Goal: Task Accomplishment & Management: Complete application form

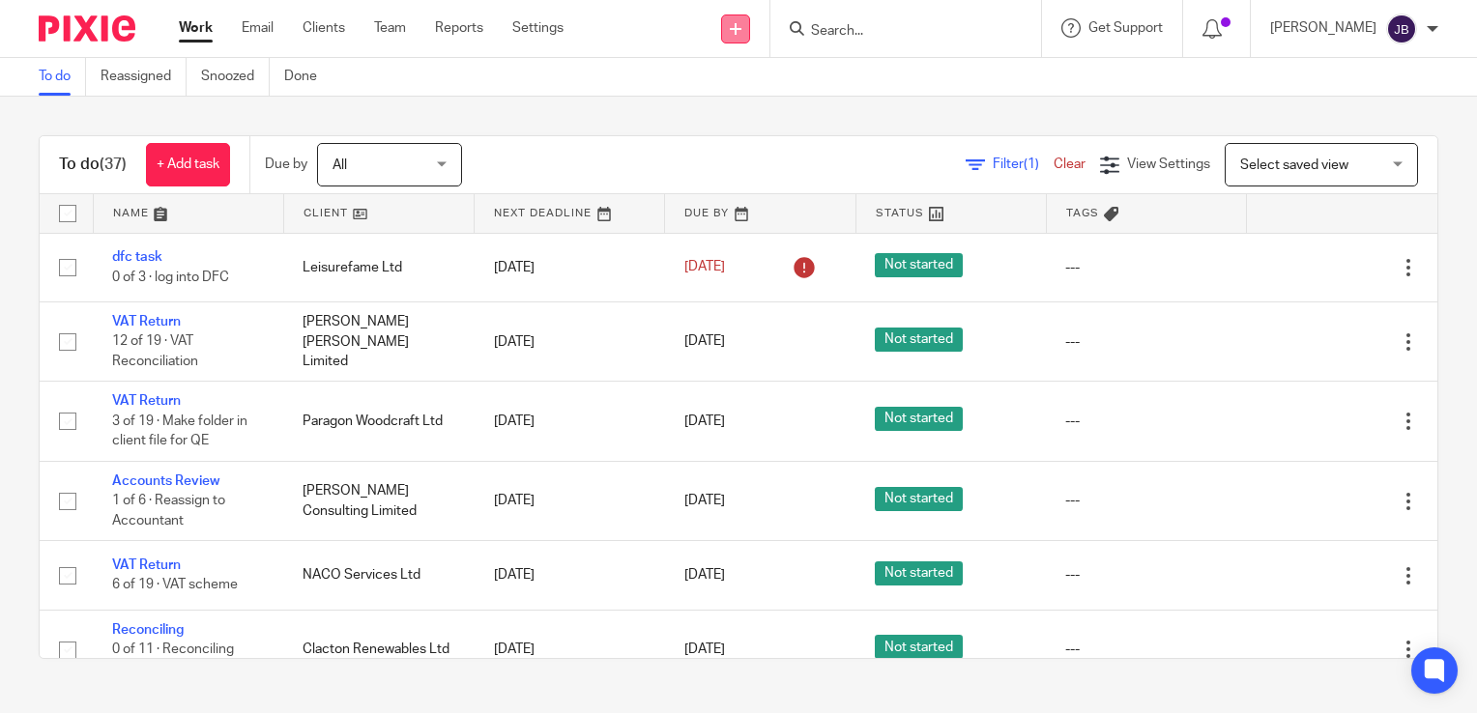
click at [741, 27] on icon at bounding box center [736, 29] width 12 height 12
click at [764, 114] on link "Create task" at bounding box center [758, 118] width 135 height 28
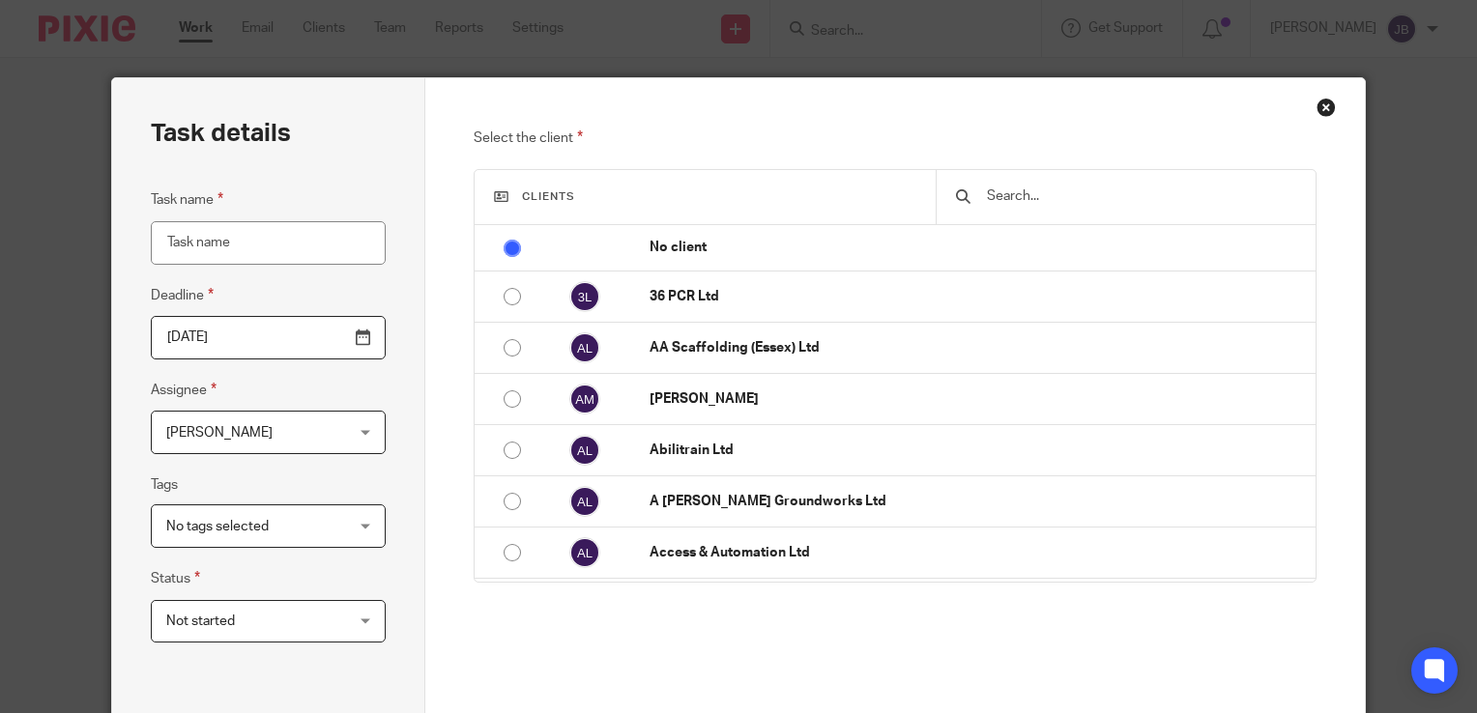
click at [1003, 221] on div at bounding box center [1126, 197] width 381 height 54
click at [1003, 200] on input "text" at bounding box center [1141, 196] width 312 height 21
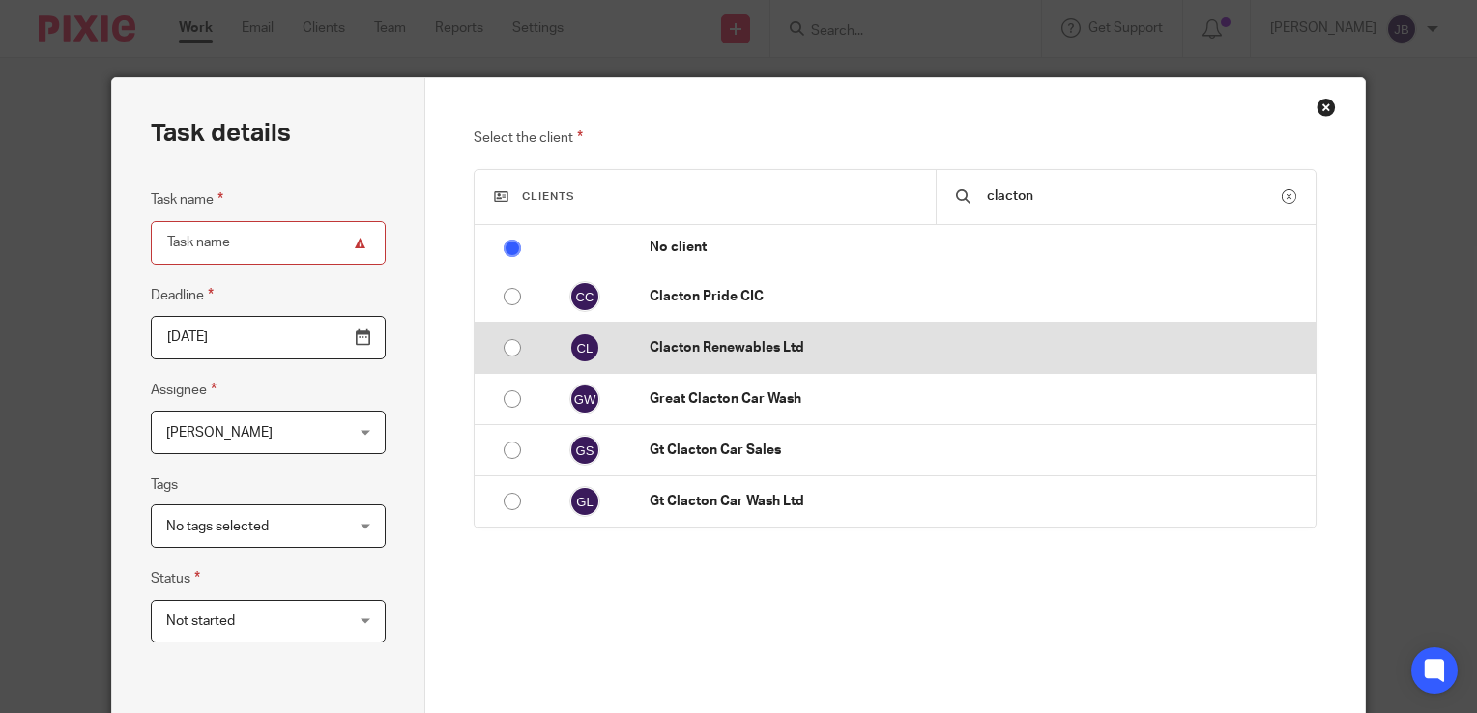
type input "clacton"
click at [776, 338] on p "Clacton Renewables Ltd" at bounding box center [977, 347] width 656 height 19
radio input "false"
radio input "true"
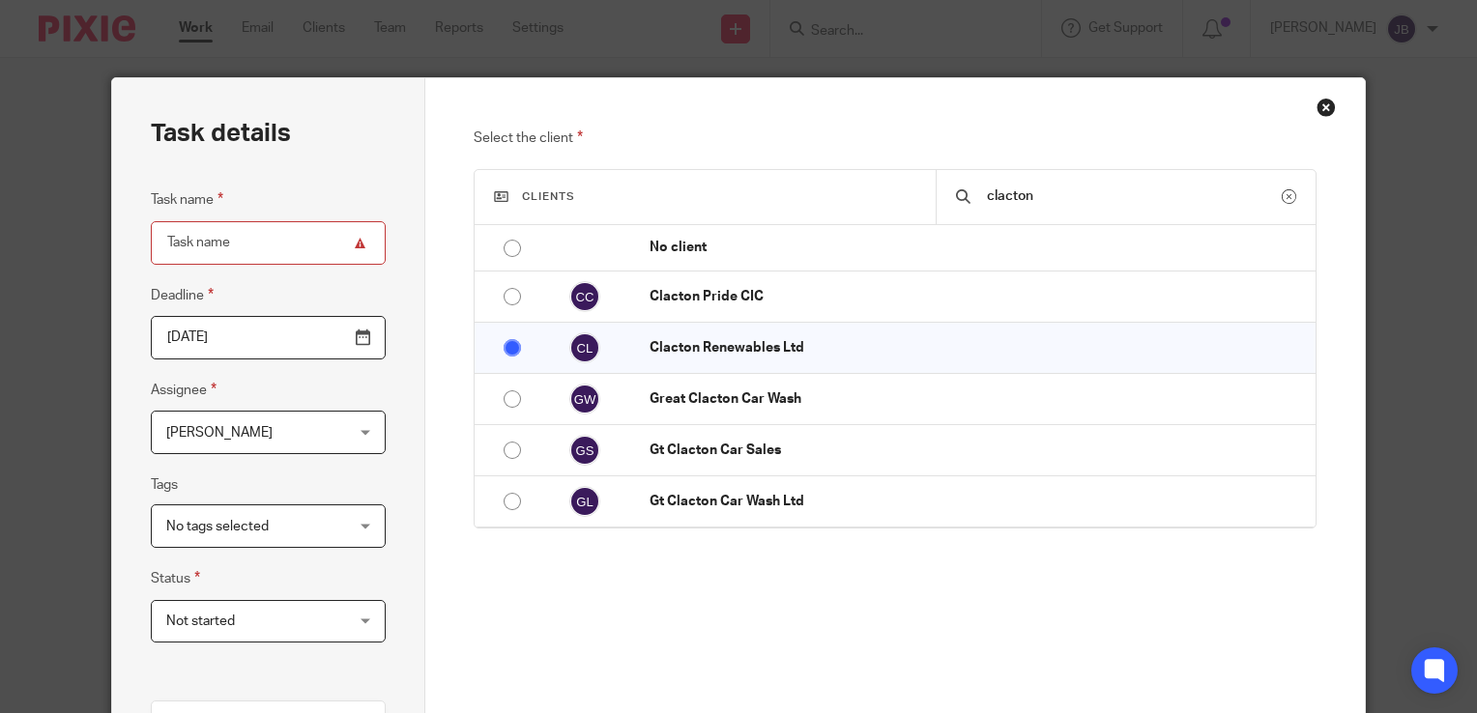
click at [802, 144] on p "Select the client" at bounding box center [896, 138] width 844 height 23
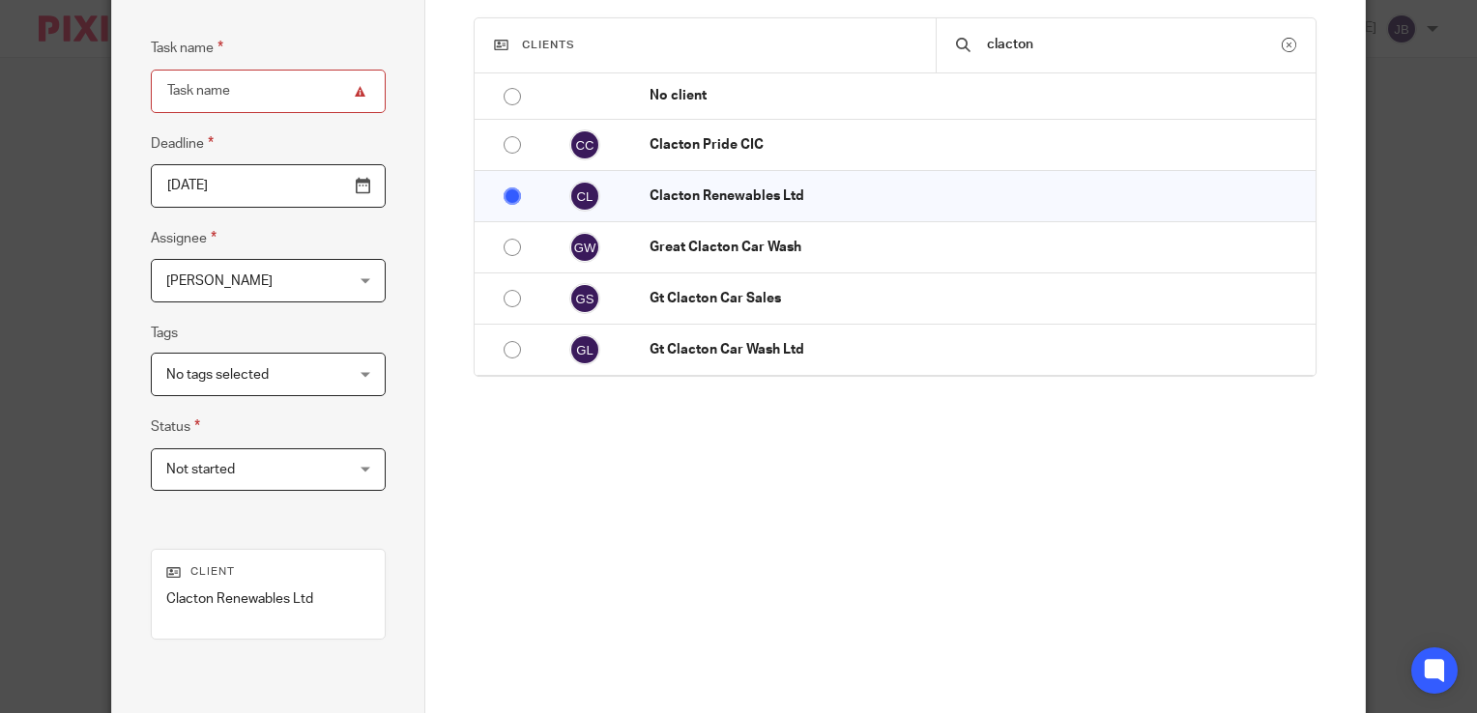
scroll to position [290, 0]
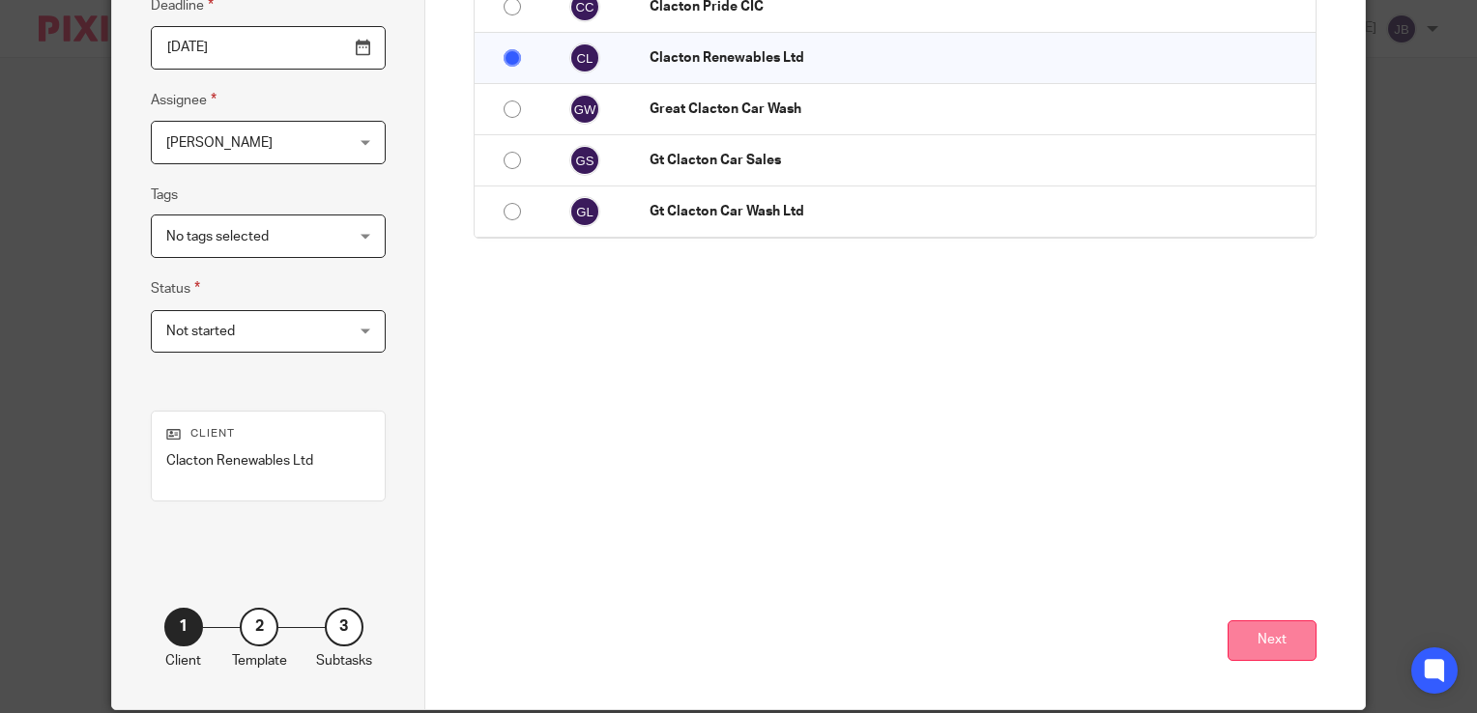
click at [1245, 630] on button "Next" at bounding box center [1271, 641] width 89 height 42
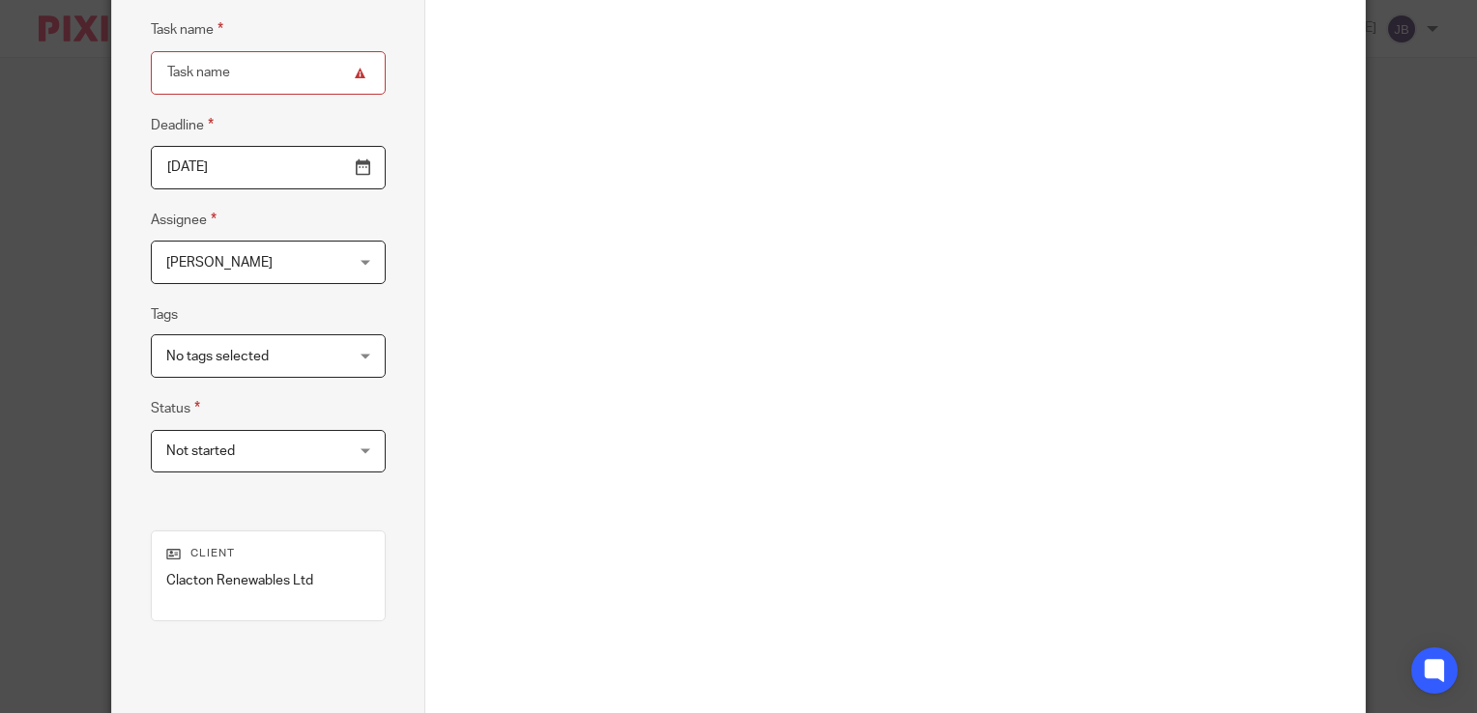
scroll to position [97, 0]
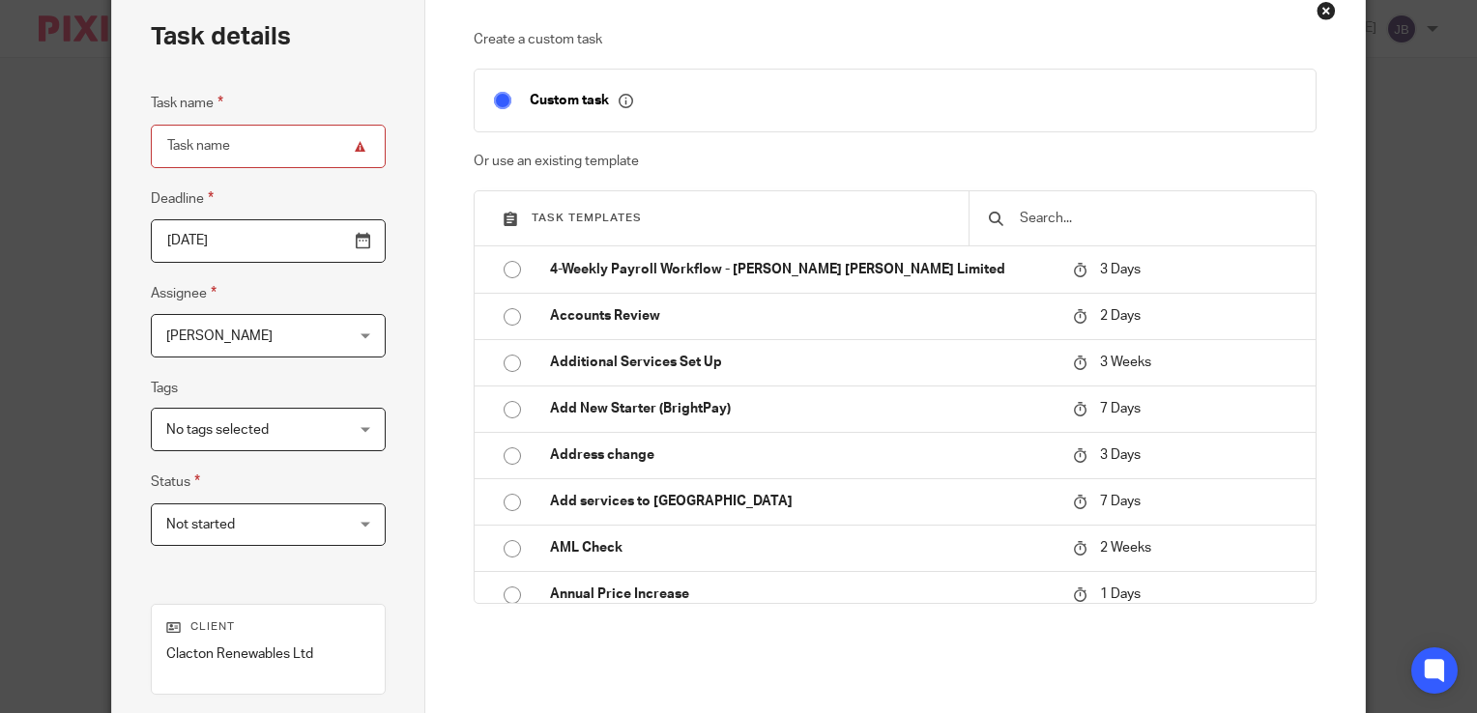
click at [1028, 227] on input "text" at bounding box center [1157, 218] width 278 height 21
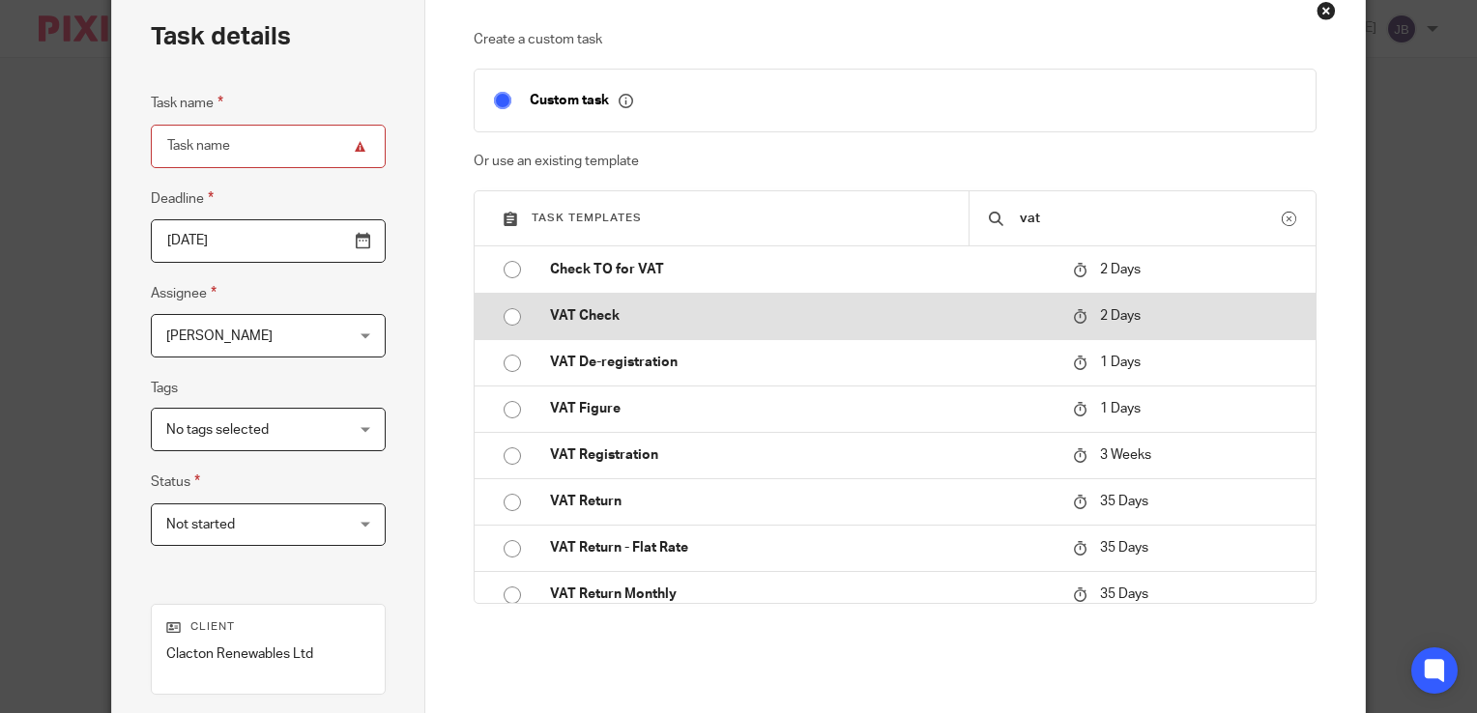
type input "vat"
click at [634, 302] on td "VAT Check" at bounding box center [797, 316] width 533 height 46
type input "2025-08-16"
type input "VAT Check"
checkbox input "false"
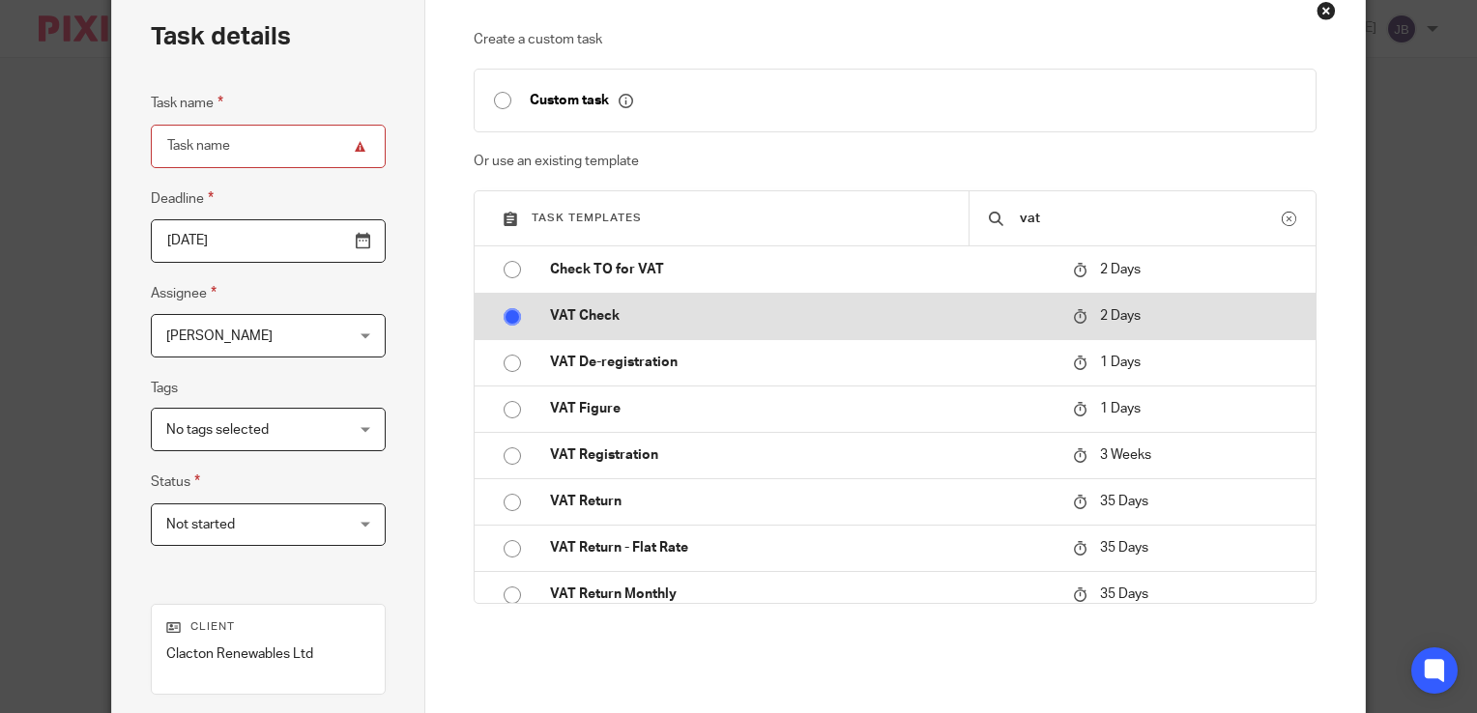
radio input "true"
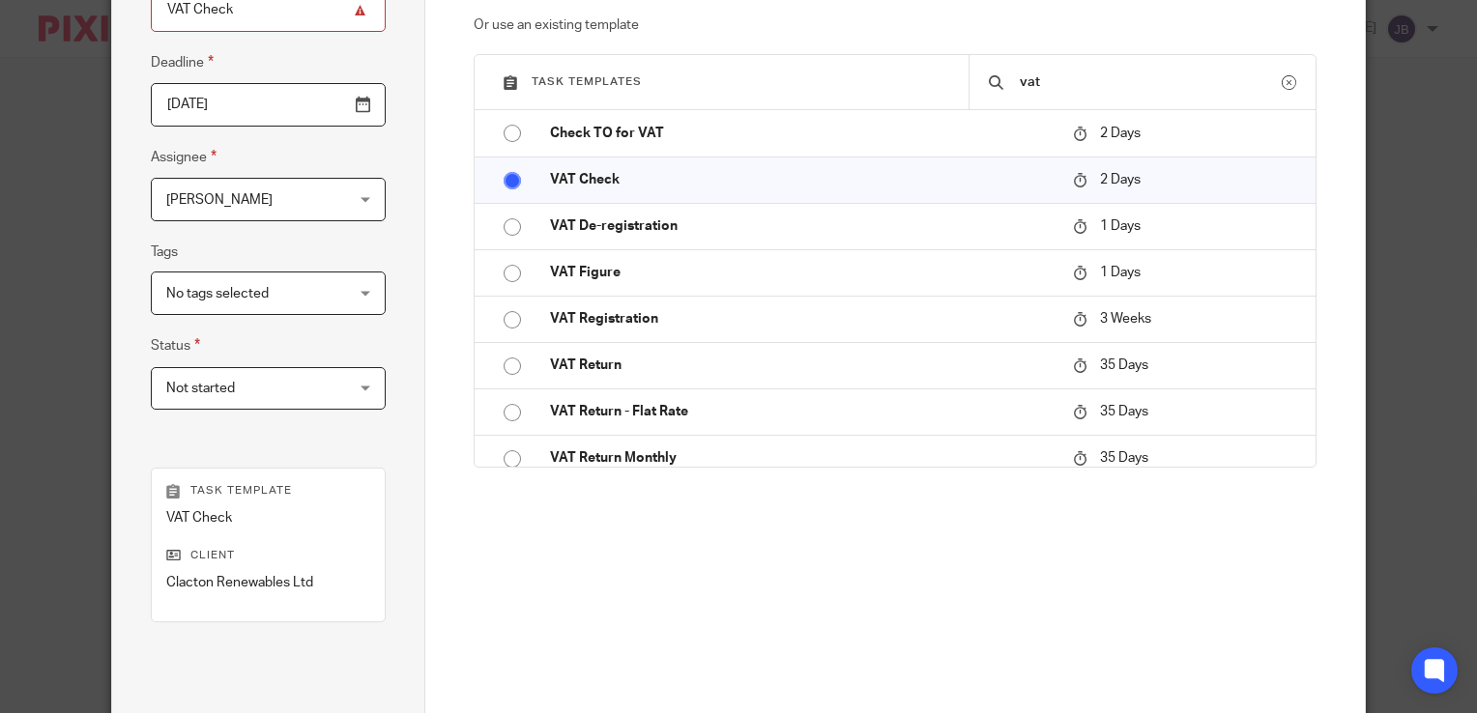
scroll to position [387, 0]
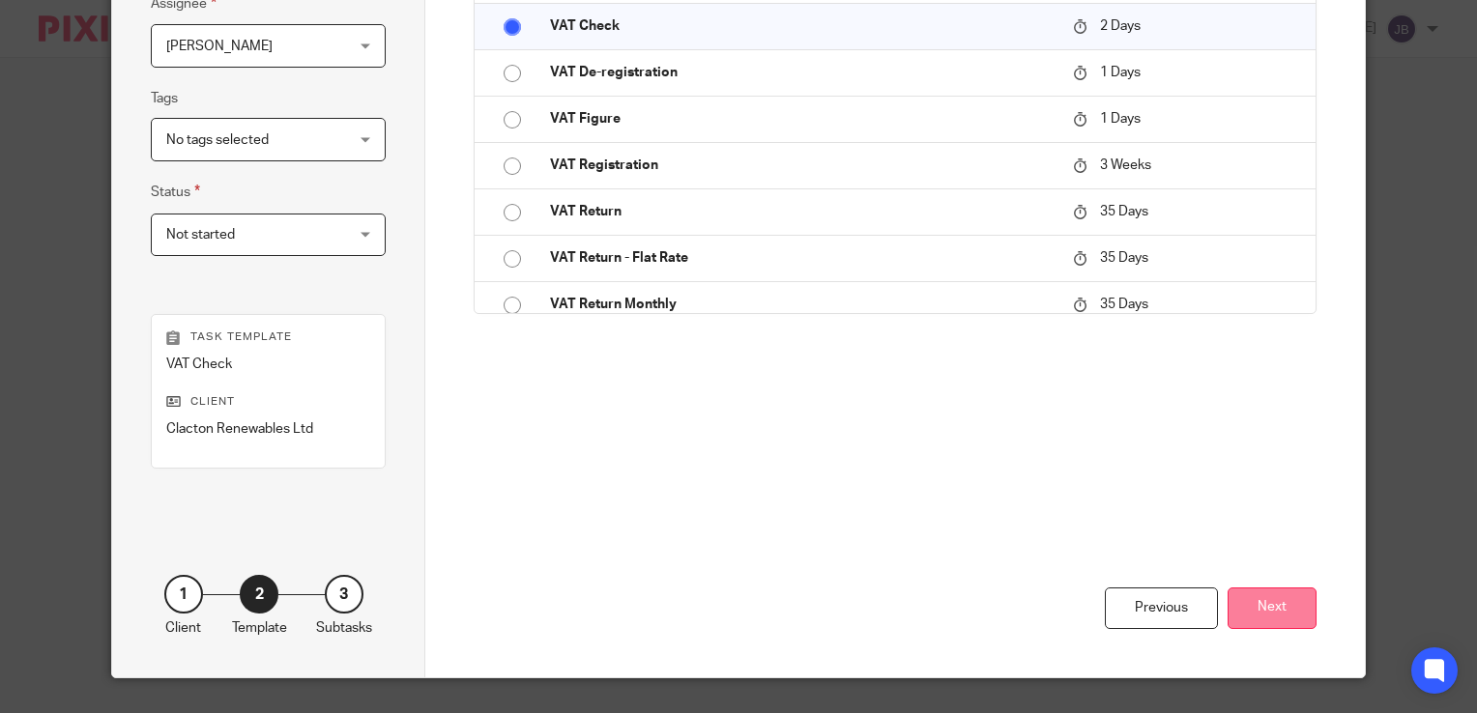
click at [1270, 600] on button "Next" at bounding box center [1271, 609] width 89 height 42
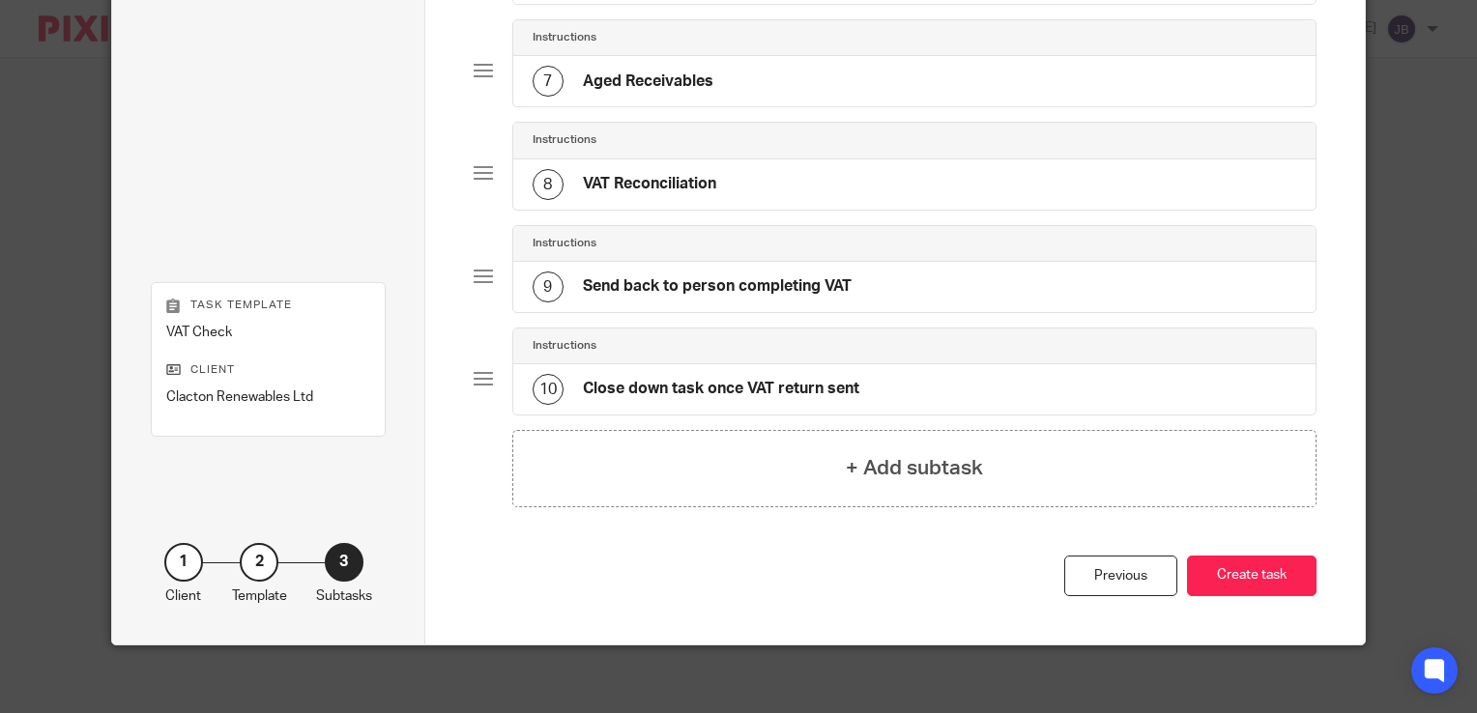
scroll to position [775, 0]
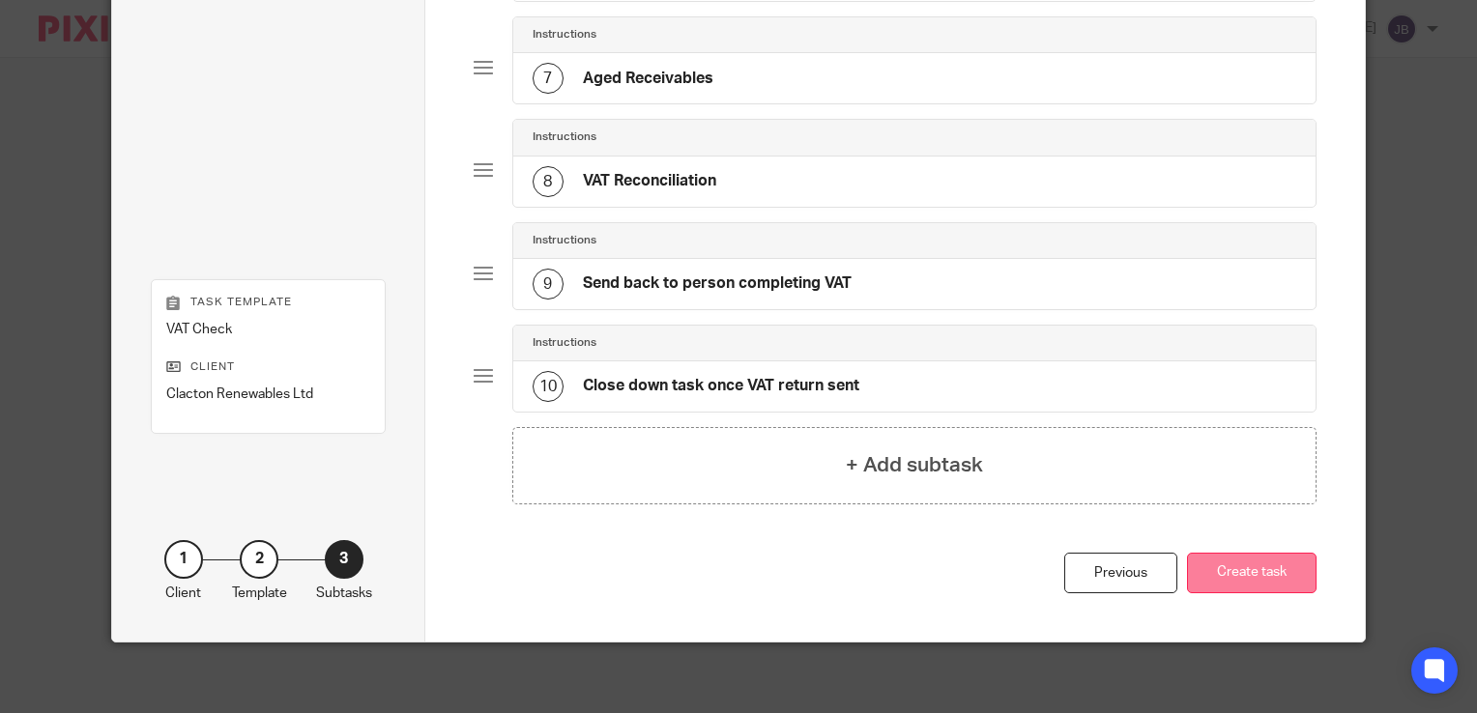
click at [1252, 566] on button "Create task" at bounding box center [1252, 574] width 130 height 42
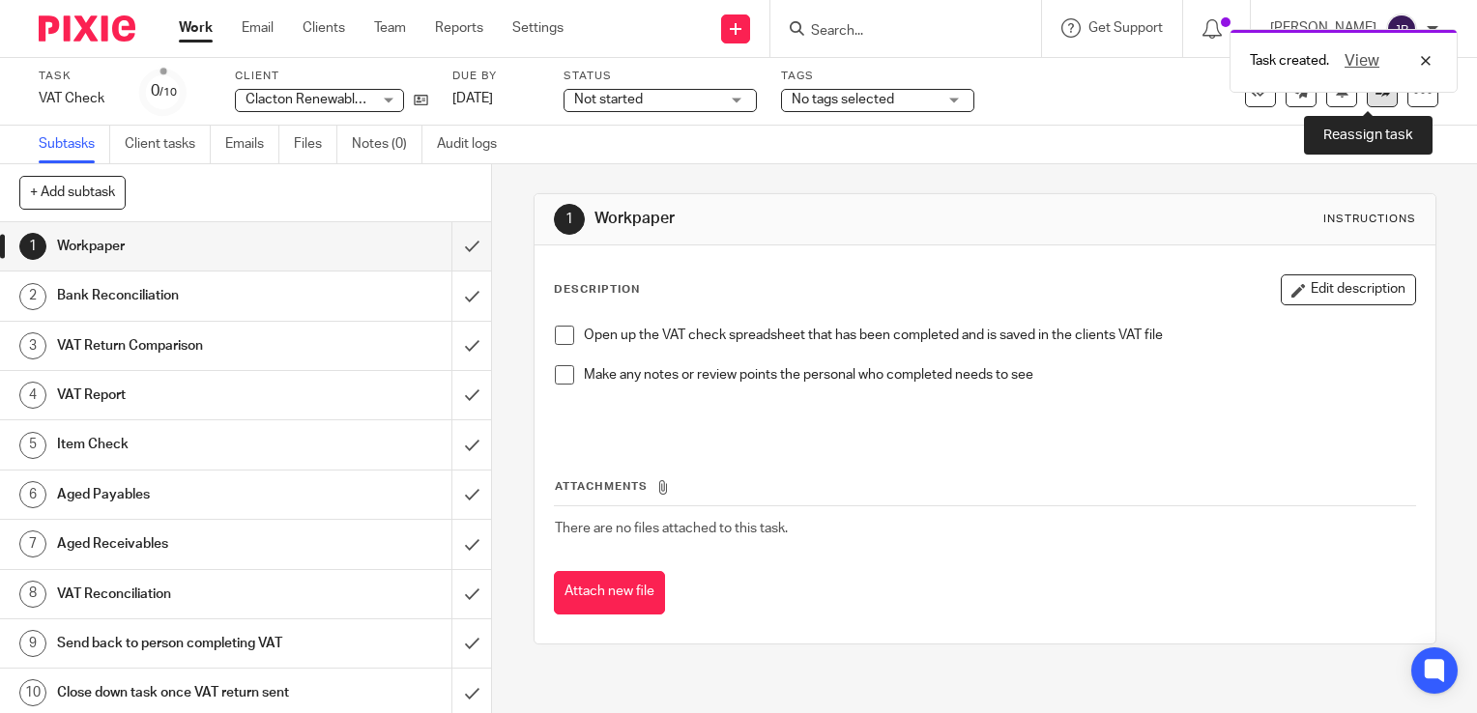
click at [1367, 105] on link at bounding box center [1382, 91] width 31 height 31
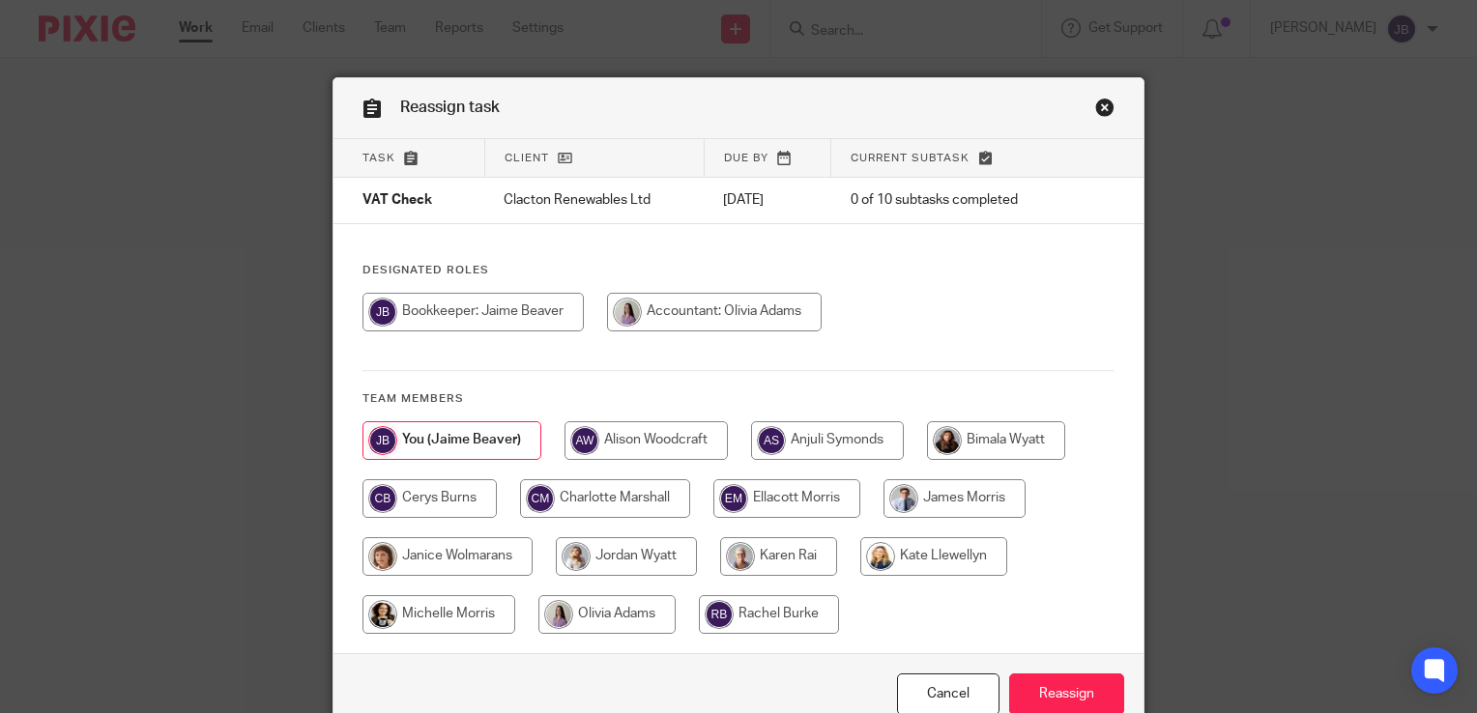
click at [615, 624] on input "radio" at bounding box center [606, 614] width 137 height 39
radio input "true"
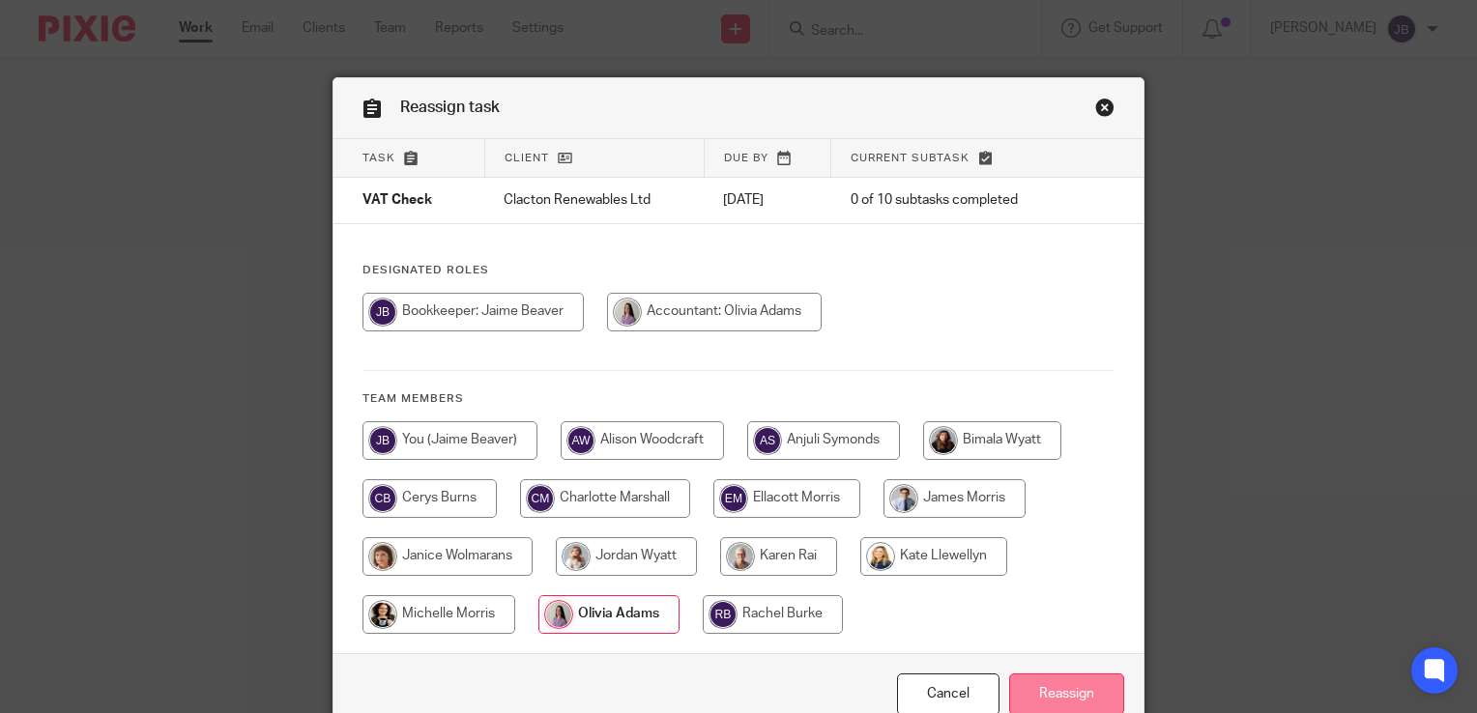
click at [1071, 690] on input "Reassign" at bounding box center [1066, 695] width 115 height 42
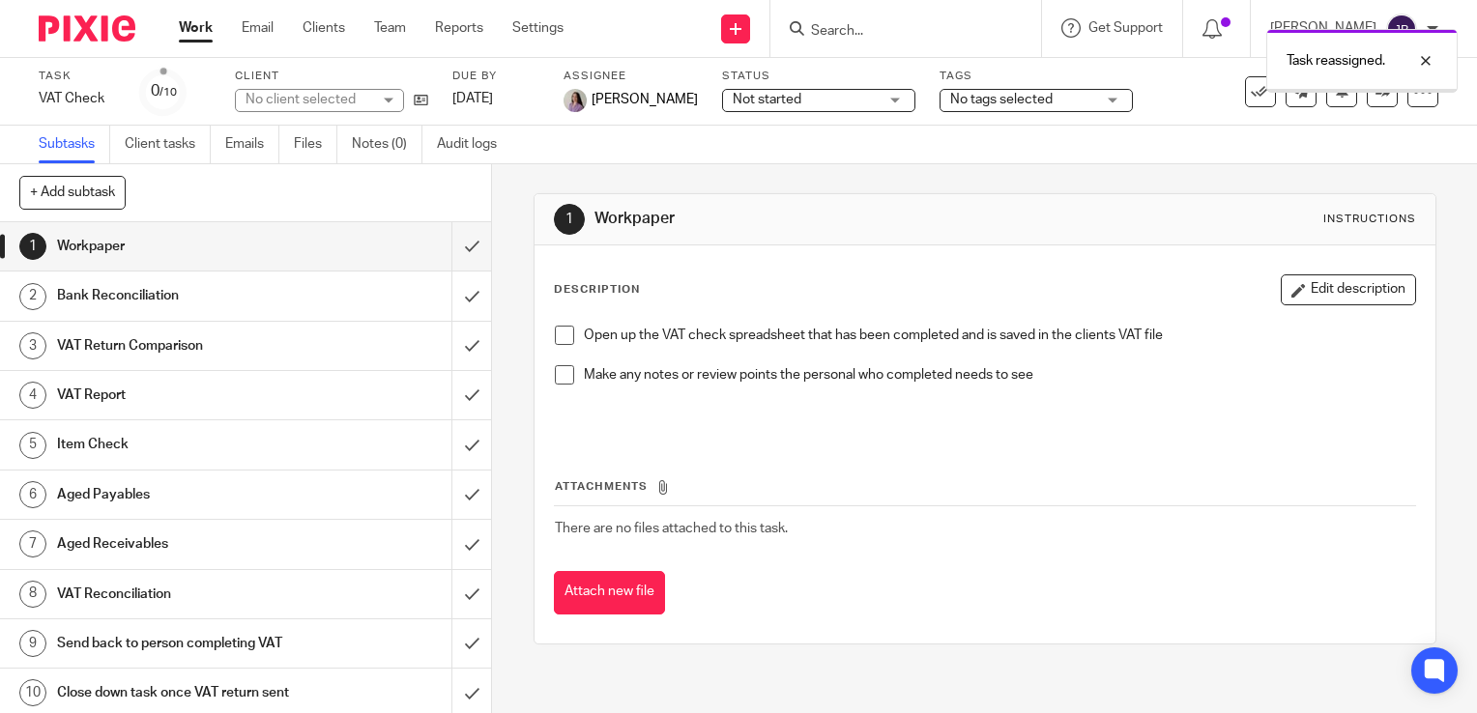
click at [191, 29] on link "Work" at bounding box center [196, 27] width 34 height 19
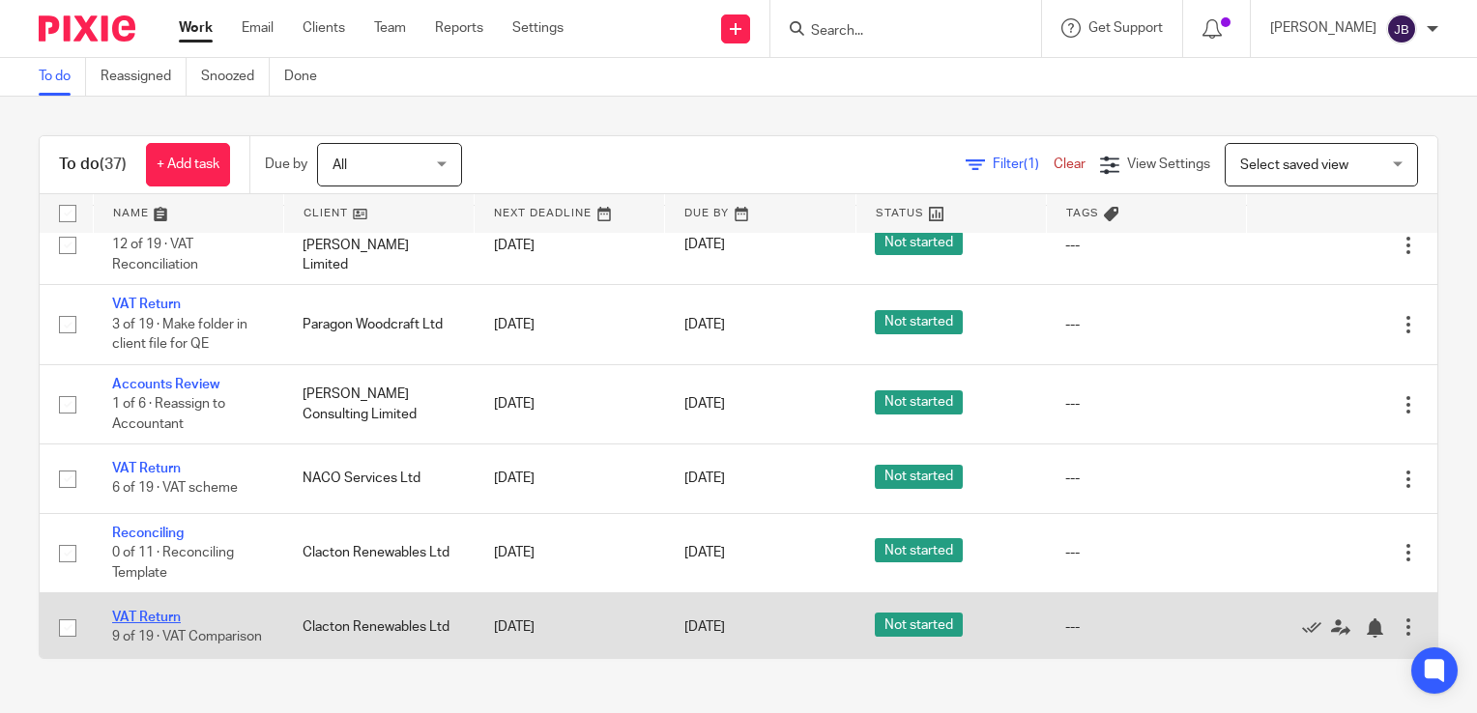
scroll to position [193, 0]
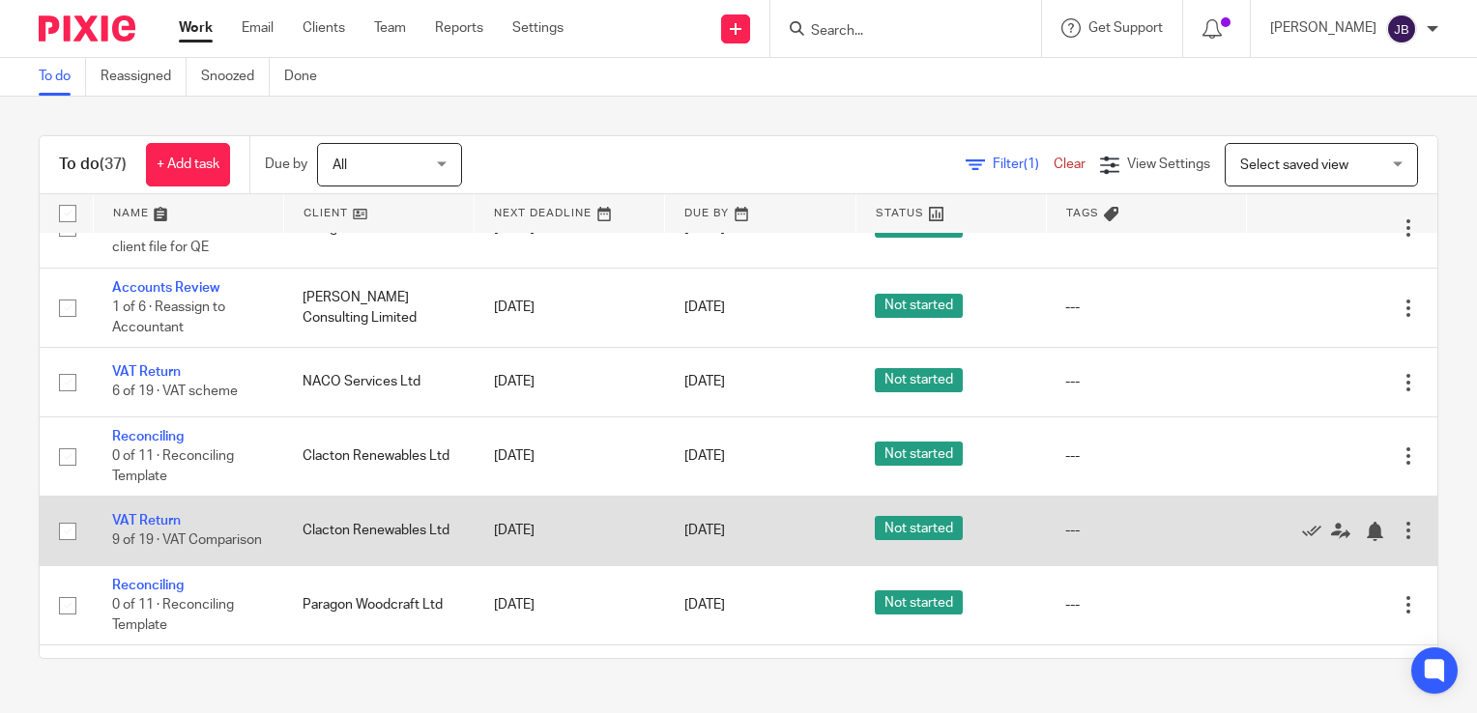
drag, startPoint x: 149, startPoint y: 514, endPoint x: 170, endPoint y: 505, distance: 23.0
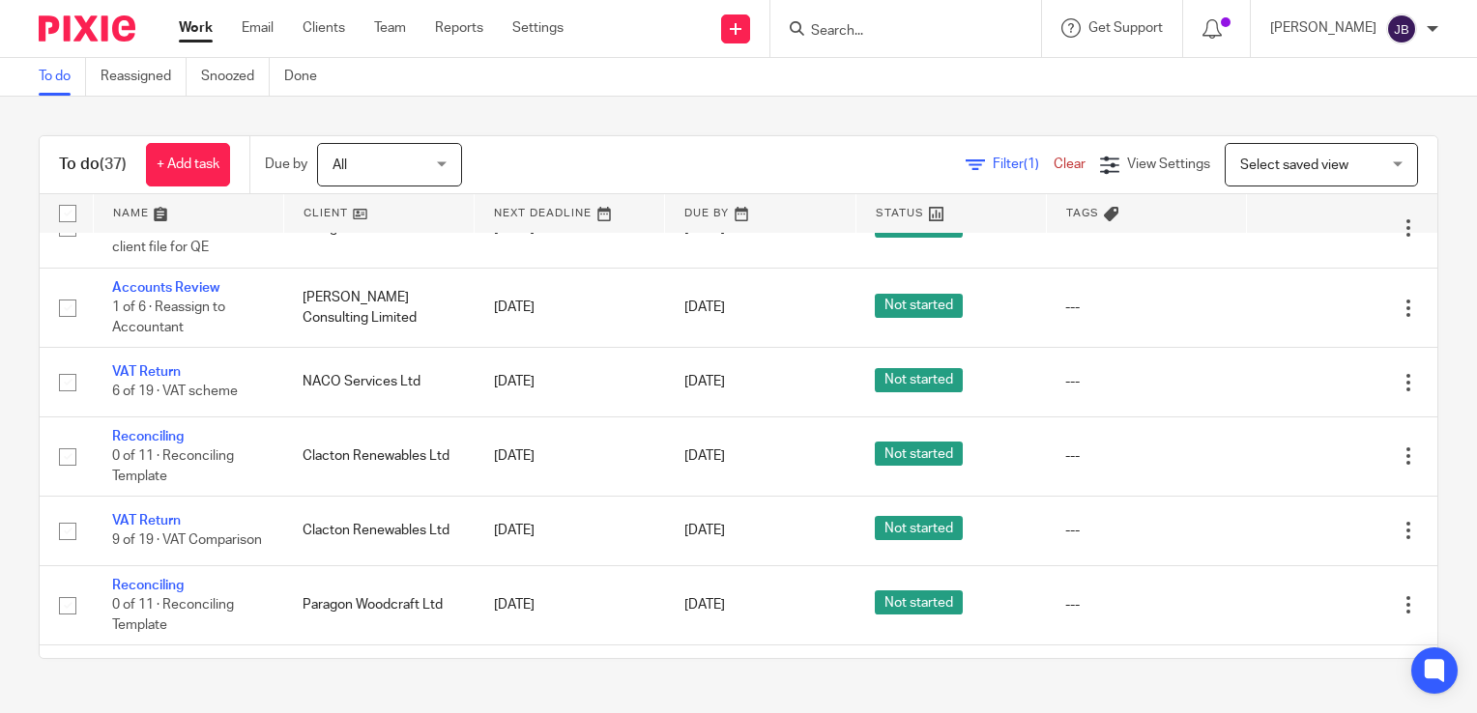
click at [194, 38] on link "Work" at bounding box center [196, 27] width 34 height 19
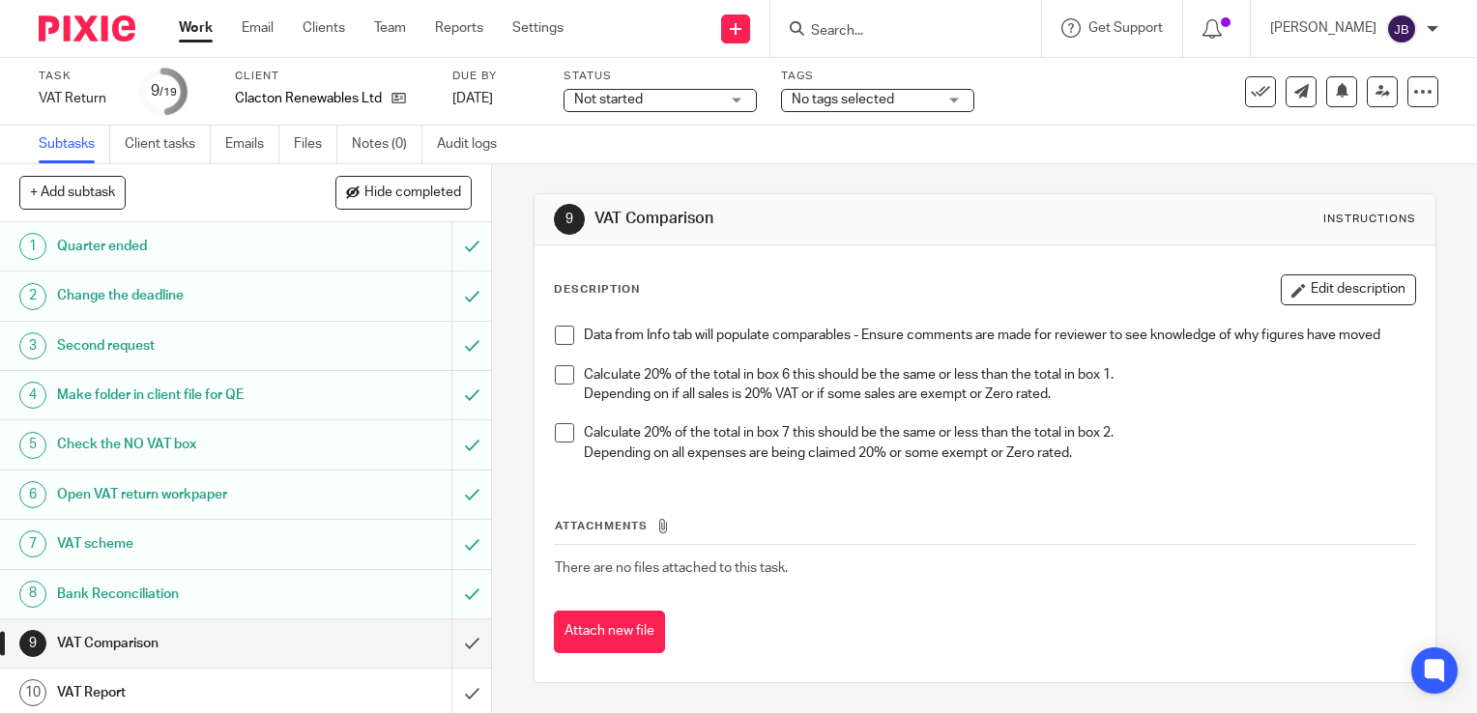
click at [844, 105] on span "No tags selected" at bounding box center [843, 100] width 102 height 14
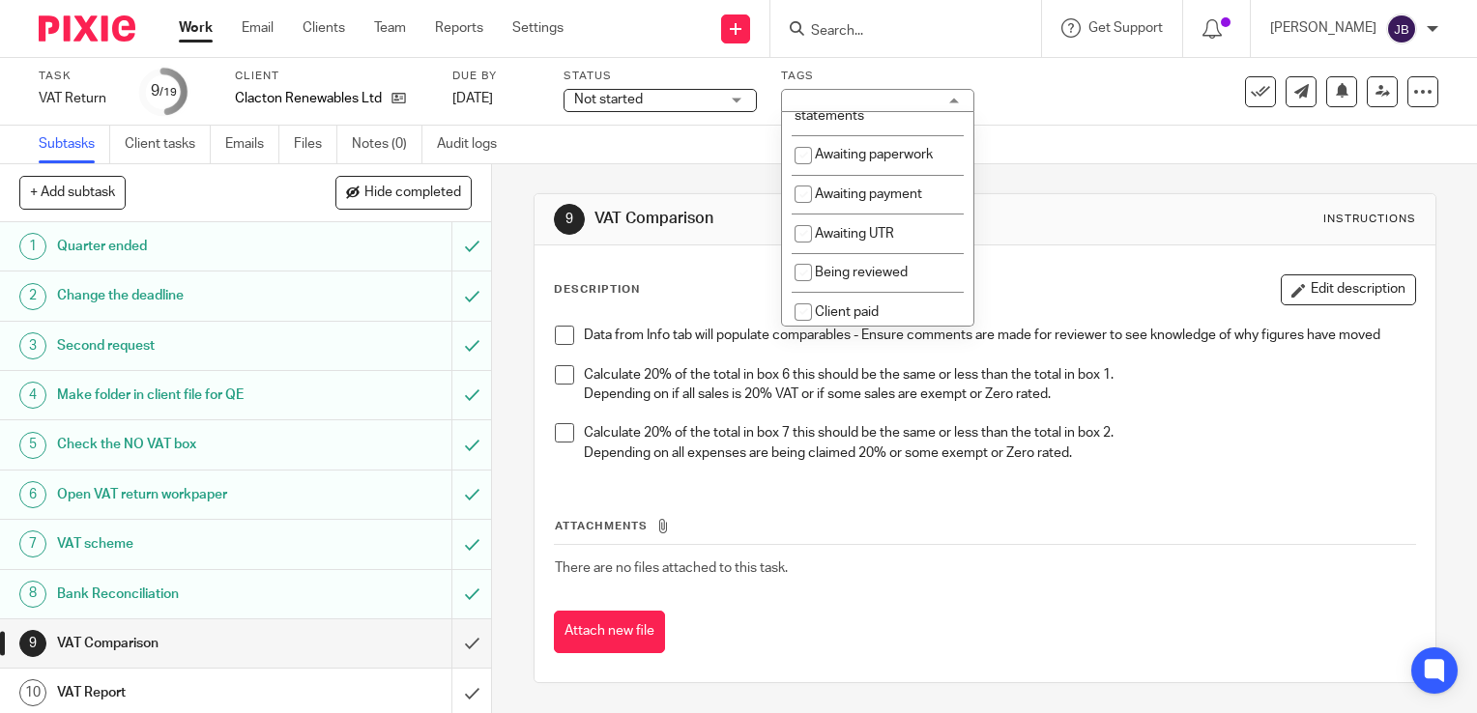
scroll to position [193, 0]
click at [798, 290] on input "checkbox" at bounding box center [803, 271] width 37 height 37
checkbox input "true"
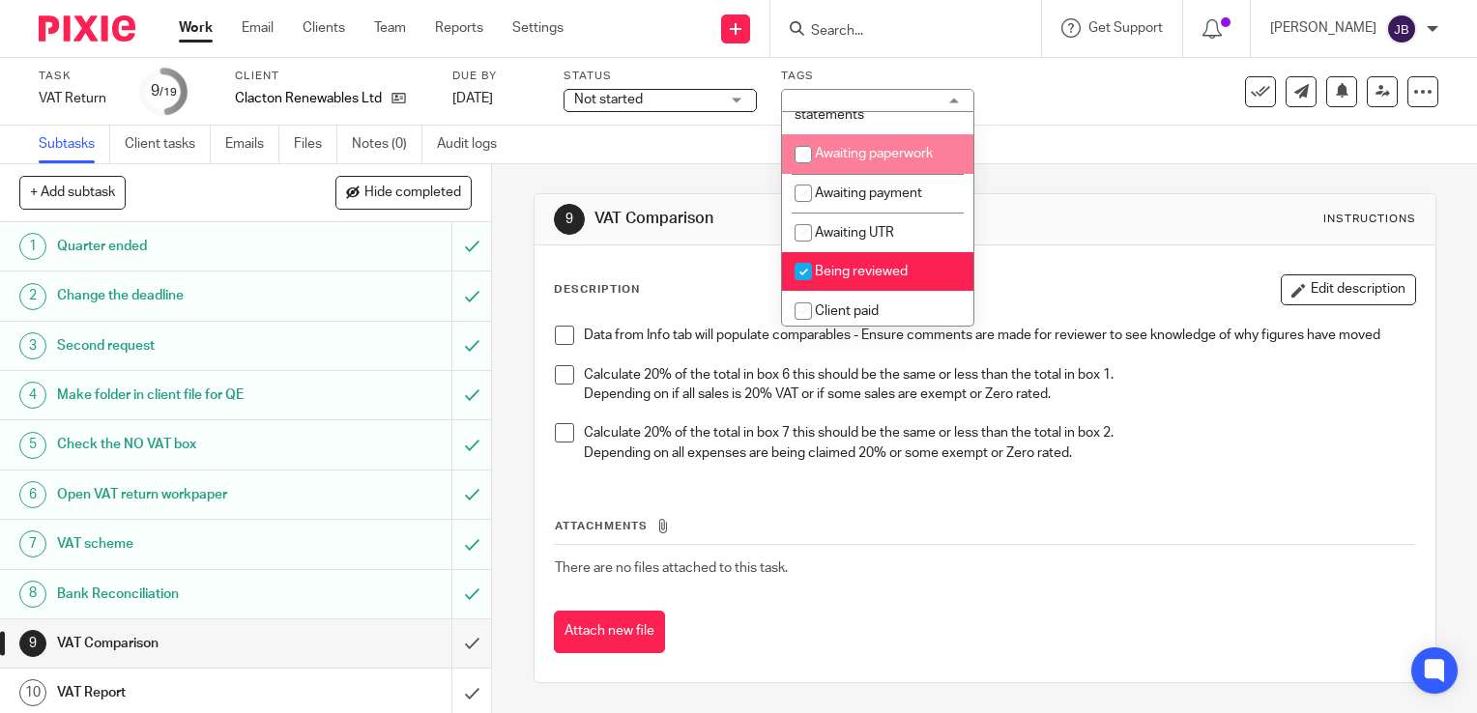
click at [1080, 83] on div "Task VAT Return Save VAT Return 9 /19 Client Clacton Renewables Ltd Due by 15 A…" at bounding box center [622, 92] width 1166 height 46
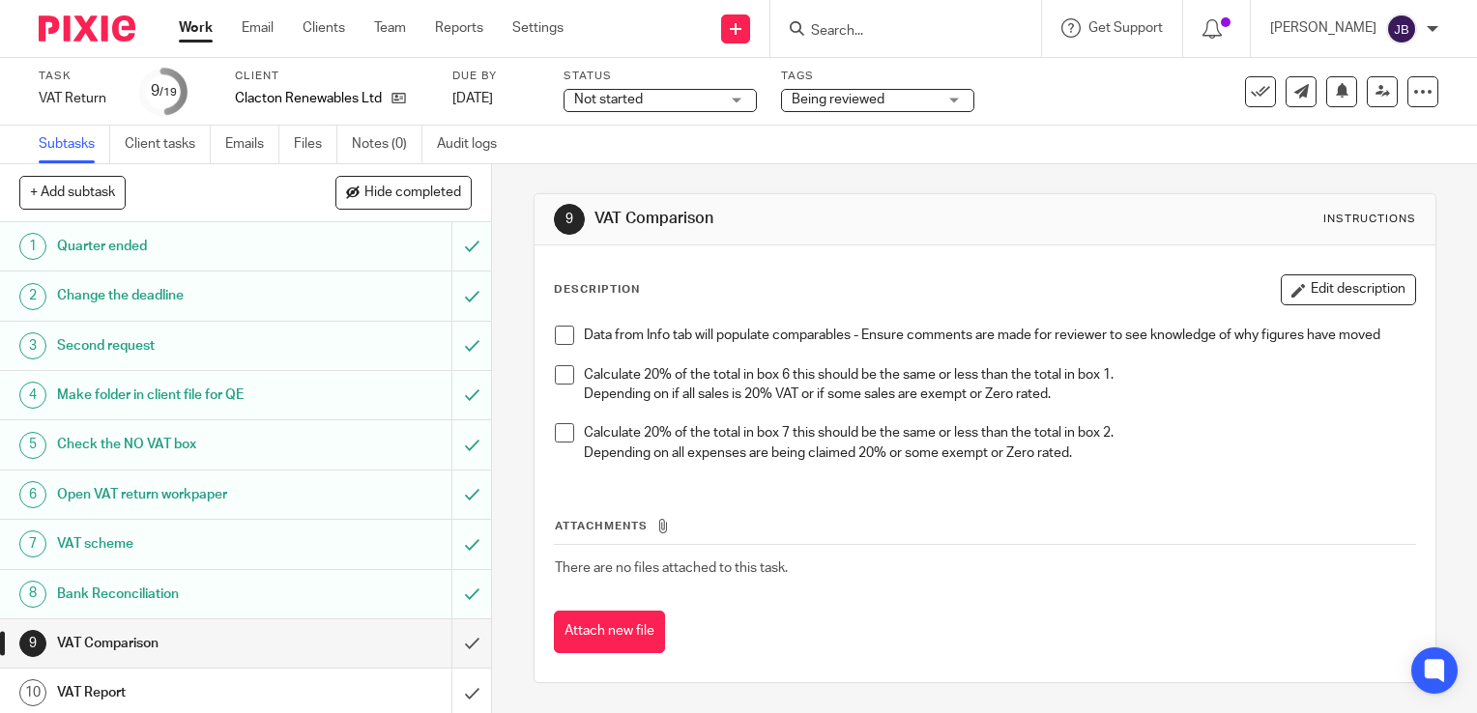
click at [193, 36] on link "Work" at bounding box center [196, 27] width 34 height 19
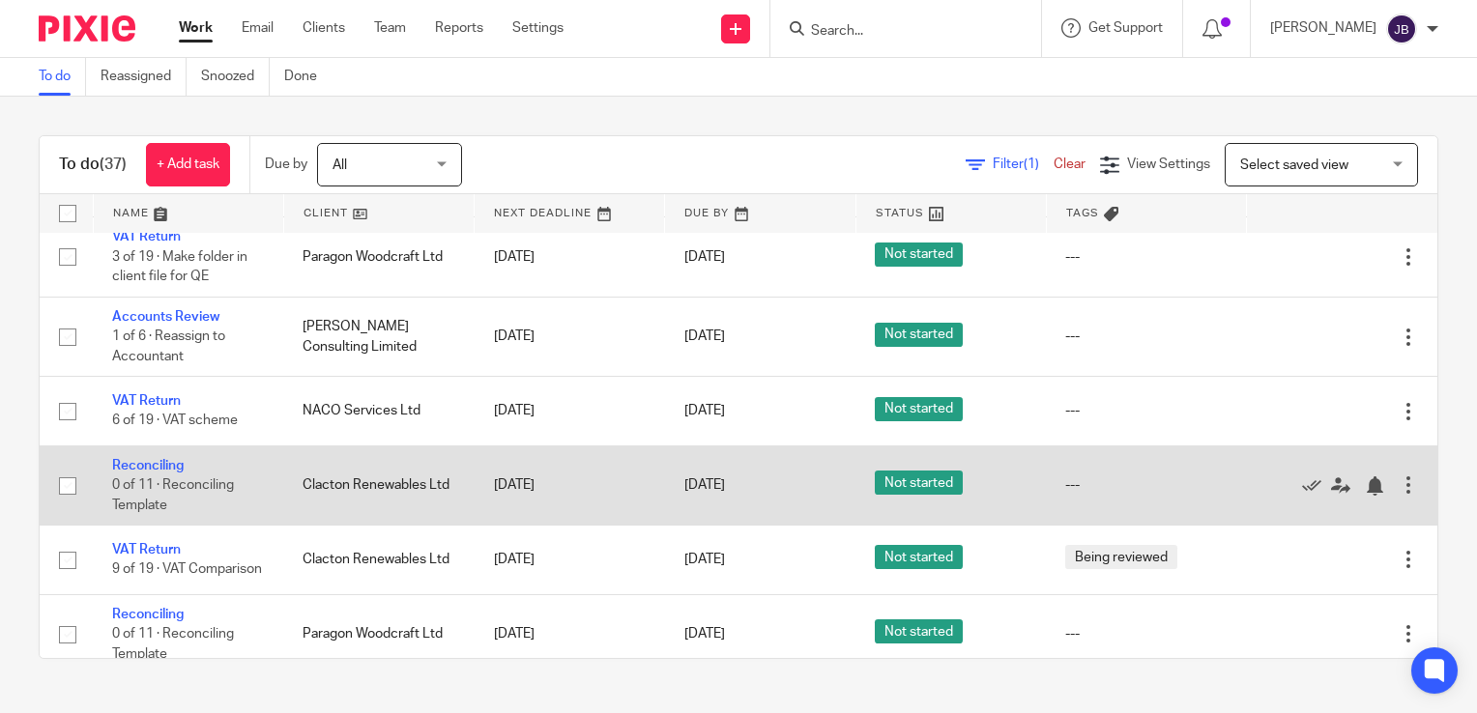
scroll to position [193, 0]
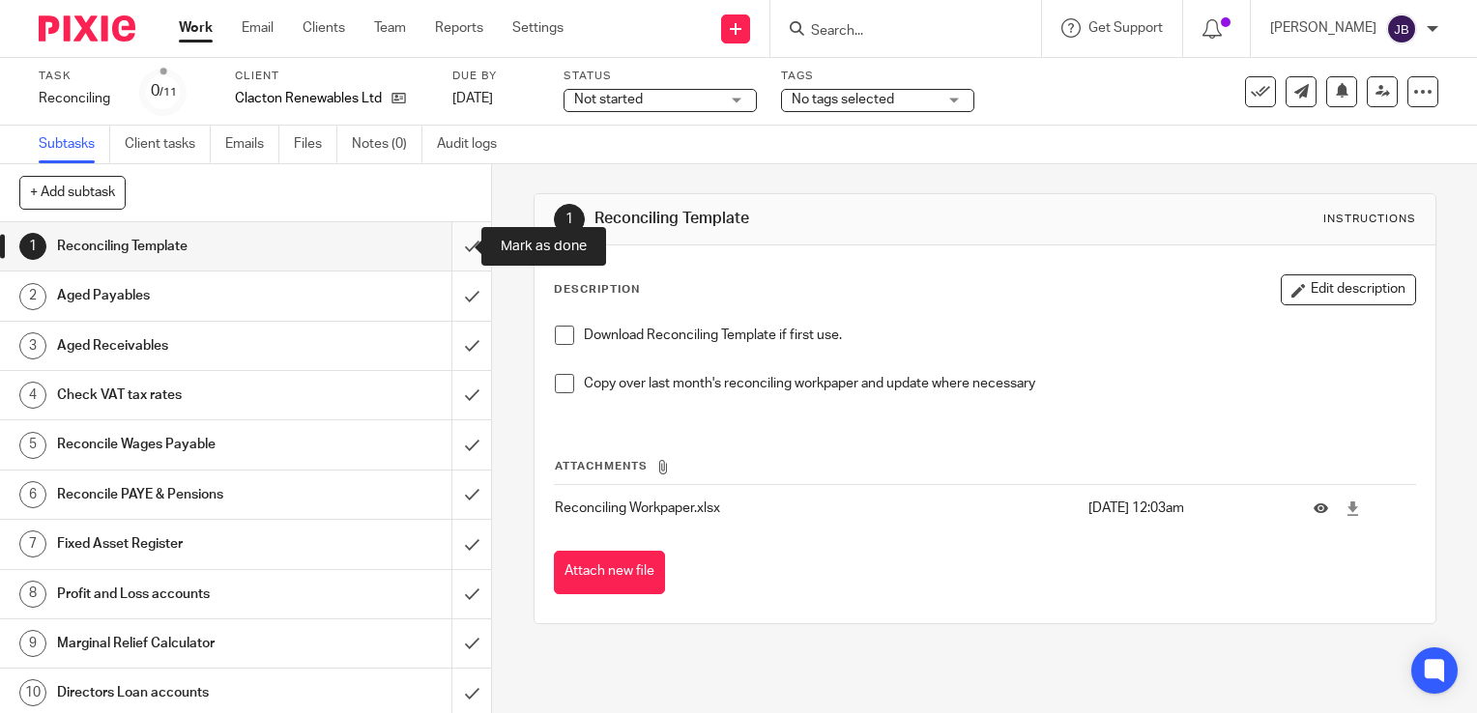
drag, startPoint x: 459, startPoint y: 247, endPoint x: 437, endPoint y: 303, distance: 60.3
click at [458, 247] on input "submit" at bounding box center [245, 246] width 491 height 48
click at [441, 313] on input "submit" at bounding box center [245, 296] width 491 height 48
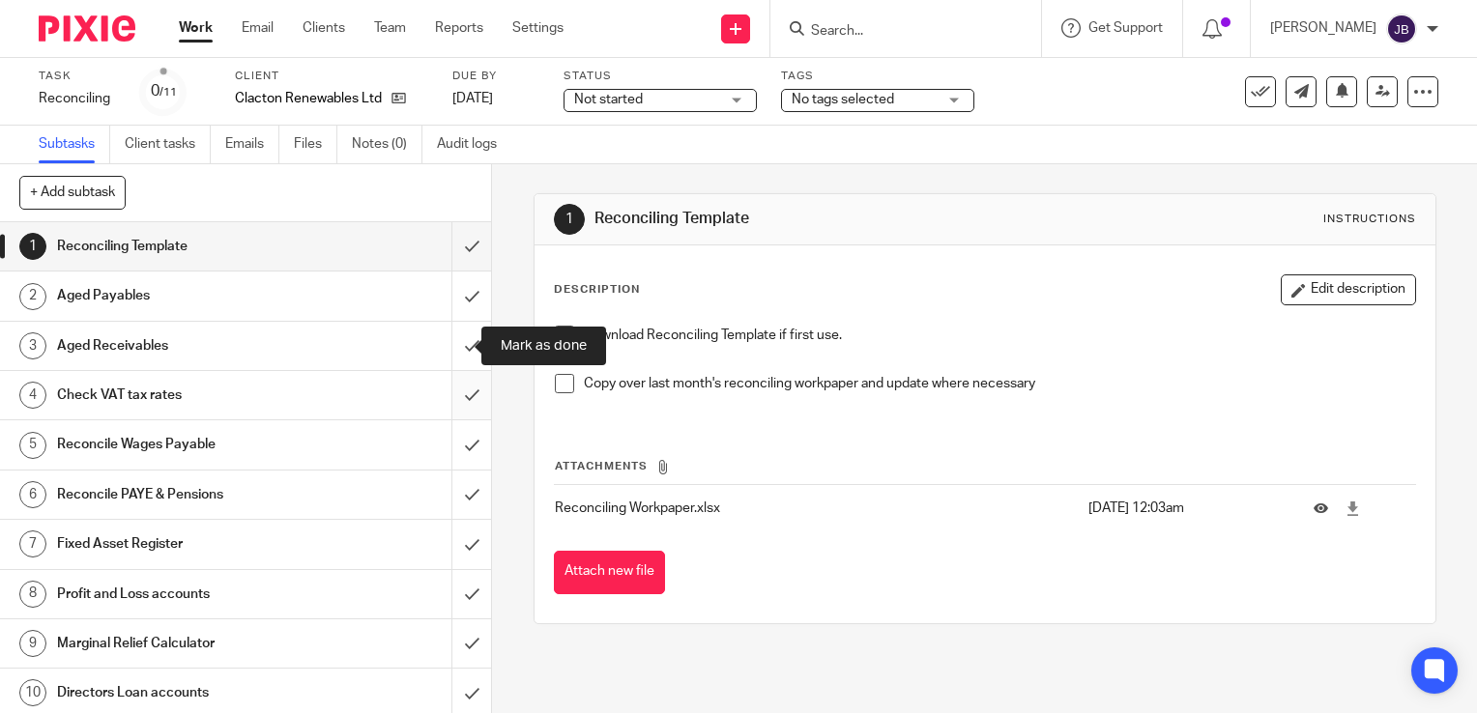
drag, startPoint x: 446, startPoint y: 351, endPoint x: 450, endPoint y: 392, distance: 41.7
click at [447, 354] on input "submit" at bounding box center [245, 346] width 491 height 48
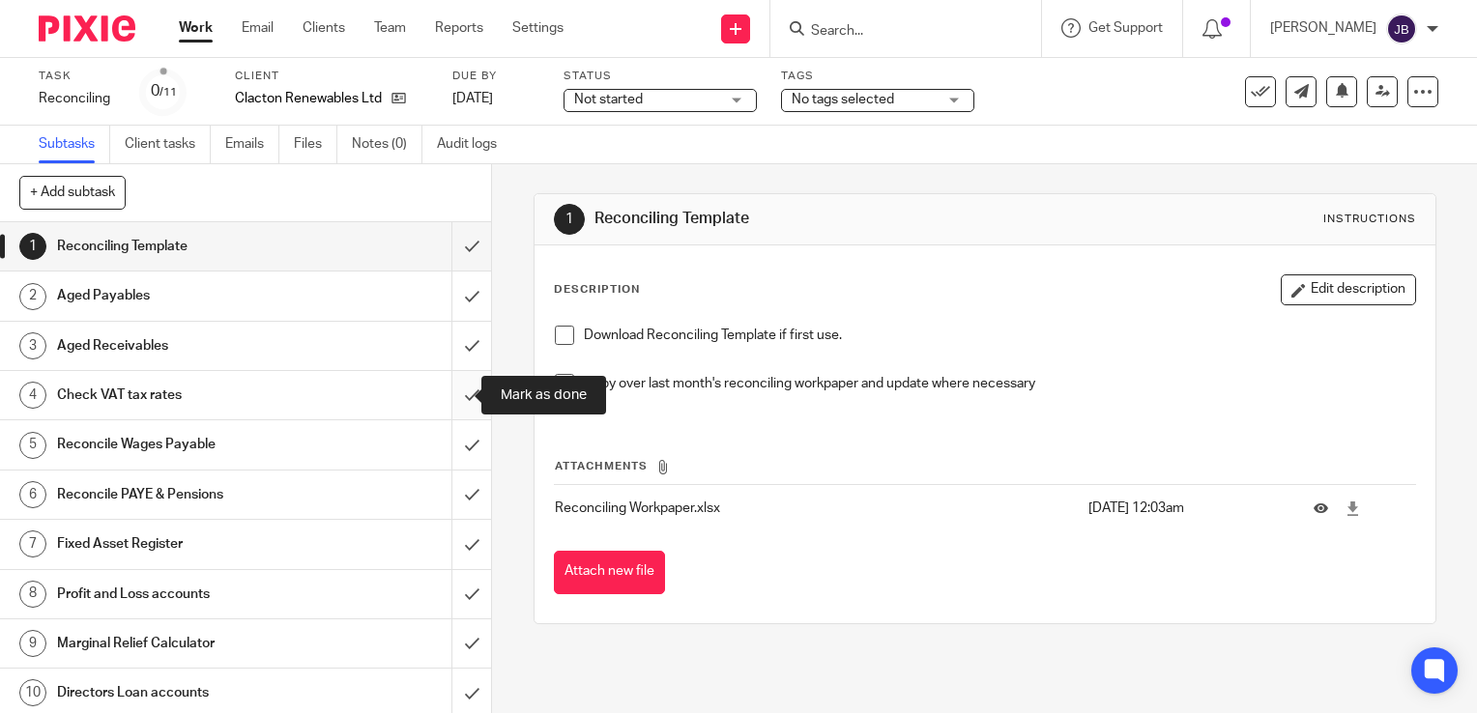
click at [451, 394] on input "submit" at bounding box center [245, 395] width 491 height 48
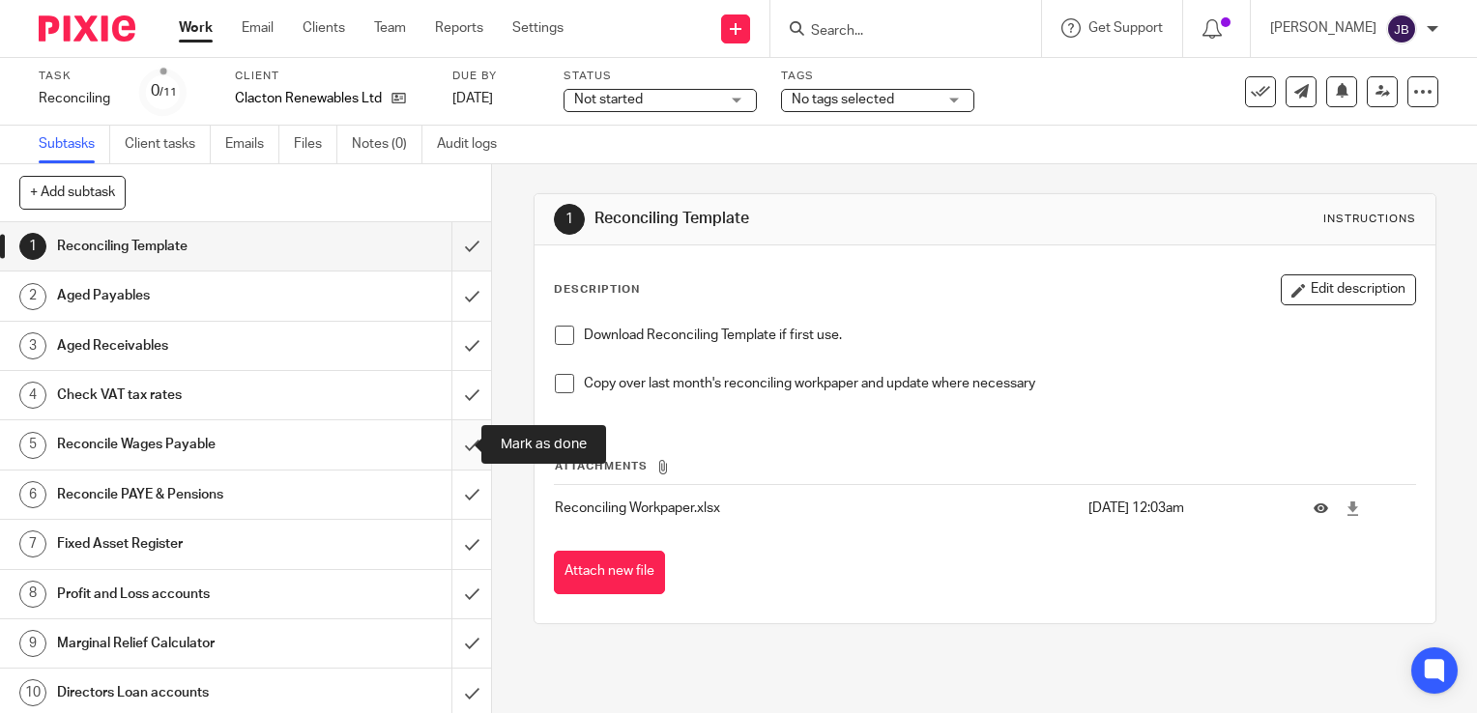
click at [452, 450] on input "submit" at bounding box center [245, 444] width 491 height 48
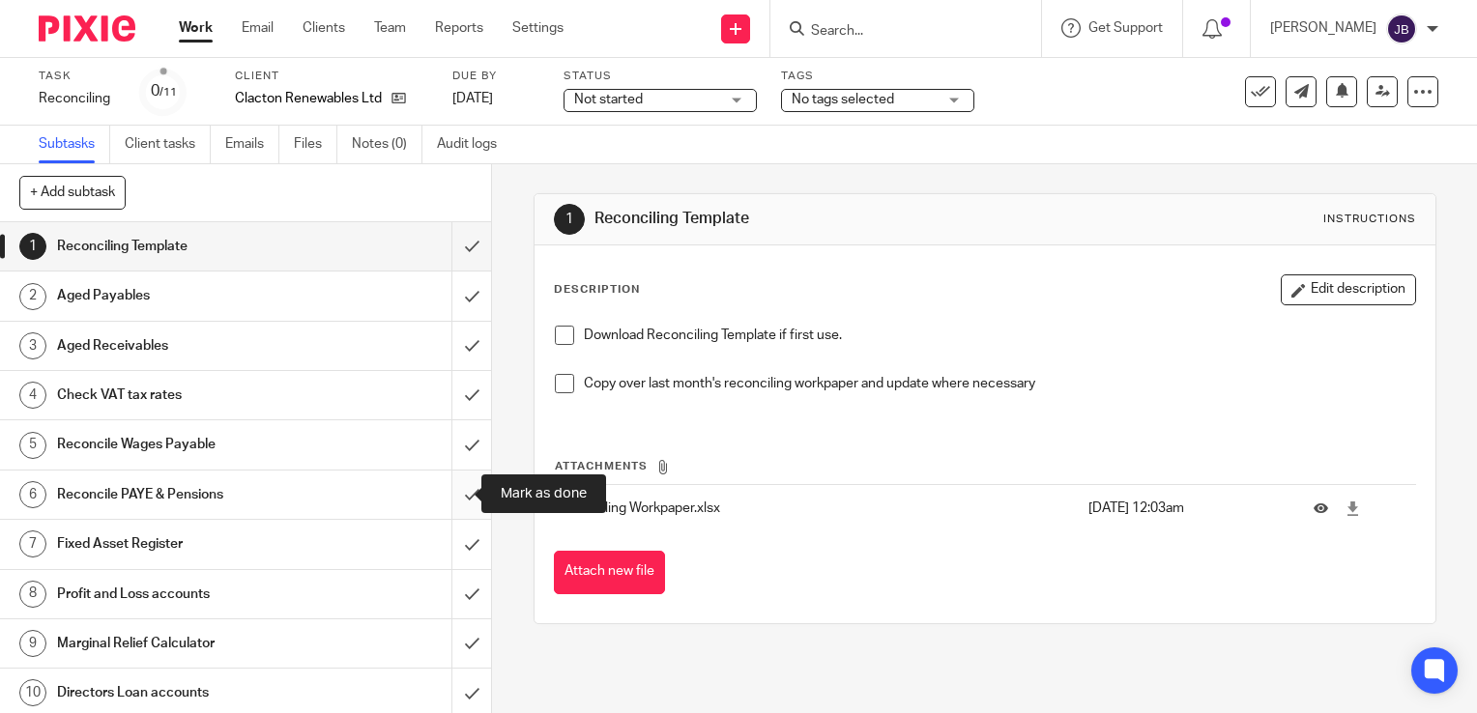
click at [456, 502] on input "submit" at bounding box center [245, 495] width 491 height 48
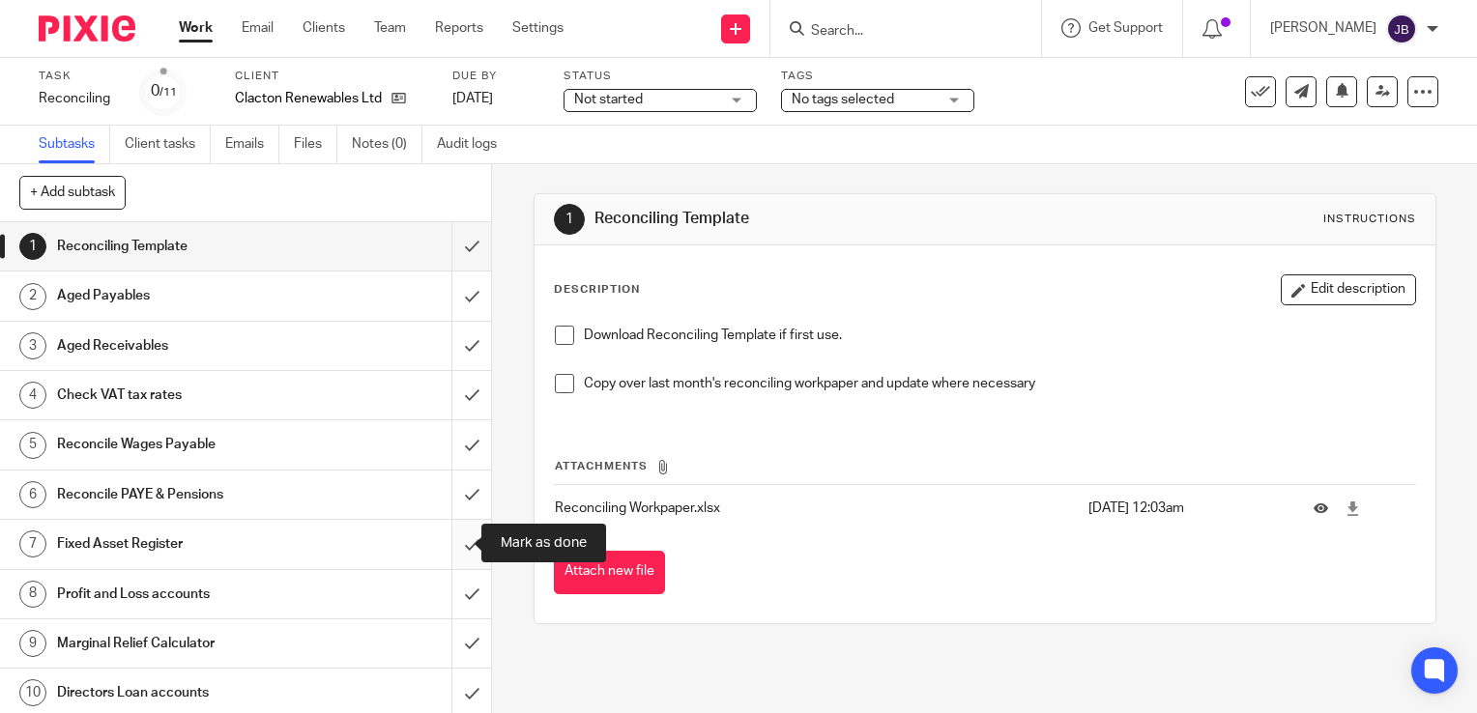
click at [449, 542] on input "submit" at bounding box center [245, 544] width 491 height 48
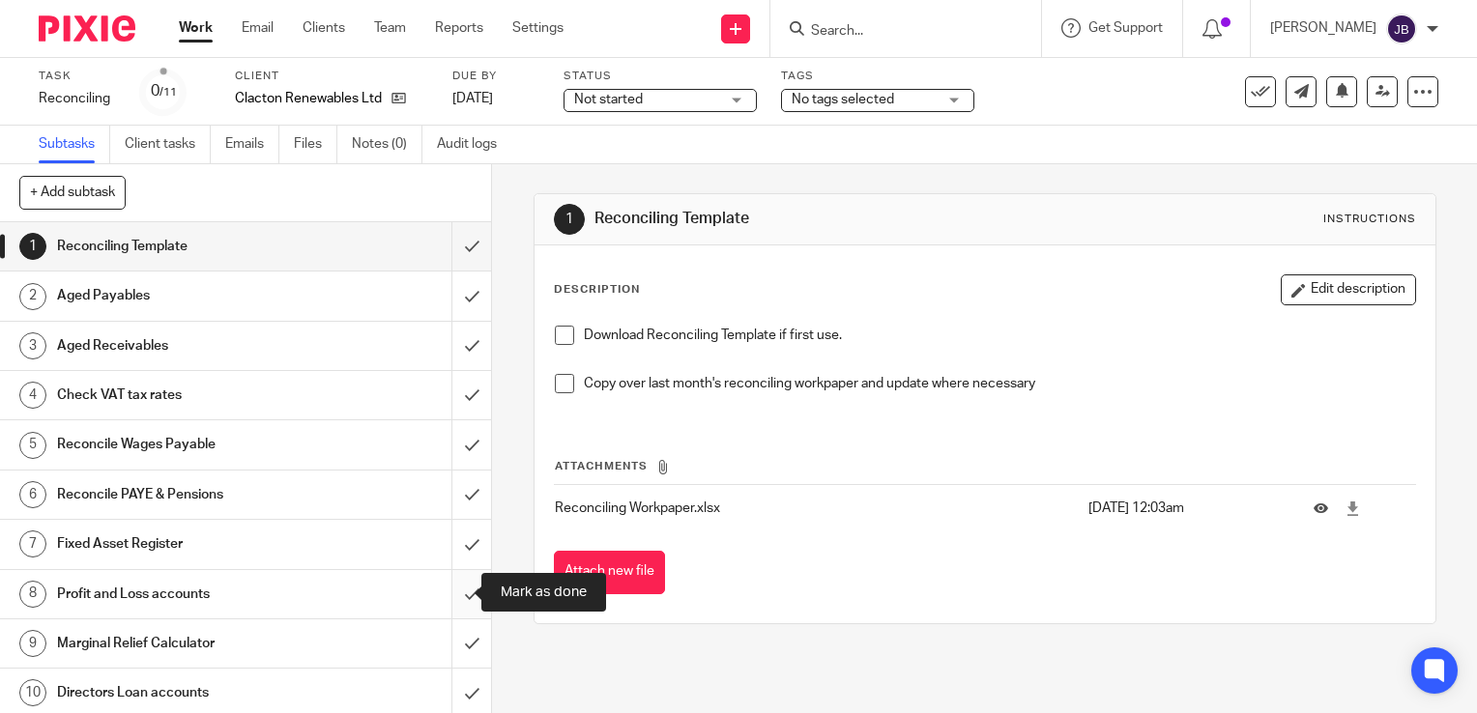
click at [451, 602] on input "submit" at bounding box center [245, 594] width 491 height 48
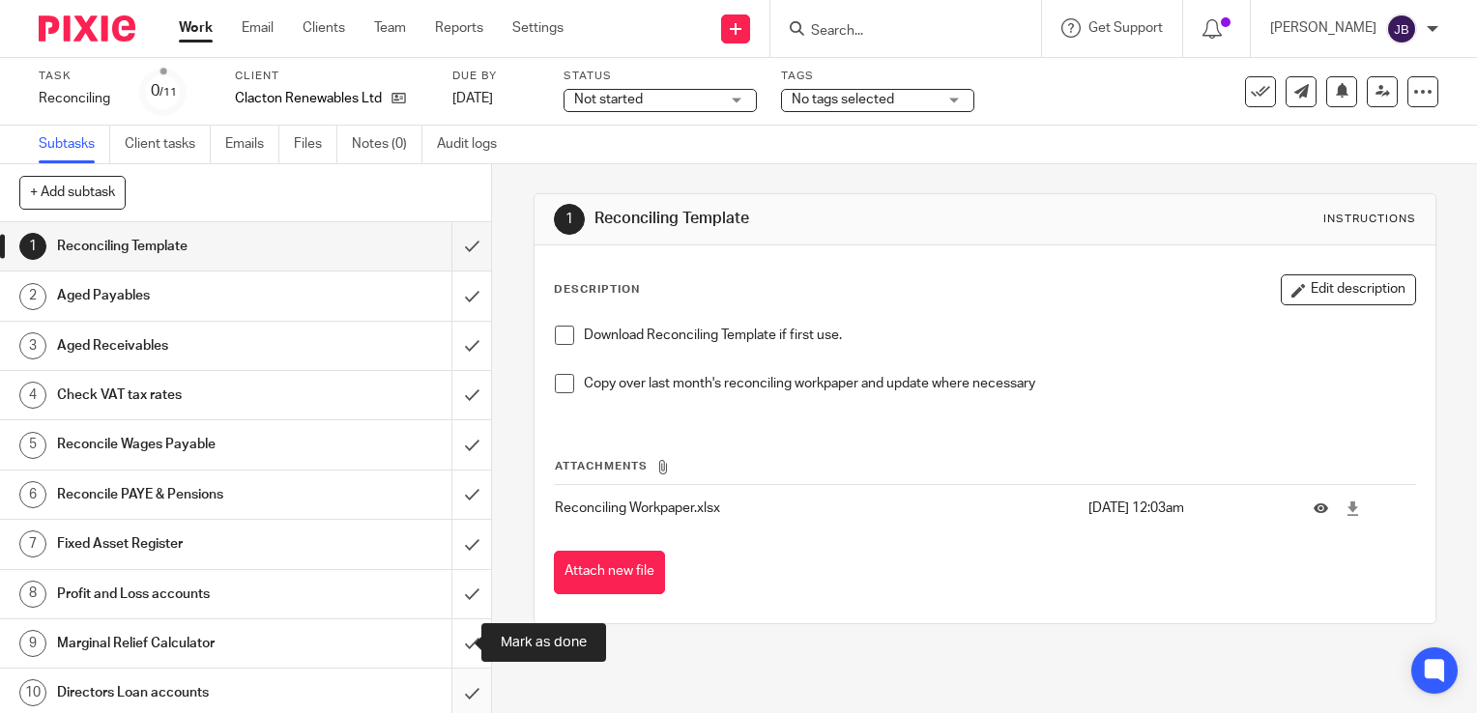
drag, startPoint x: 451, startPoint y: 636, endPoint x: 443, endPoint y: 673, distance: 37.7
click at [451, 638] on input "submit" at bounding box center [245, 643] width 491 height 48
click at [442, 689] on input "submit" at bounding box center [245, 693] width 491 height 48
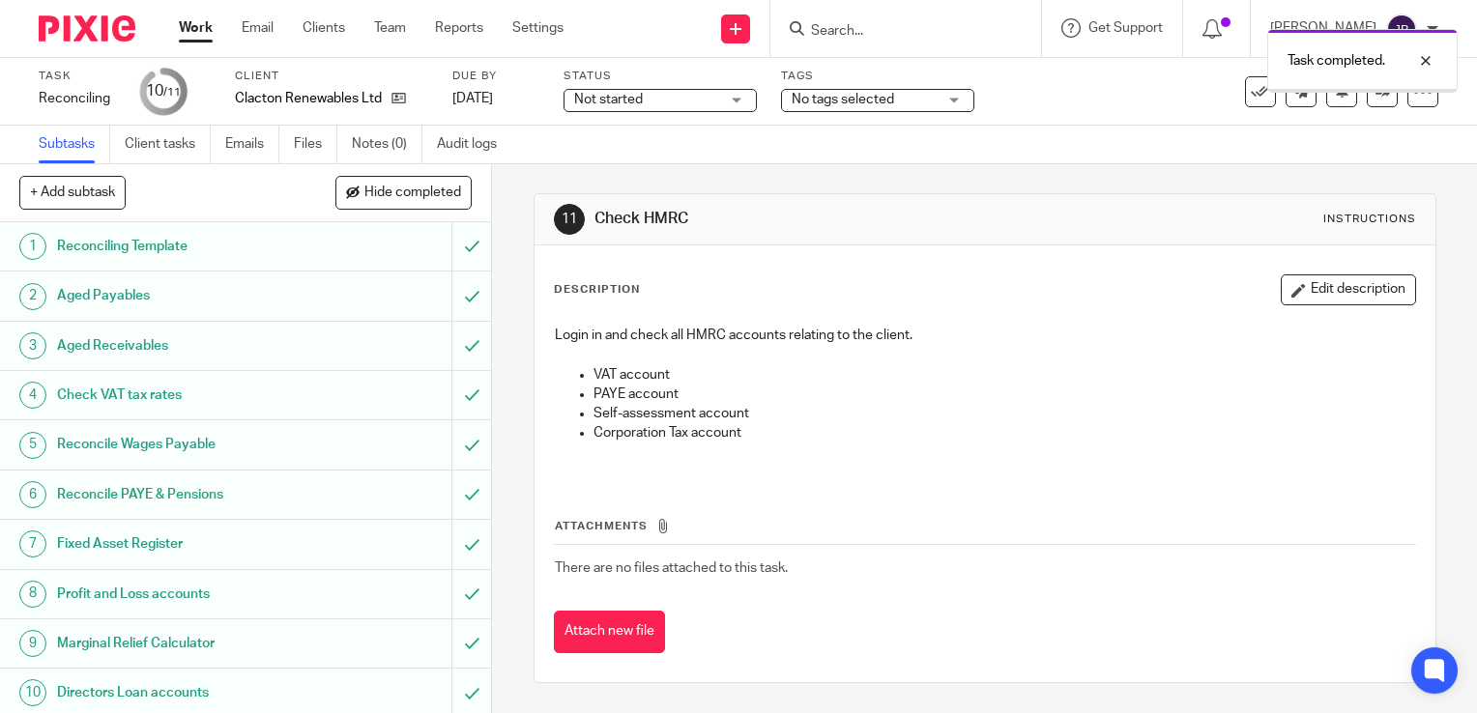
scroll to position [52, 0]
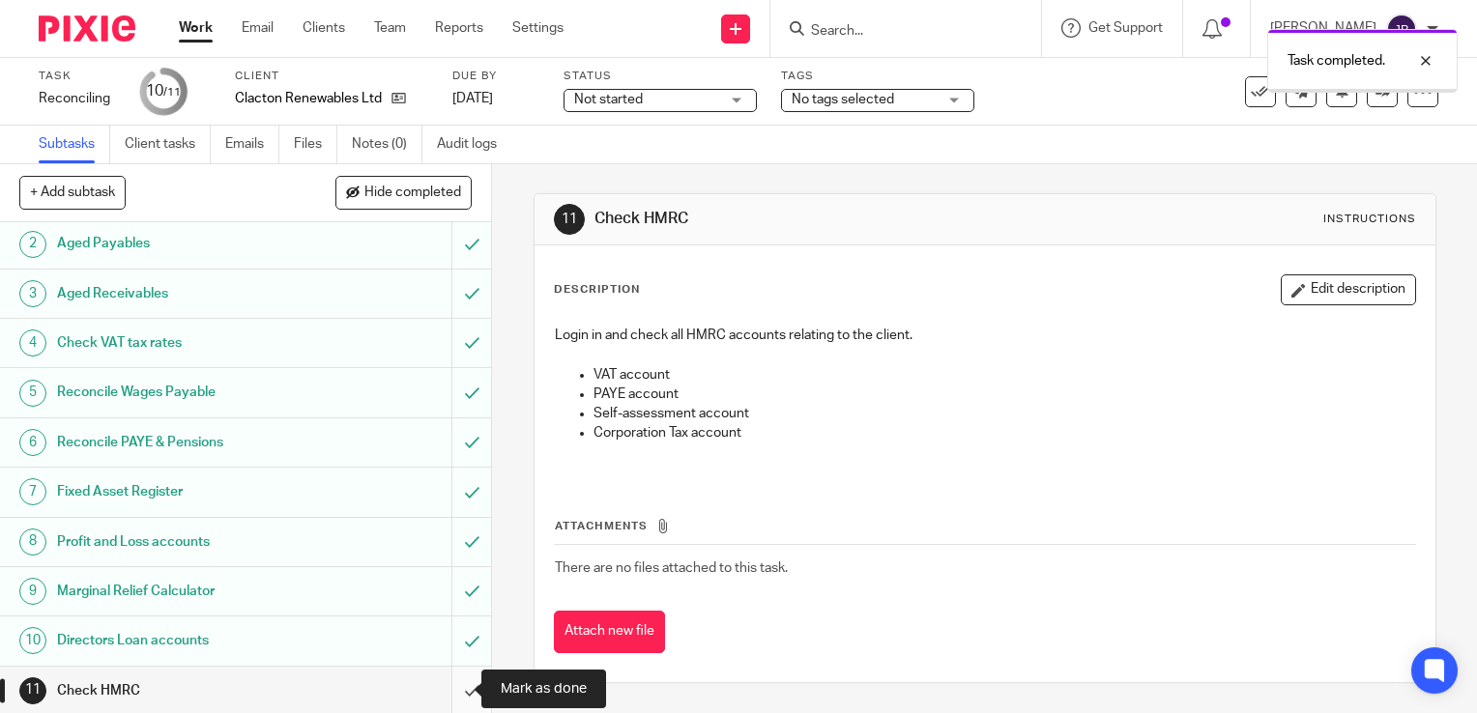
click at [451, 686] on input "submit" at bounding box center [245, 691] width 491 height 48
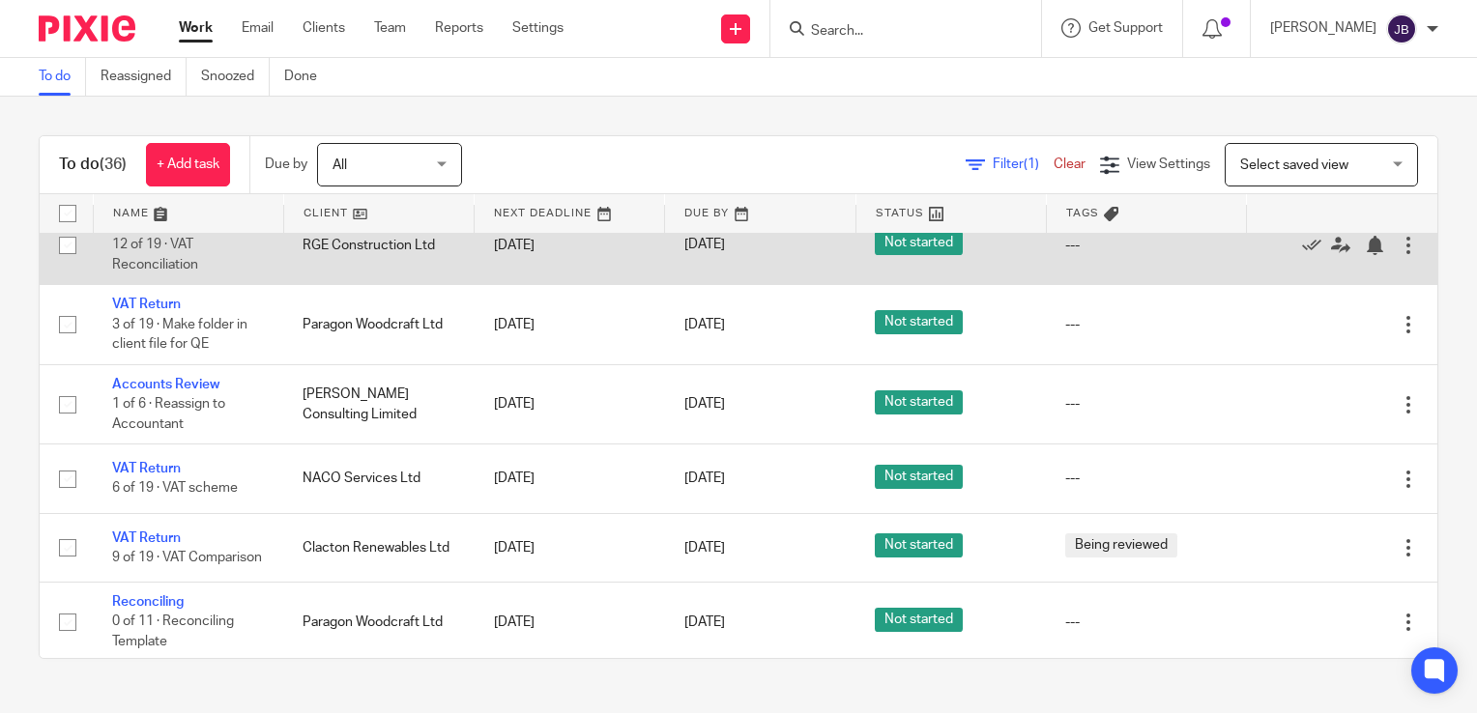
scroll to position [193, 0]
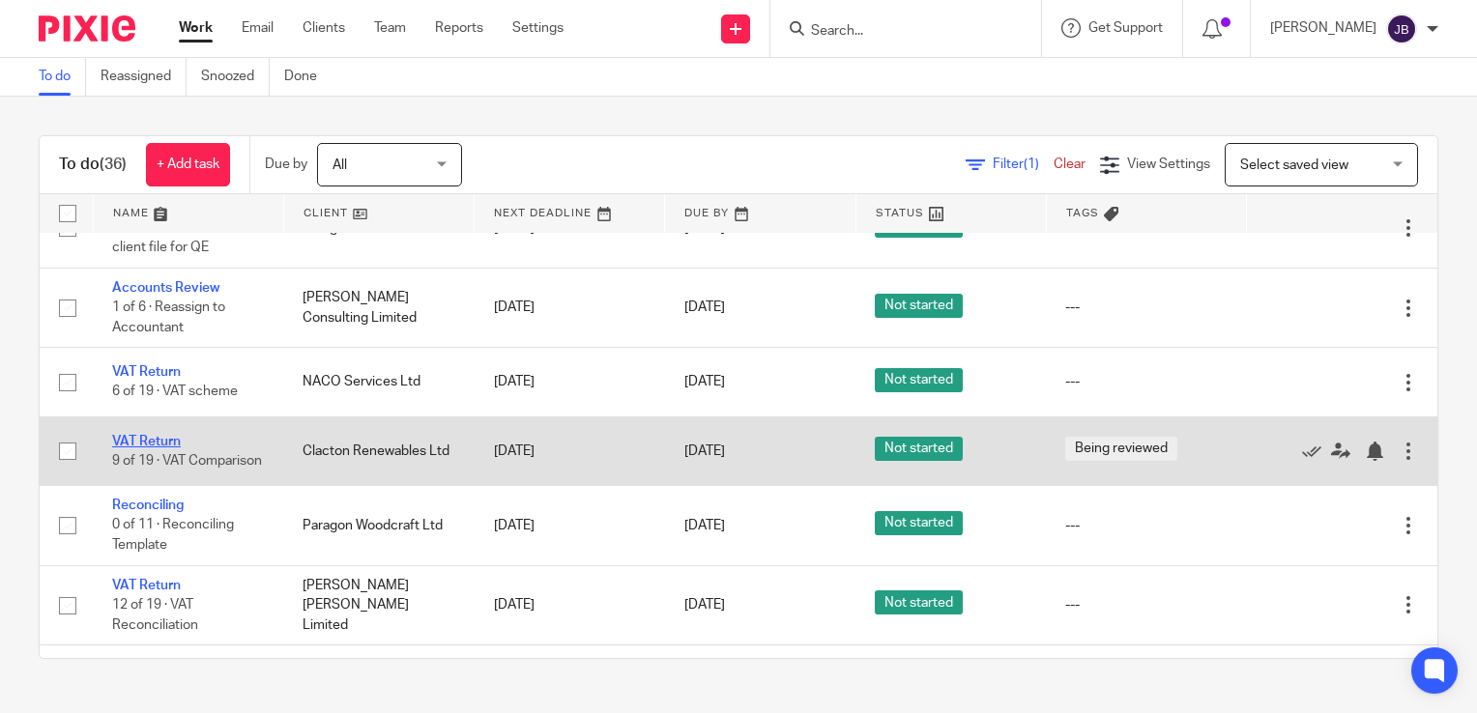
click at [158, 435] on link "VAT Return" at bounding box center [146, 442] width 69 height 14
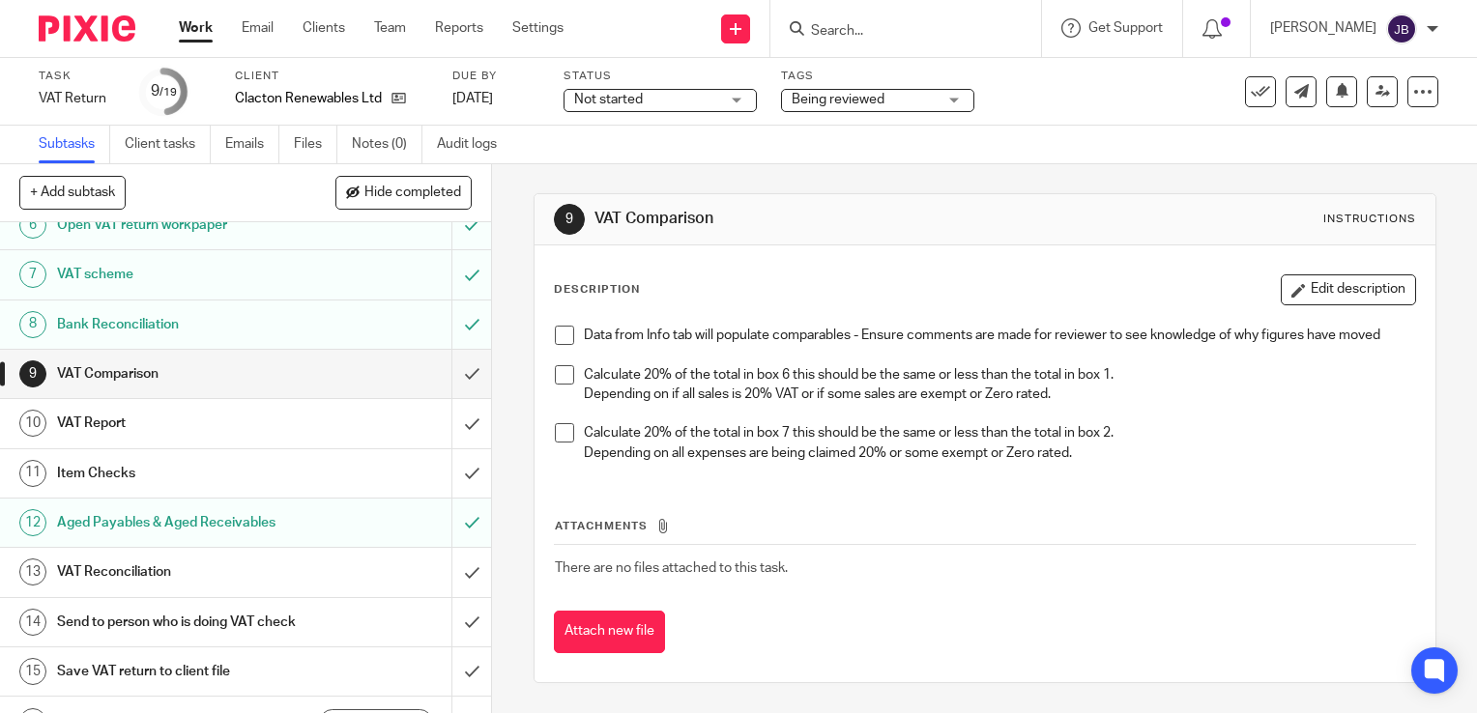
scroll to position [290, 0]
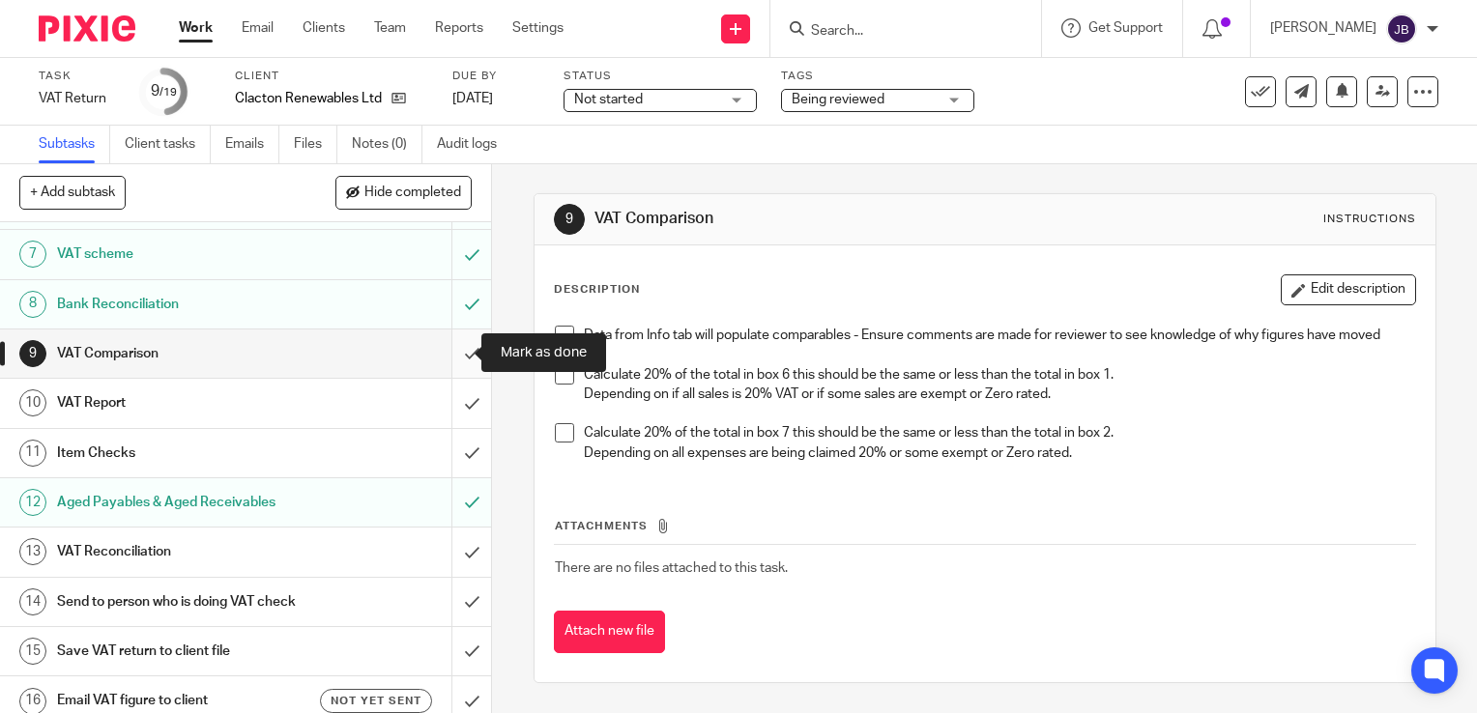
click at [446, 357] on input "submit" at bounding box center [245, 354] width 491 height 48
drag, startPoint x: 450, startPoint y: 409, endPoint x: 449, endPoint y: 423, distance: 14.5
click at [452, 410] on input "submit" at bounding box center [245, 403] width 491 height 48
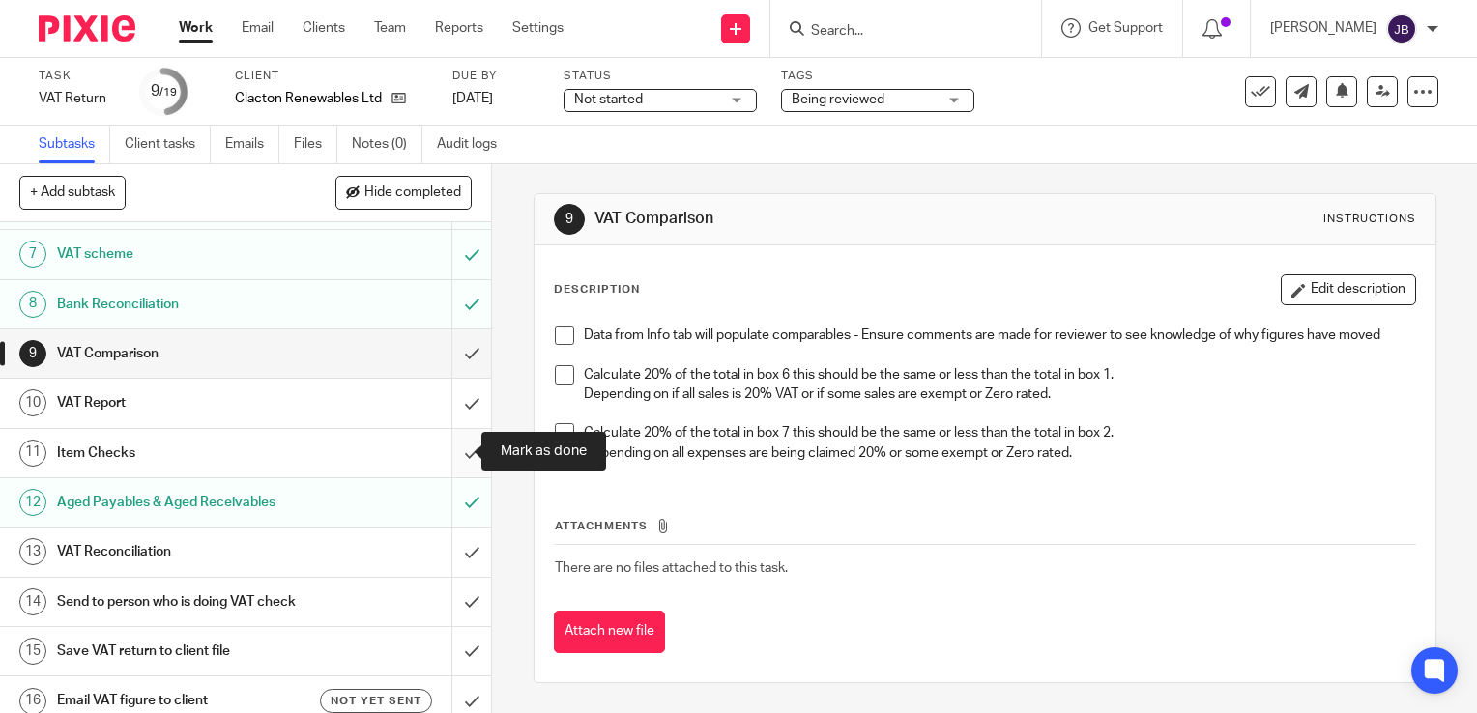
drag, startPoint x: 449, startPoint y: 446, endPoint x: 449, endPoint y: 470, distance: 23.2
click at [449, 446] on input "submit" at bounding box center [245, 453] width 491 height 48
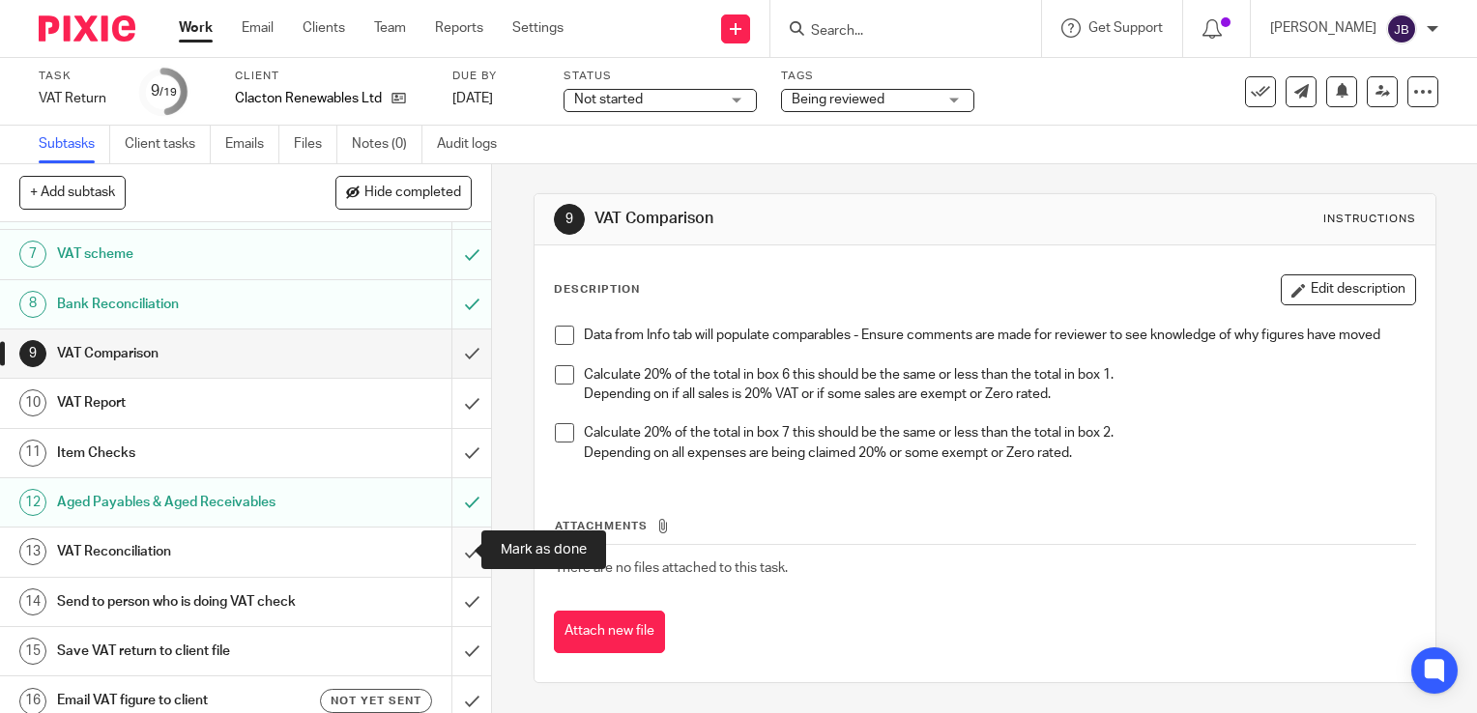
click at [454, 538] on input "submit" at bounding box center [245, 552] width 491 height 48
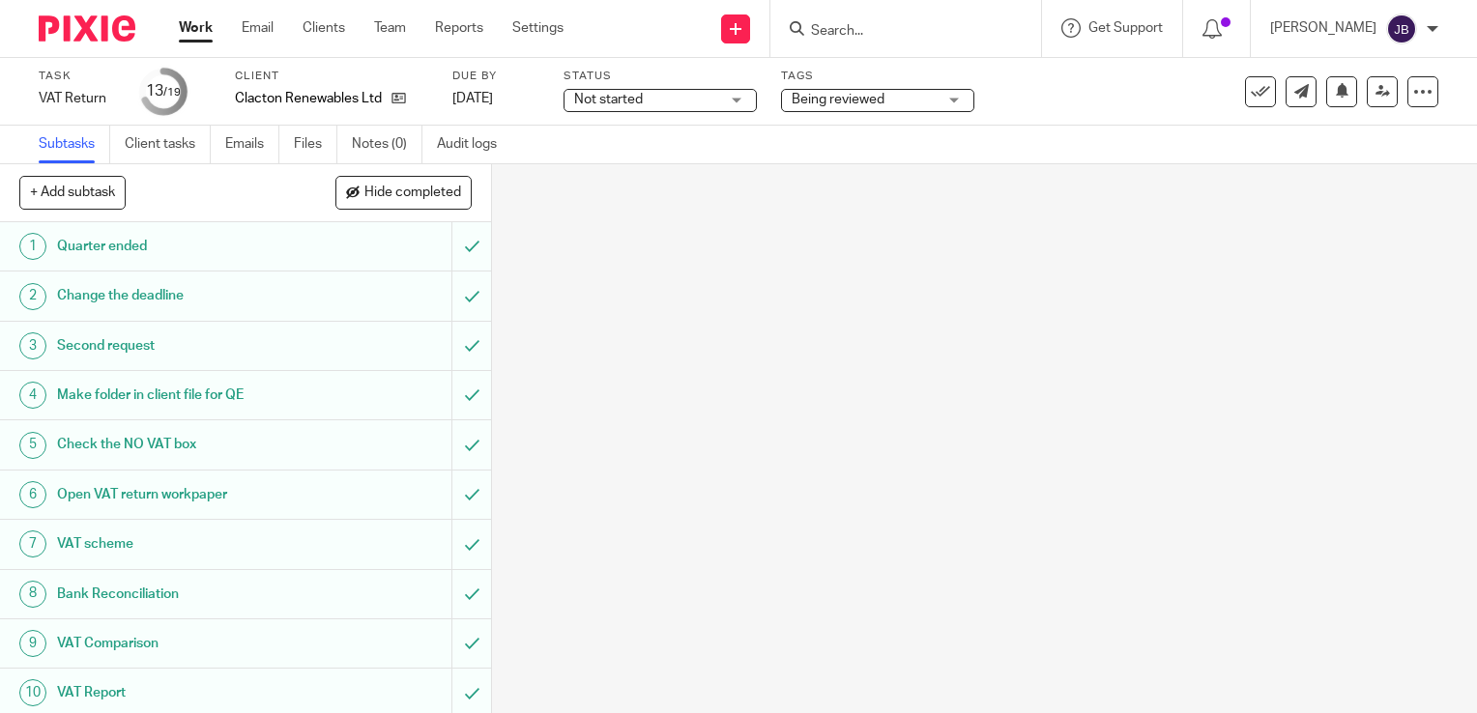
scroll to position [108, 0]
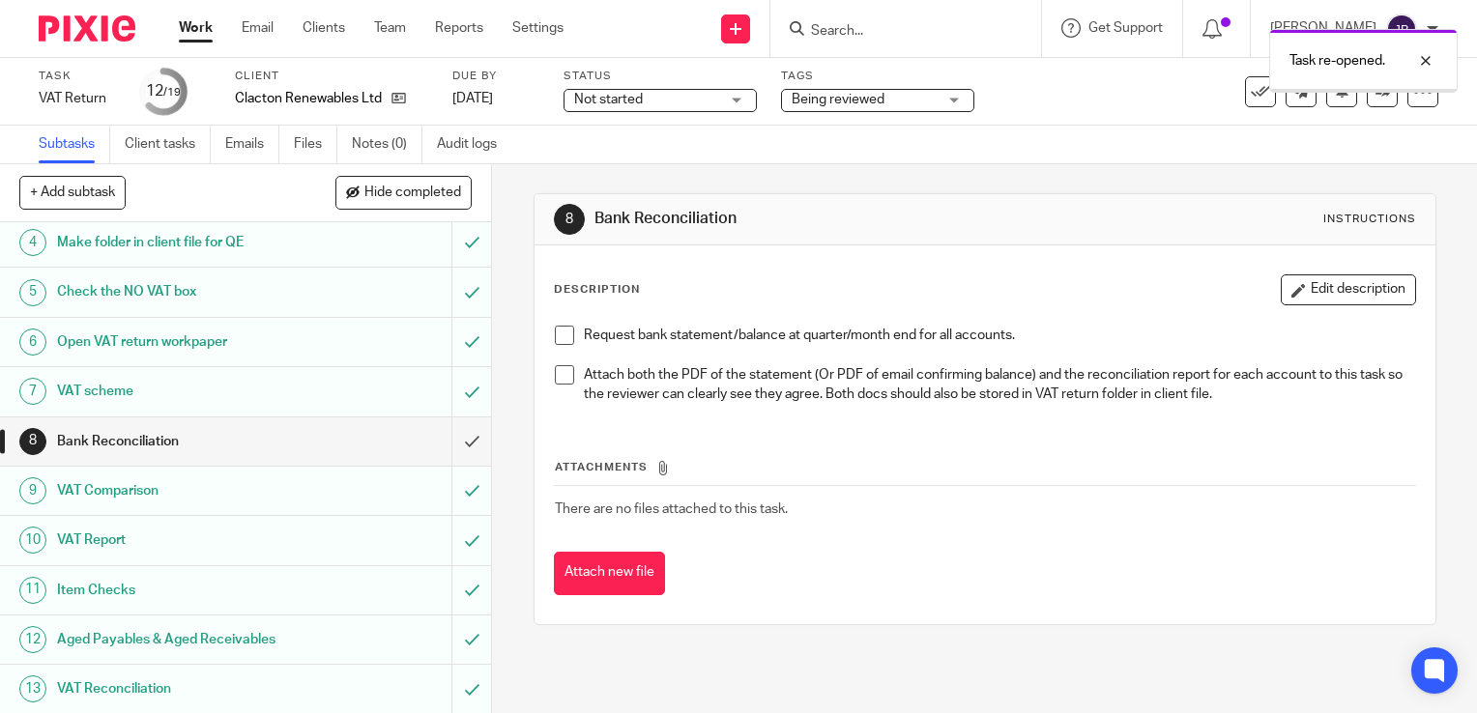
scroll to position [290, 0]
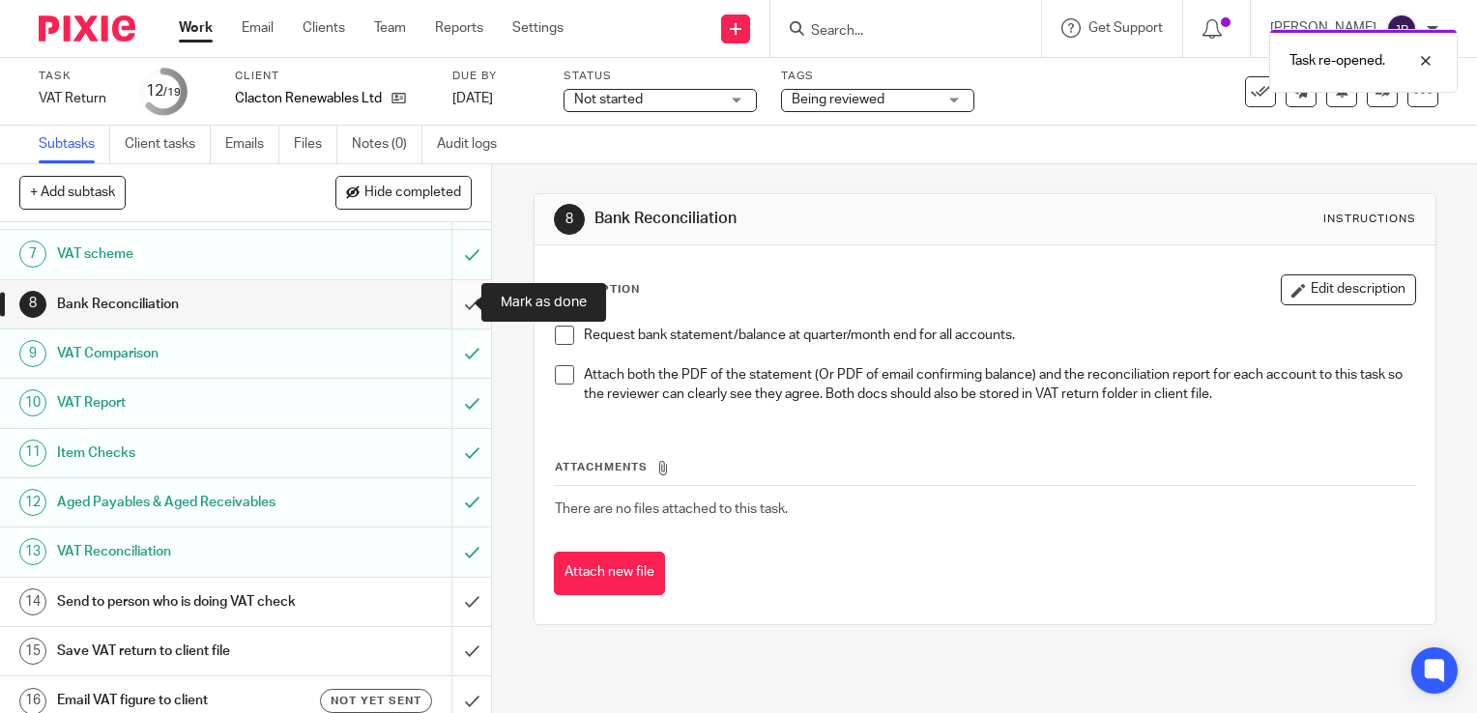
drag, startPoint x: 450, startPoint y: 291, endPoint x: 449, endPoint y: 373, distance: 82.2
click at [450, 292] on input "submit" at bounding box center [245, 304] width 491 height 48
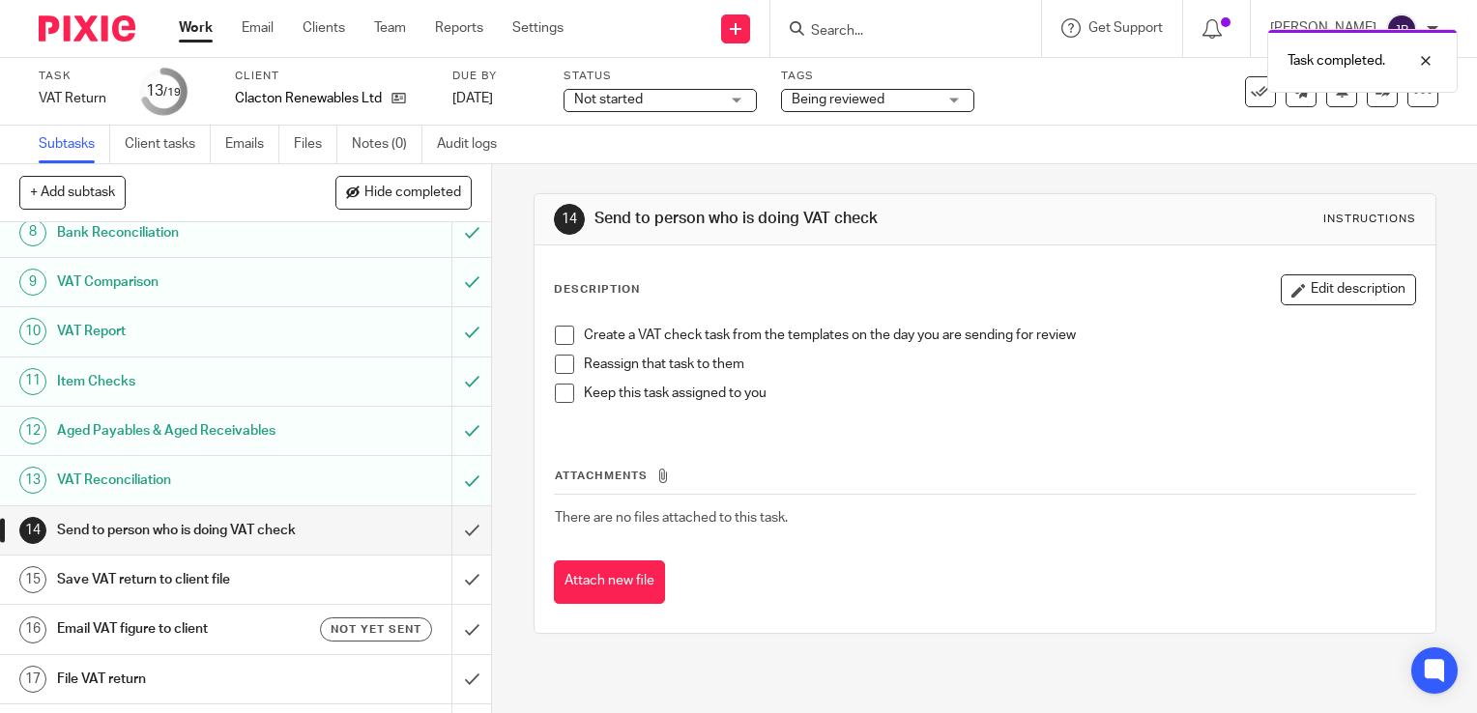
scroll to position [468, 0]
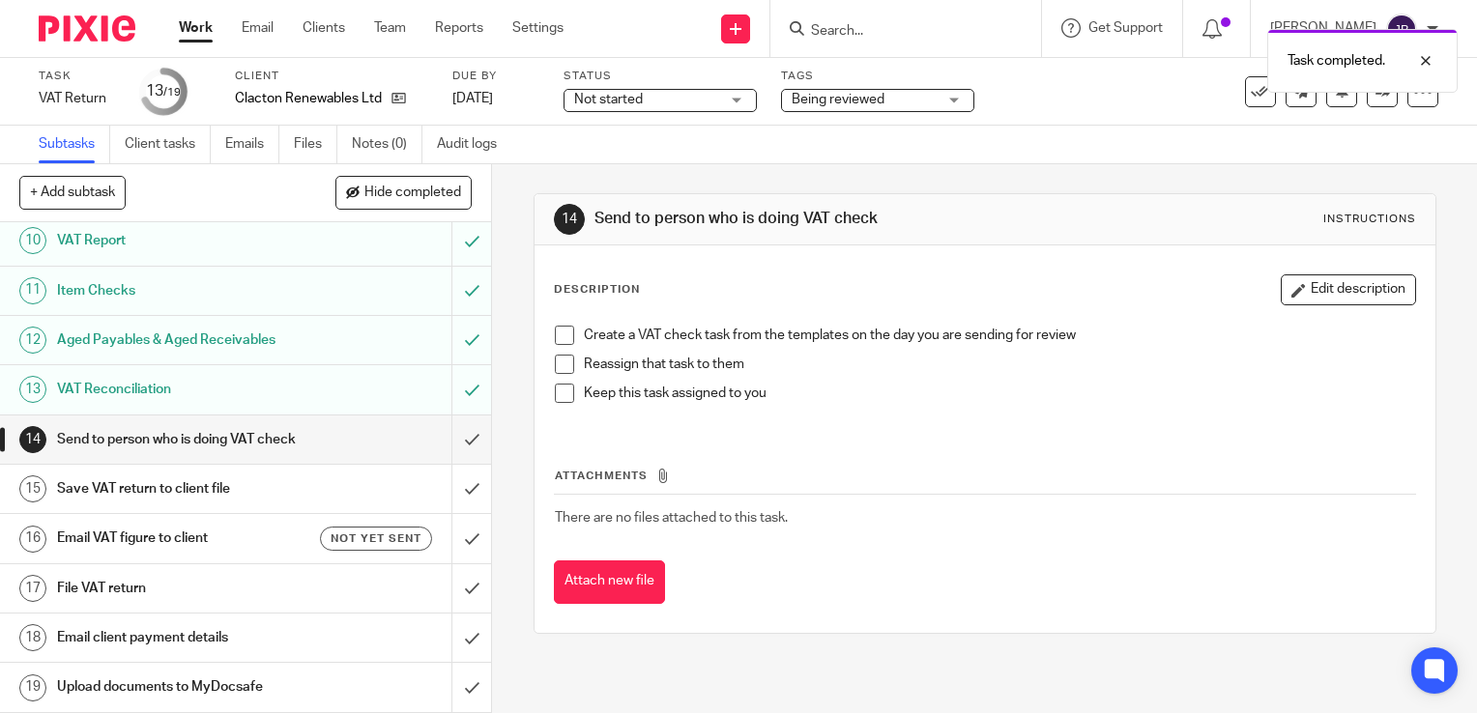
click at [187, 29] on link "Work" at bounding box center [196, 27] width 34 height 19
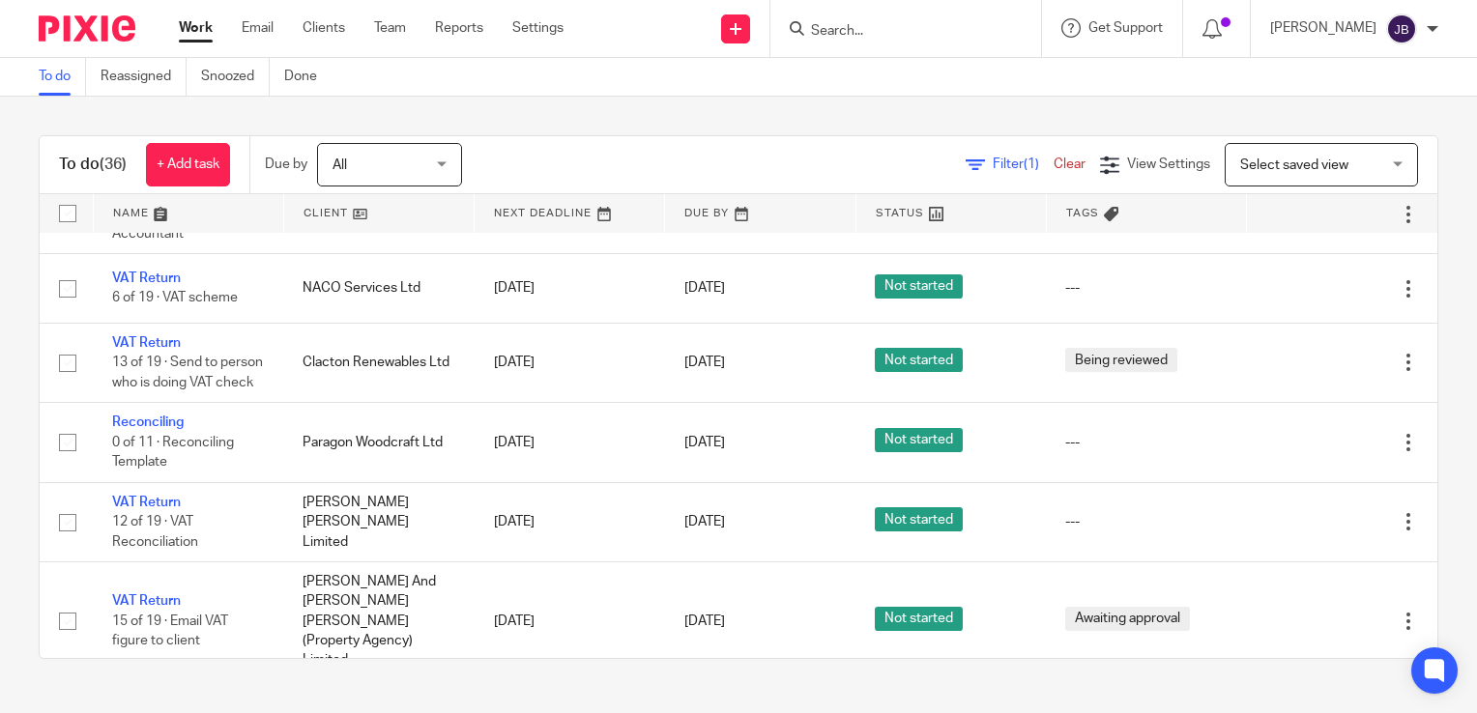
scroll to position [290, 0]
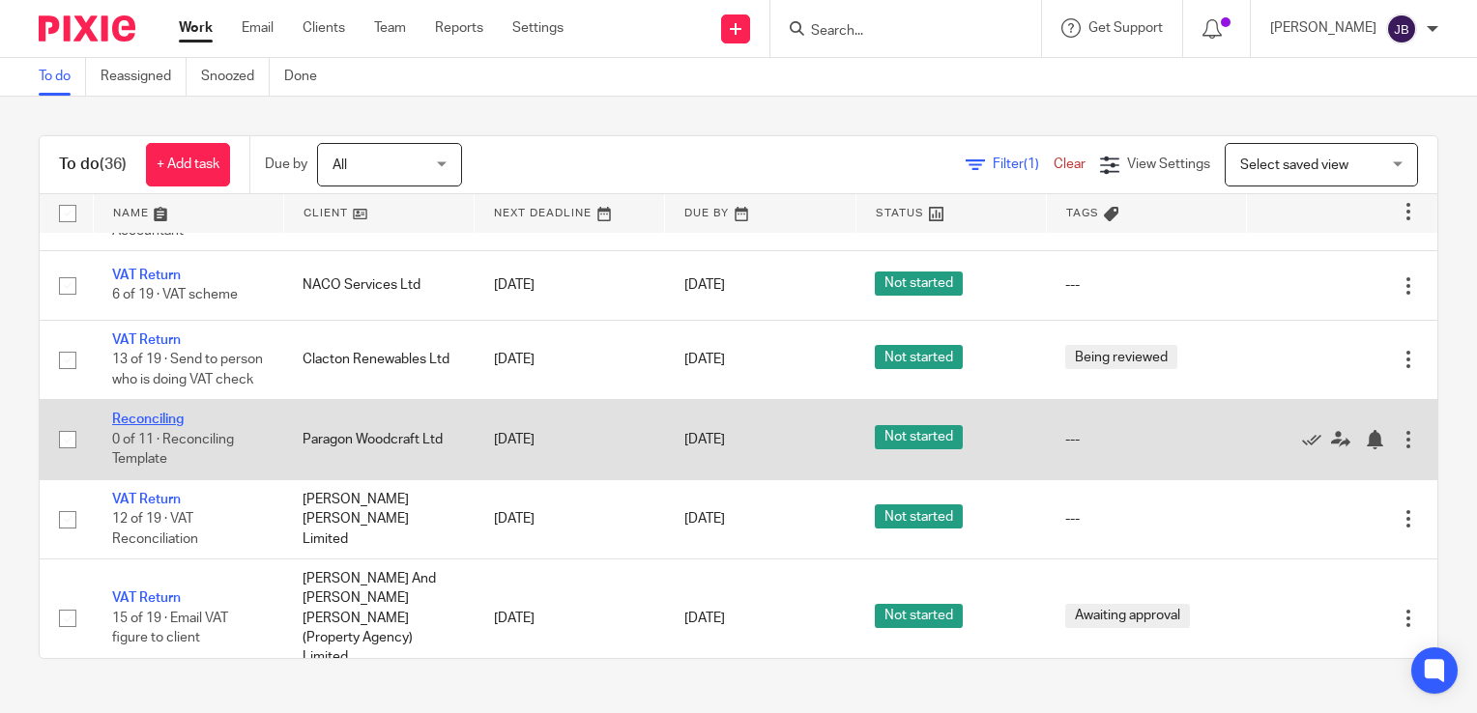
click at [150, 426] on link "Reconciling" at bounding box center [148, 420] width 72 height 14
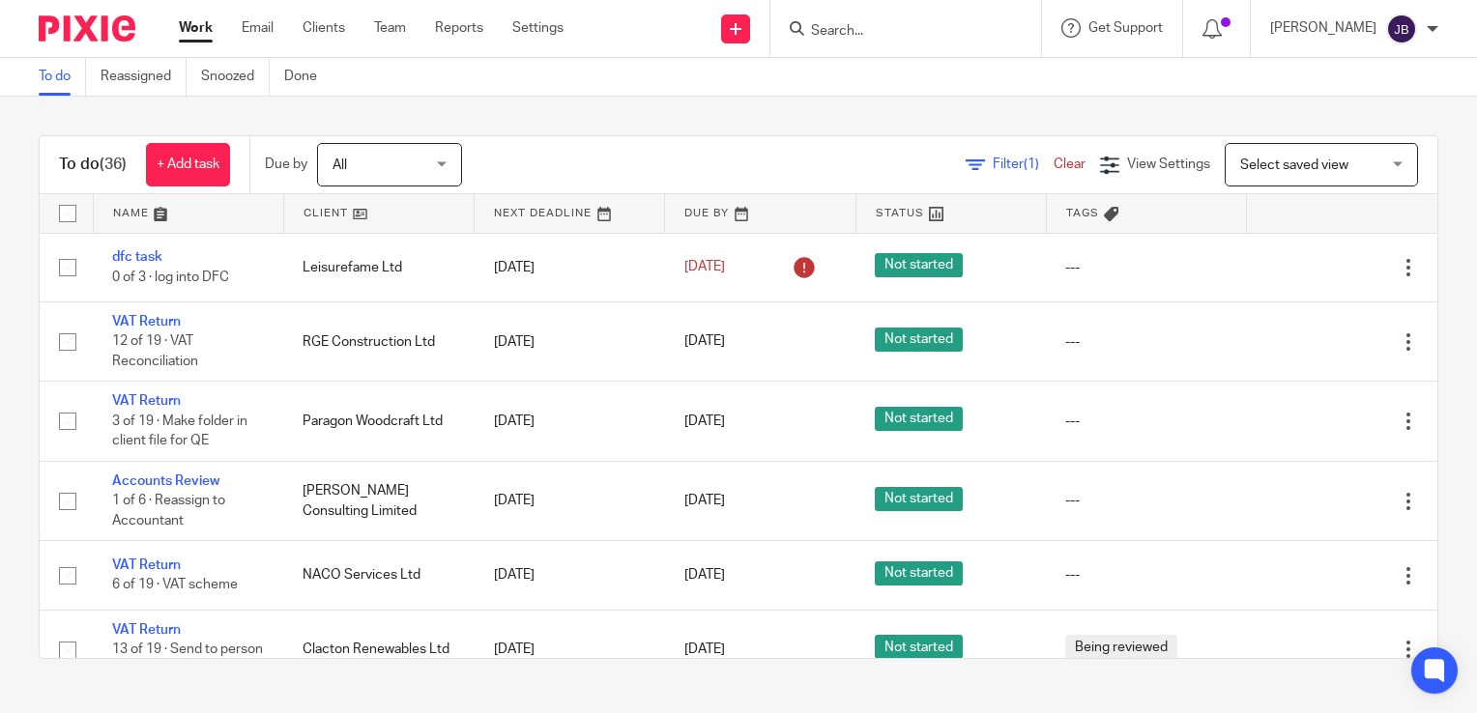
drag, startPoint x: 974, startPoint y: 170, endPoint x: 962, endPoint y: 170, distance: 12.6
click at [993, 171] on span "Filter (1)" at bounding box center [1023, 165] width 61 height 14
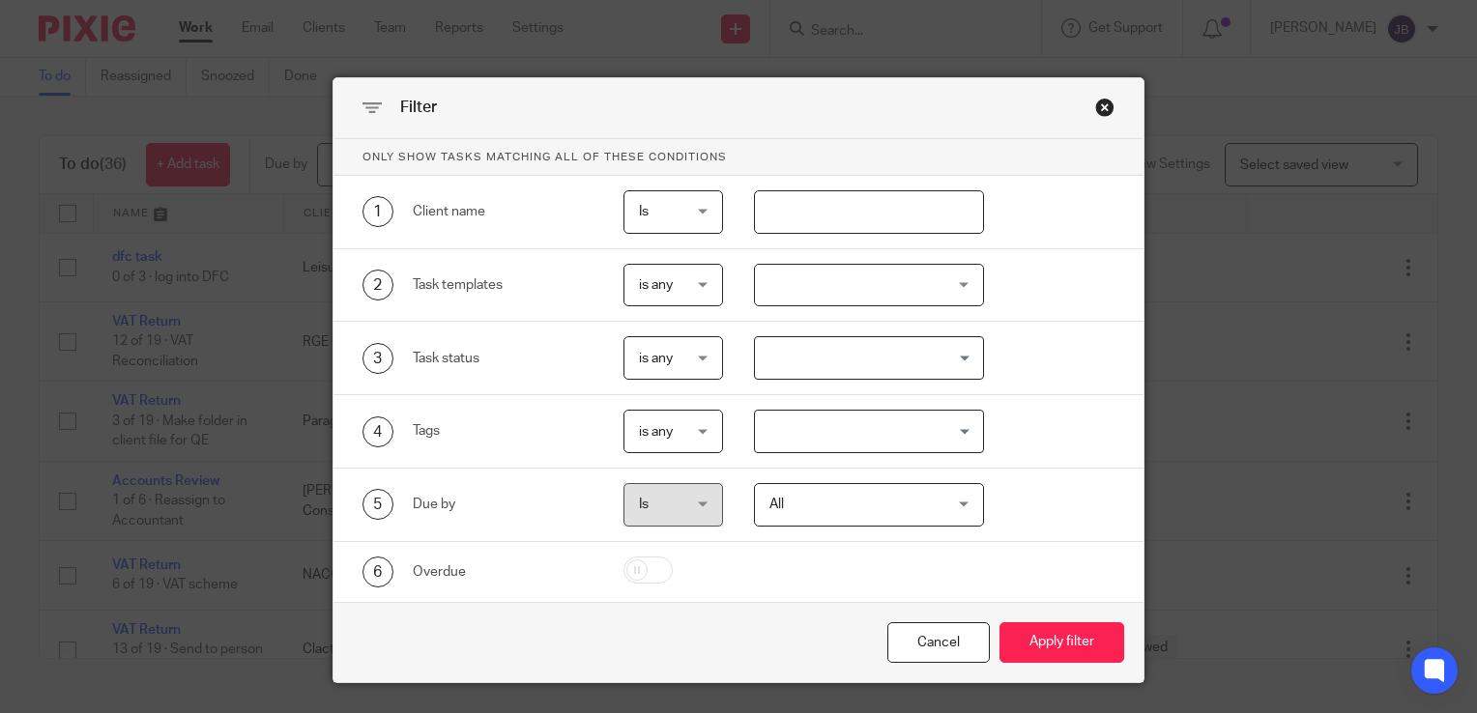
click at [794, 212] on input "text" at bounding box center [869, 211] width 231 height 43
type input "[PERSON_NAME]"
click at [999, 622] on button "Apply filter" at bounding box center [1061, 643] width 125 height 42
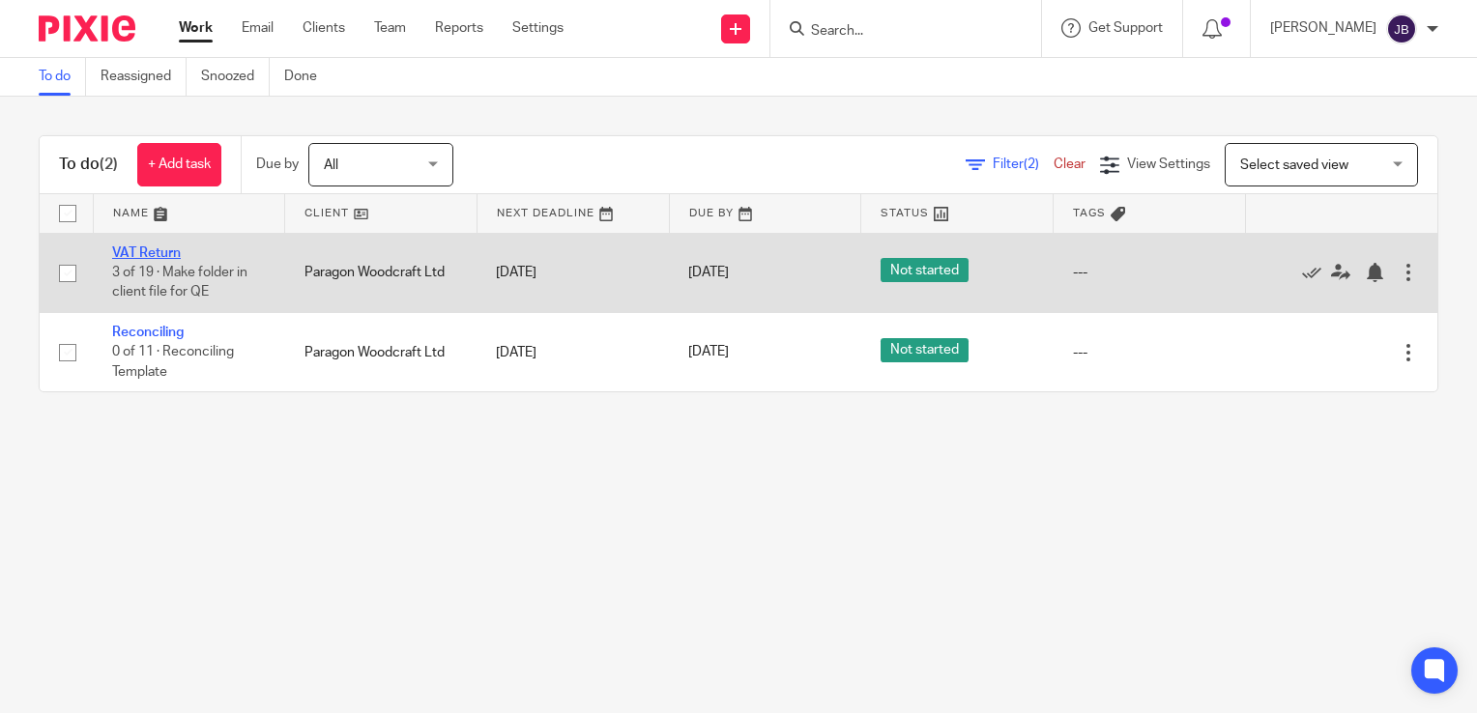
click at [162, 252] on link "VAT Return" at bounding box center [146, 253] width 69 height 14
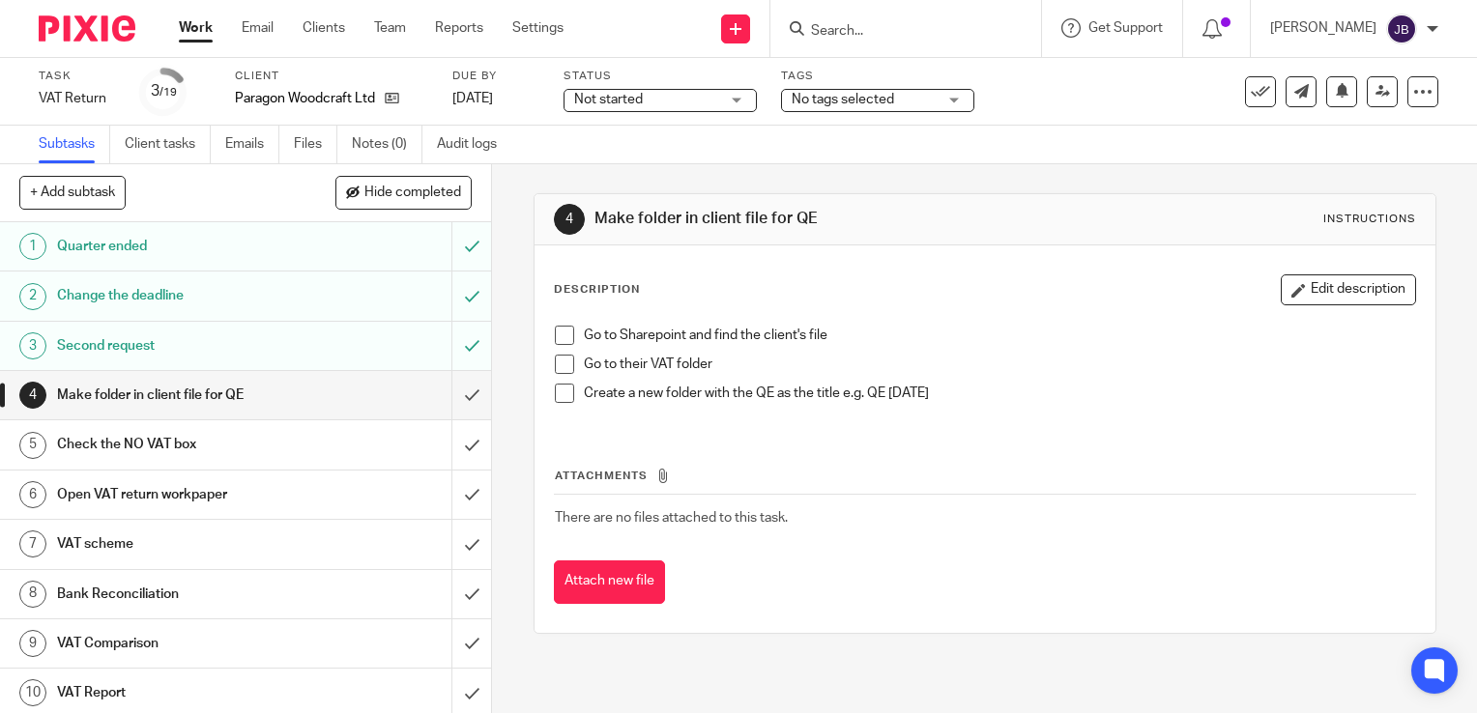
click at [205, 499] on h1 "Open VAT return workpaper" at bounding box center [182, 494] width 250 height 29
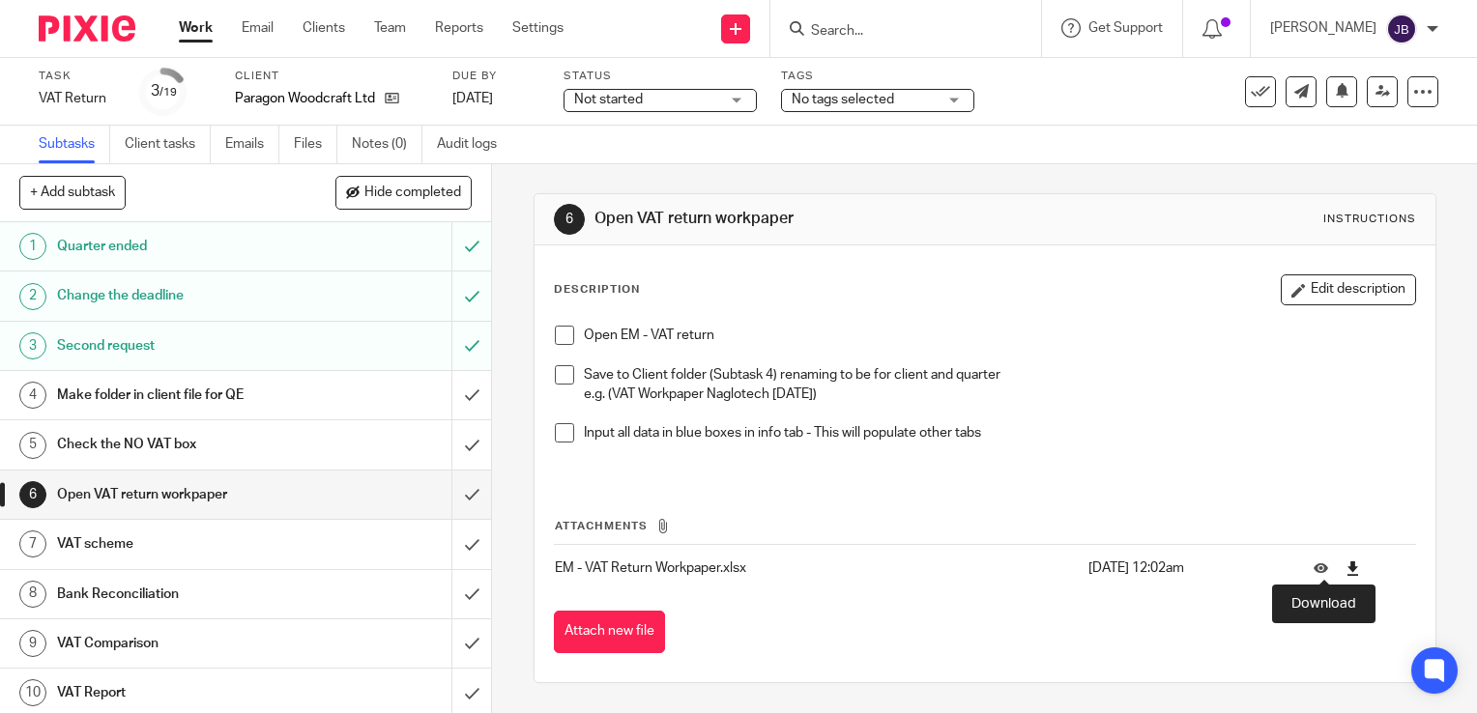
click at [1345, 567] on icon at bounding box center [1352, 569] width 14 height 14
click at [741, 33] on icon at bounding box center [736, 29] width 12 height 12
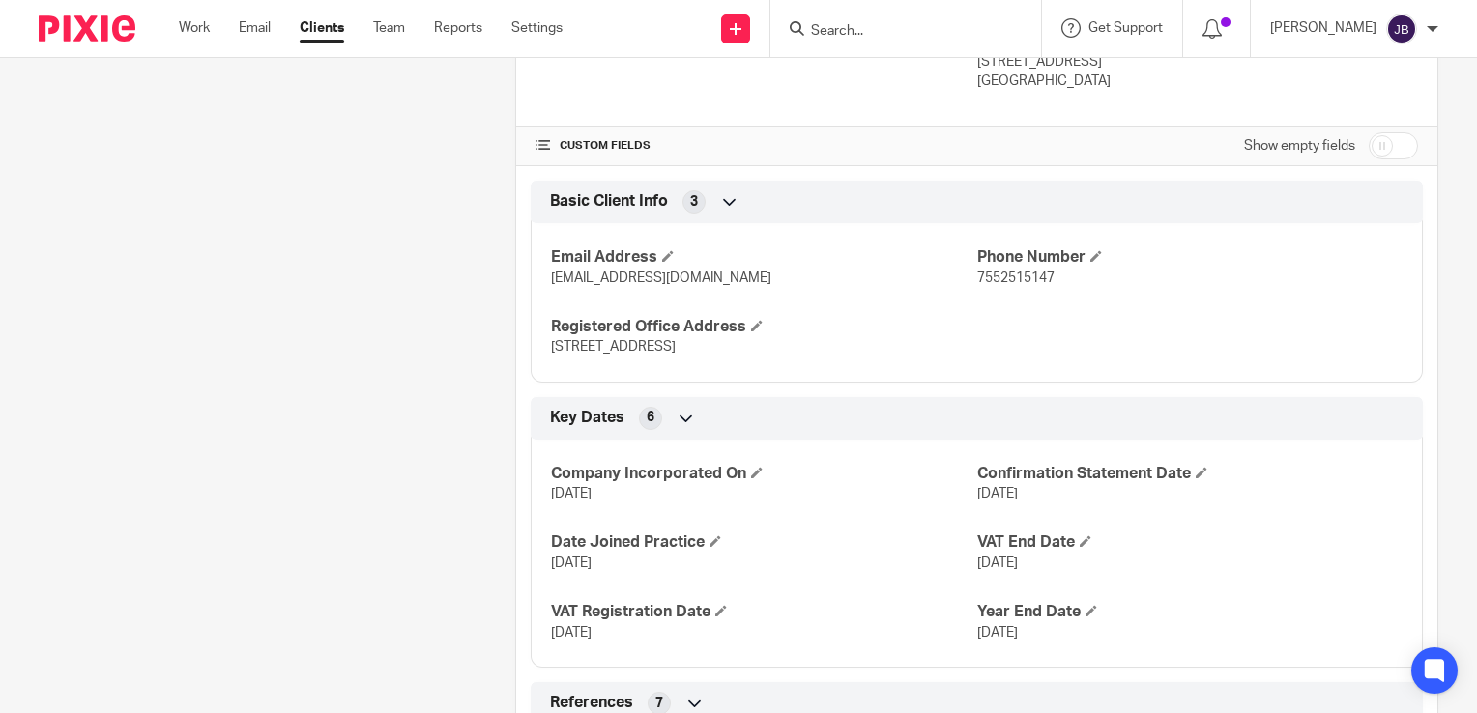
scroll to position [773, 0]
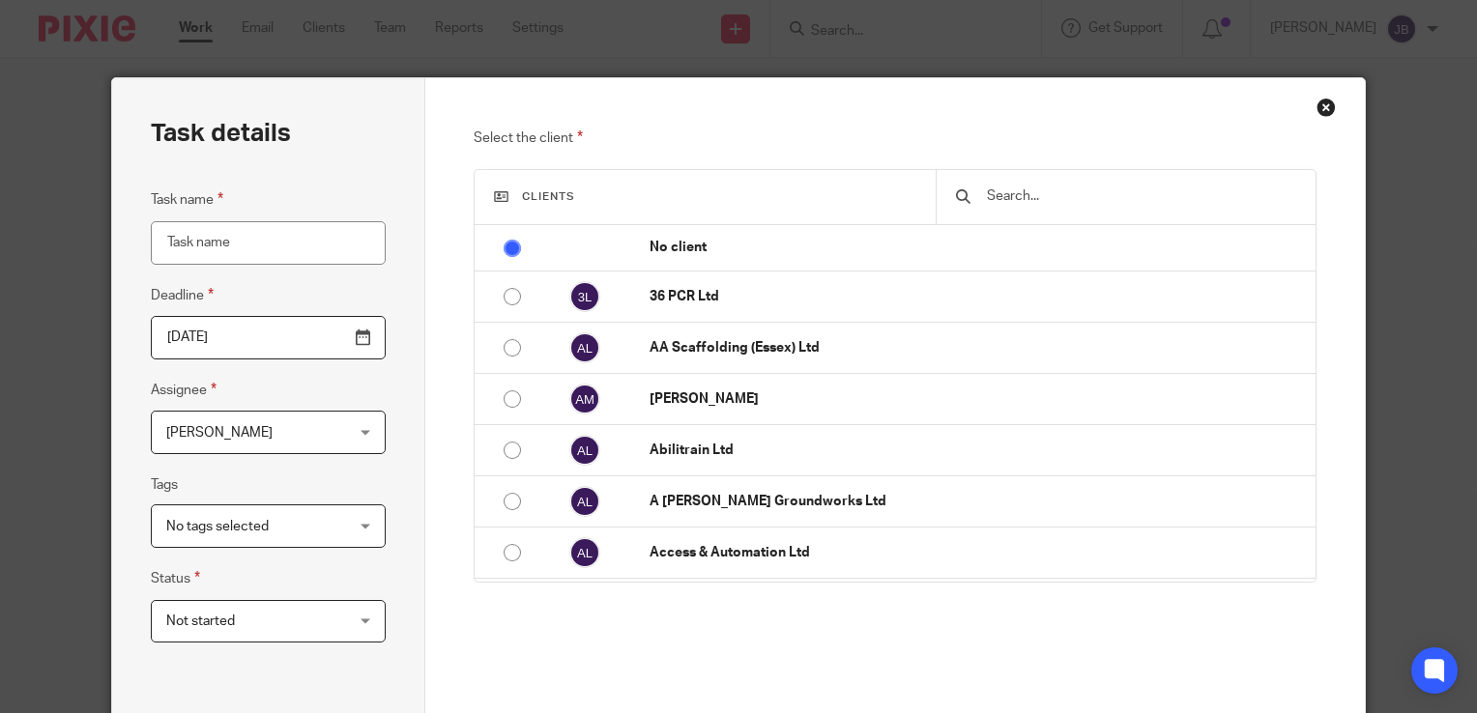
click at [988, 199] on input "text" at bounding box center [1141, 196] width 312 height 21
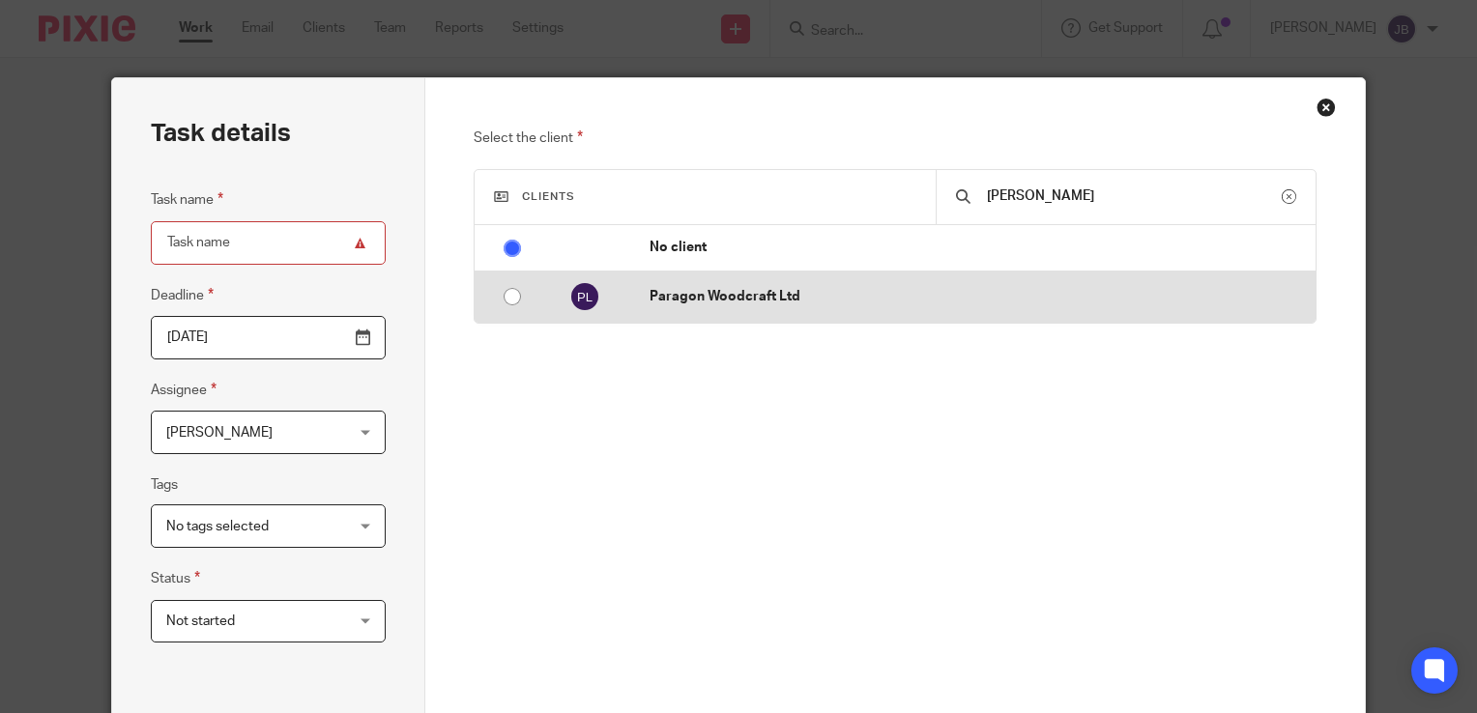
type input "[PERSON_NAME]"
click at [746, 298] on p "Paragon Woodcraft Ltd" at bounding box center [977, 296] width 656 height 19
radio input "false"
radio input "true"
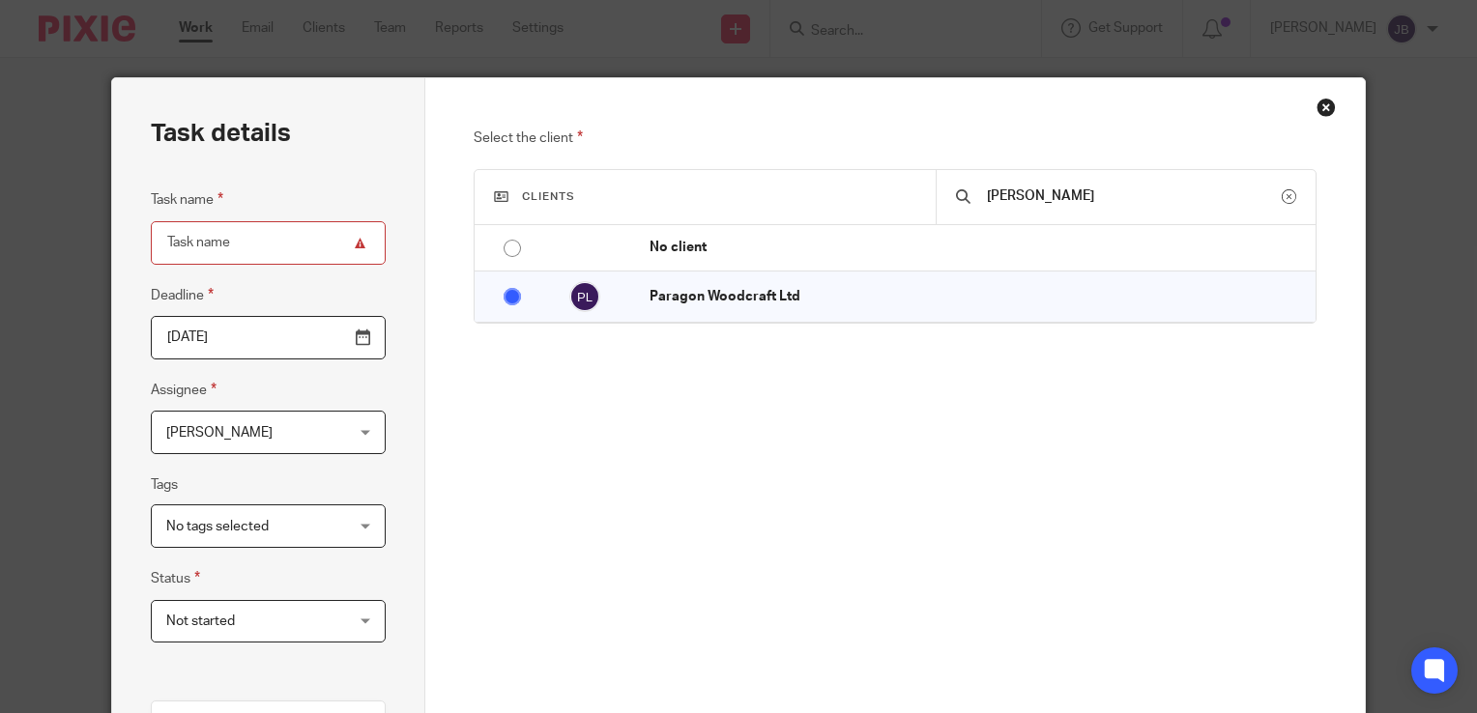
scroll to position [363, 0]
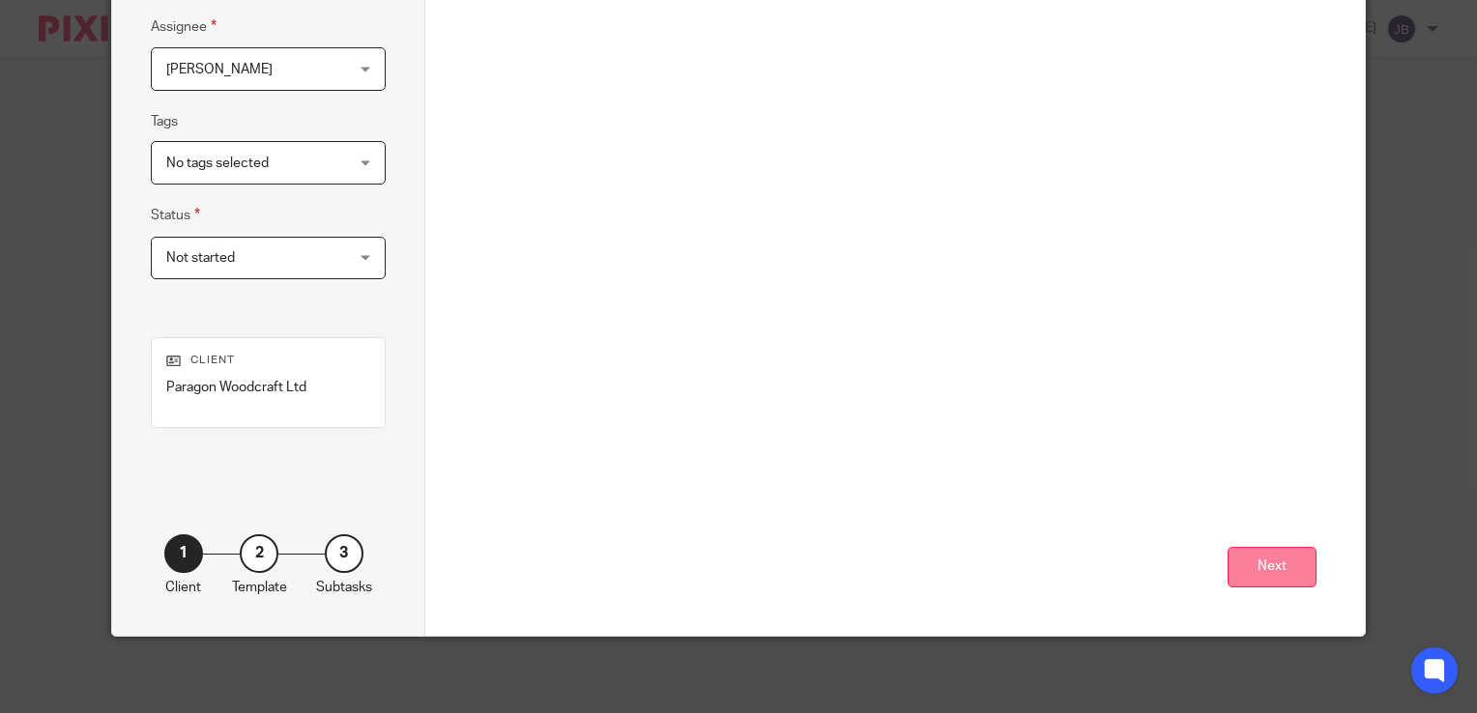
click at [1277, 574] on button "Next" at bounding box center [1271, 568] width 89 height 42
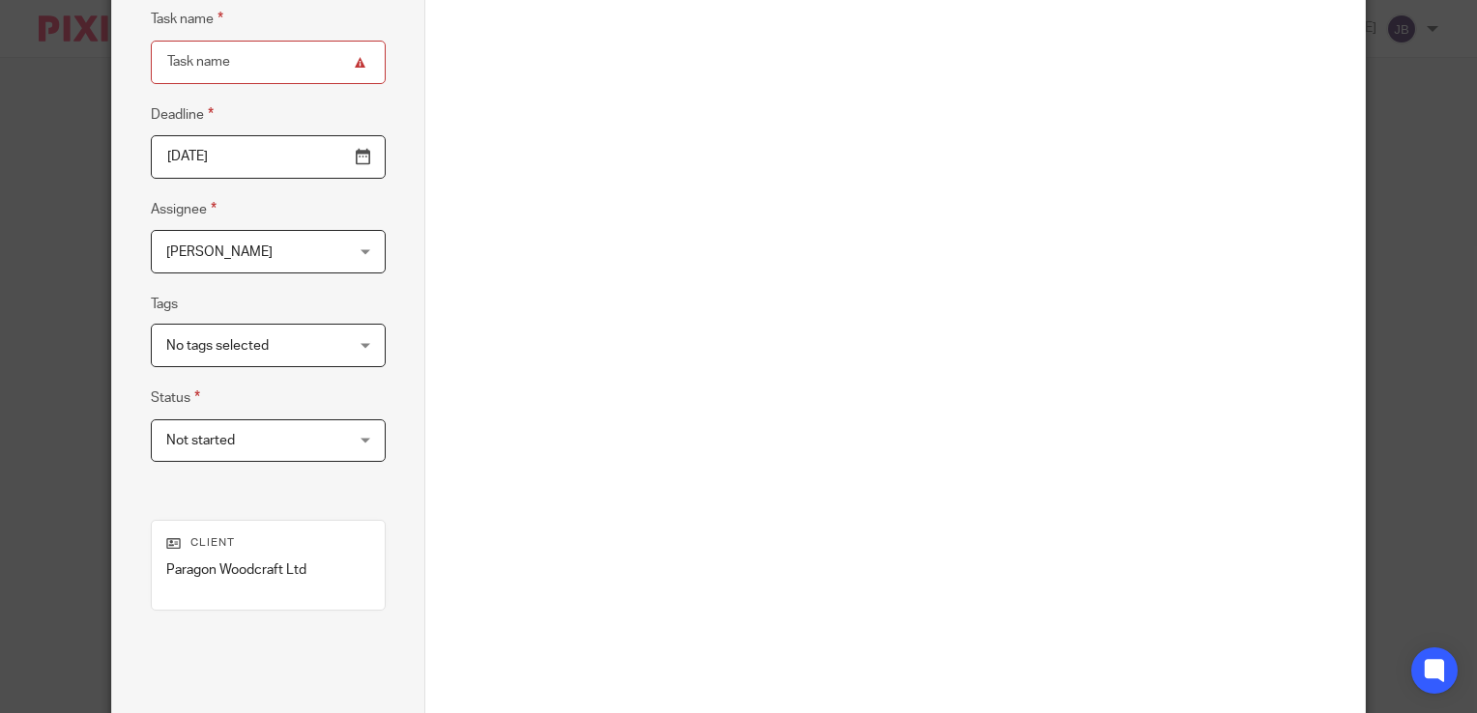
scroll to position [0, 0]
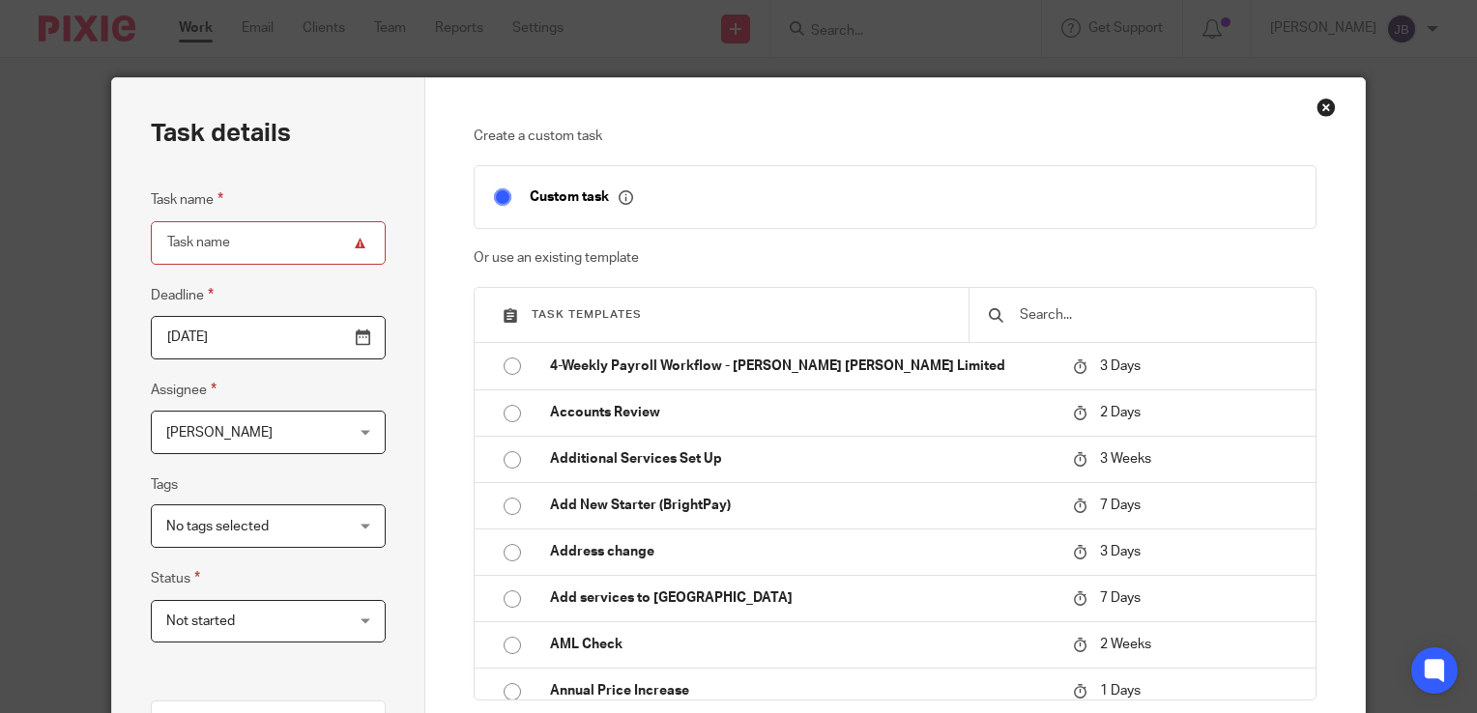
click at [1099, 301] on div at bounding box center [1141, 315] width 347 height 54
click at [1091, 319] on input "text" at bounding box center [1157, 314] width 278 height 21
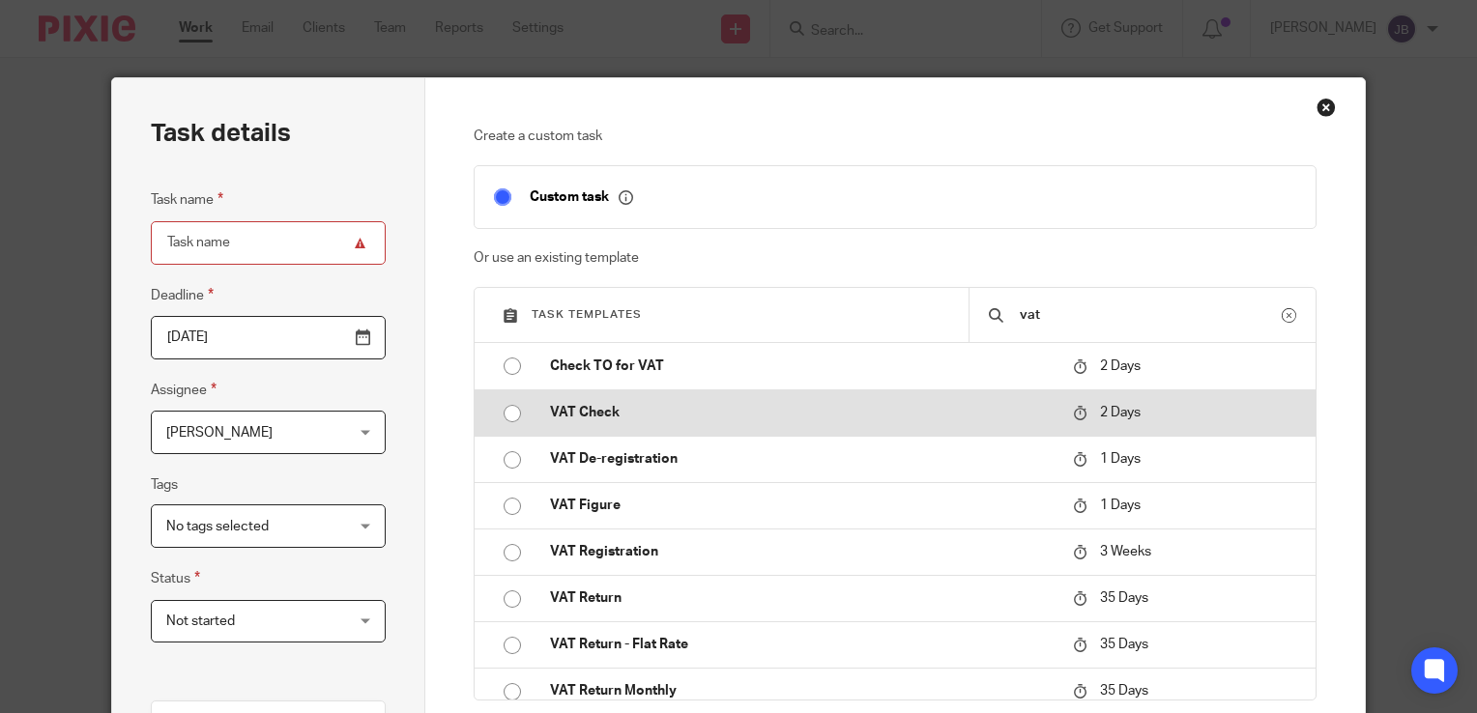
type input "vat"
click at [604, 425] on td "VAT Check" at bounding box center [797, 412] width 533 height 46
type input "2025-08-16"
type input "VAT Check"
checkbox input "false"
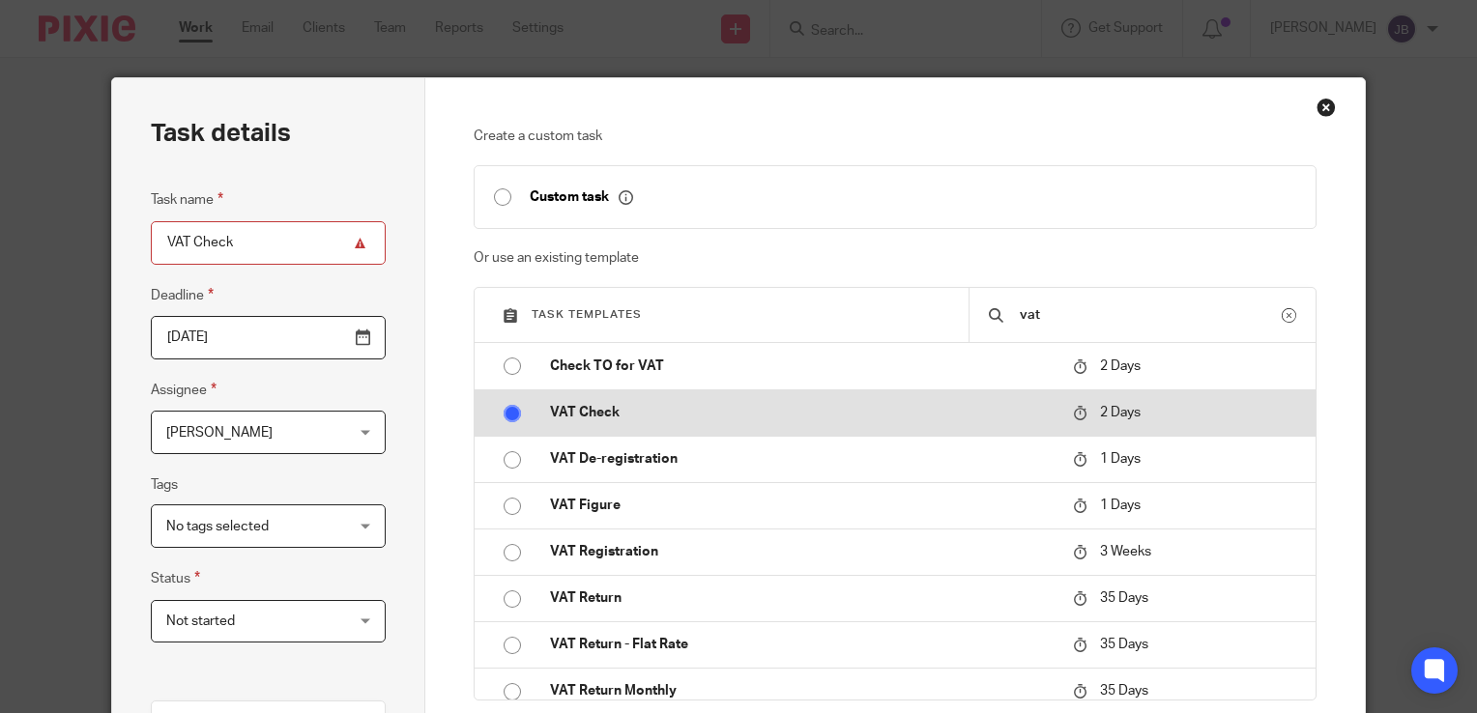
radio input "true"
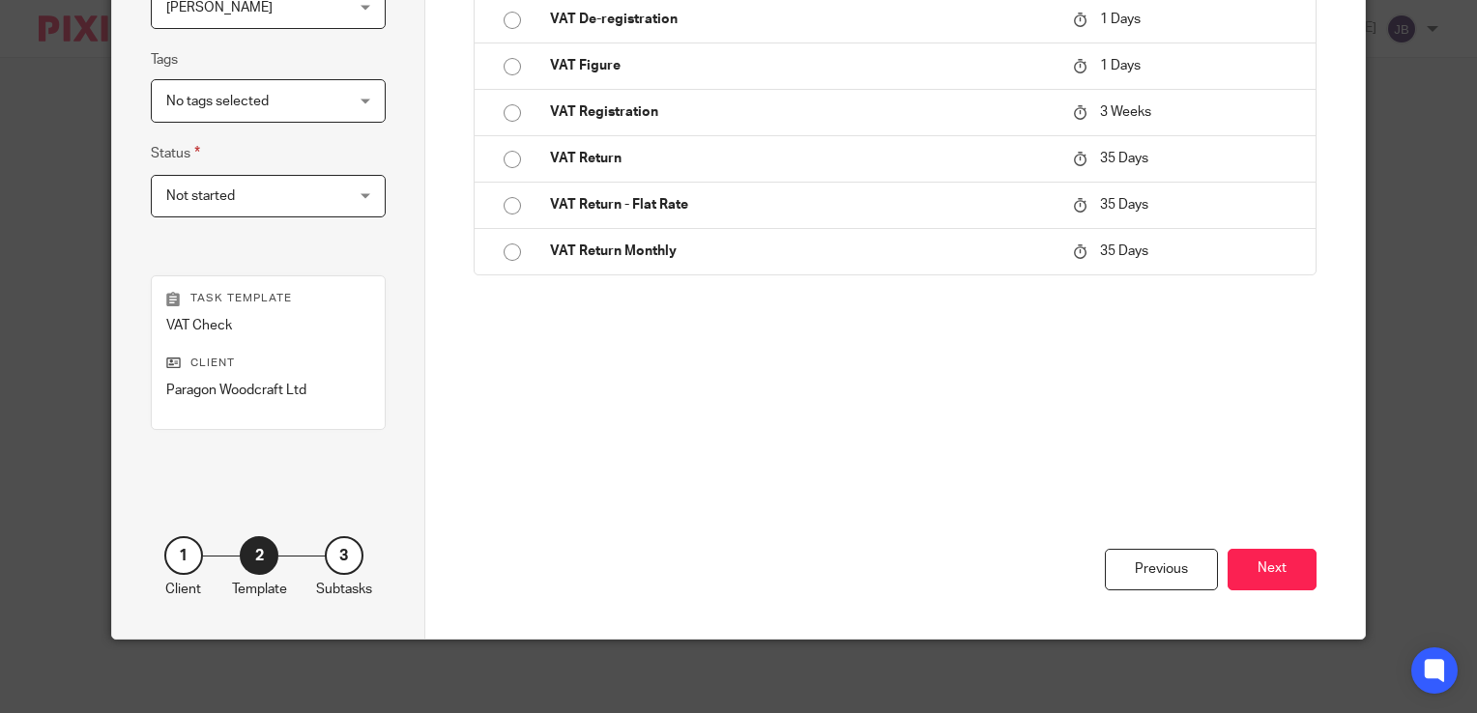
scroll to position [427, 0]
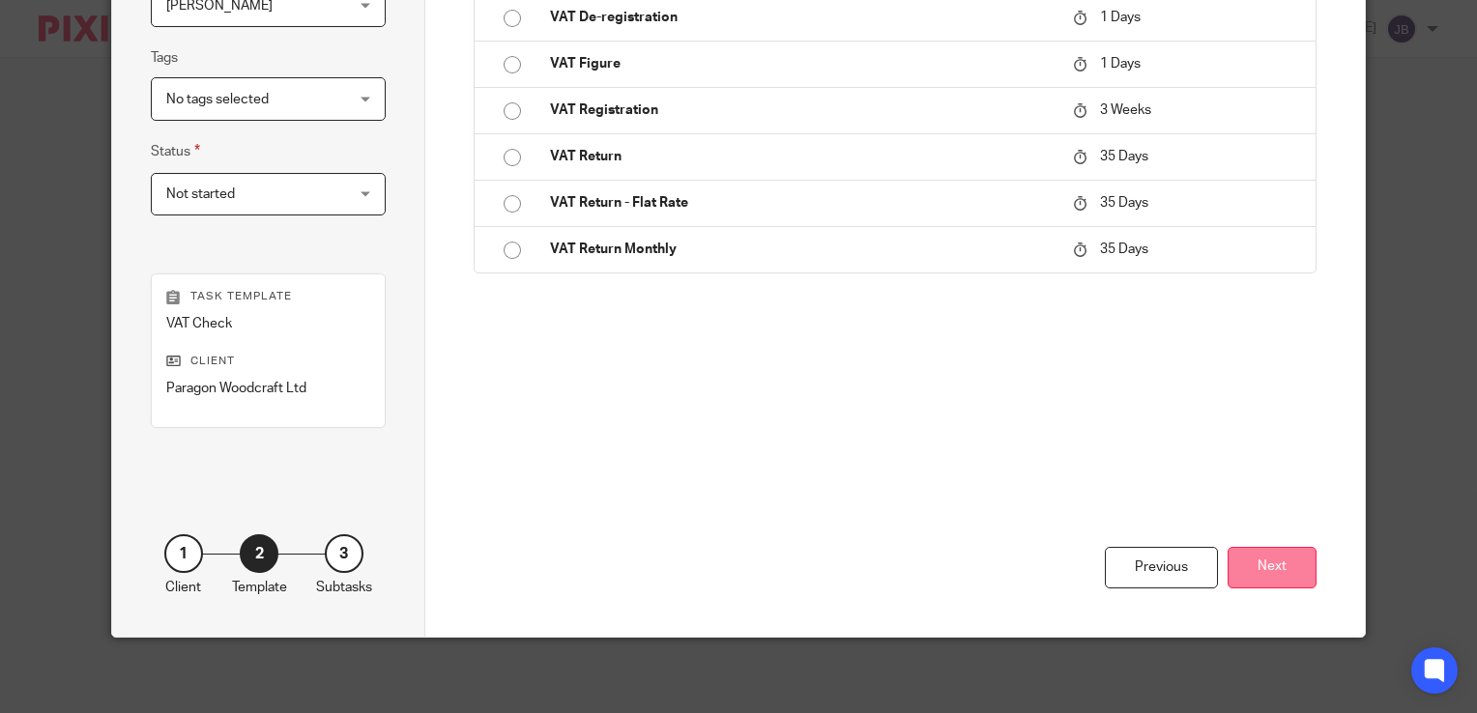
click at [1294, 574] on button "Next" at bounding box center [1271, 568] width 89 height 42
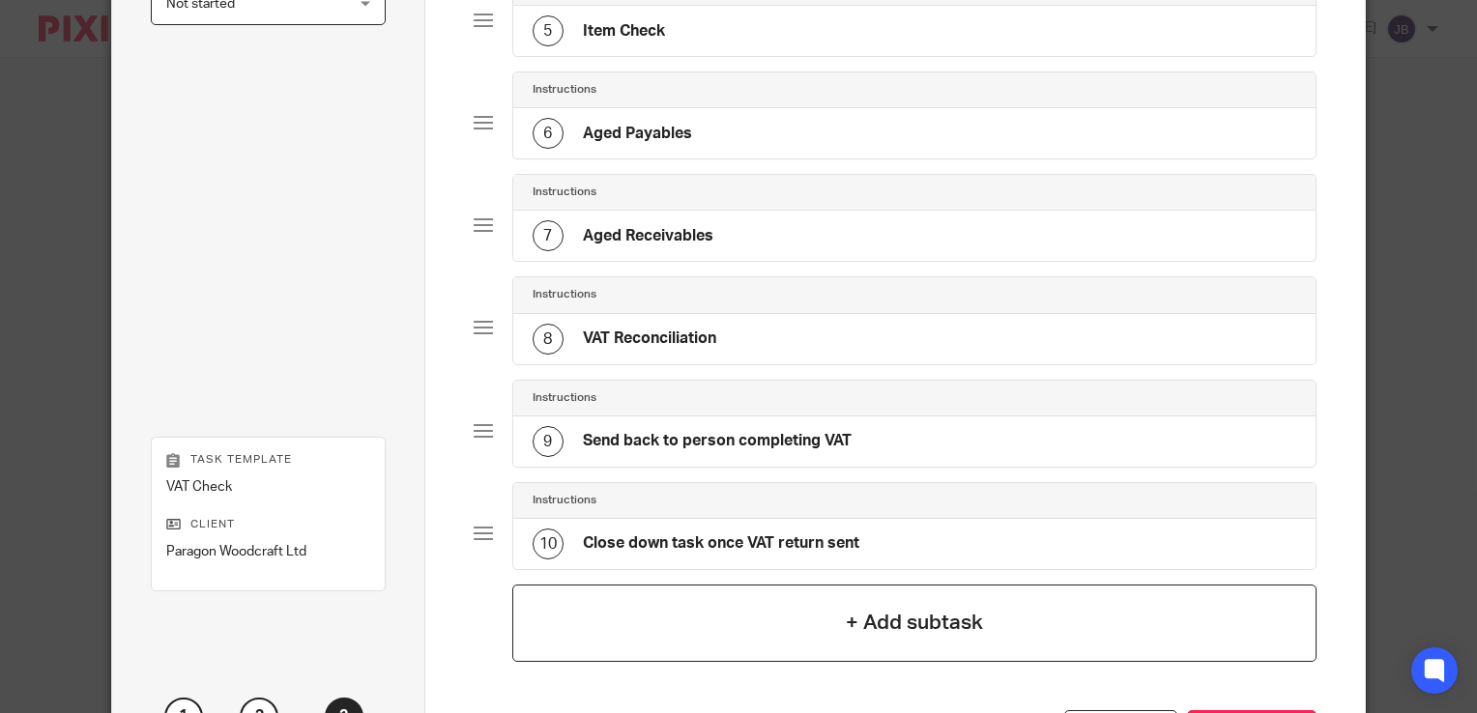
scroll to position [717, 0]
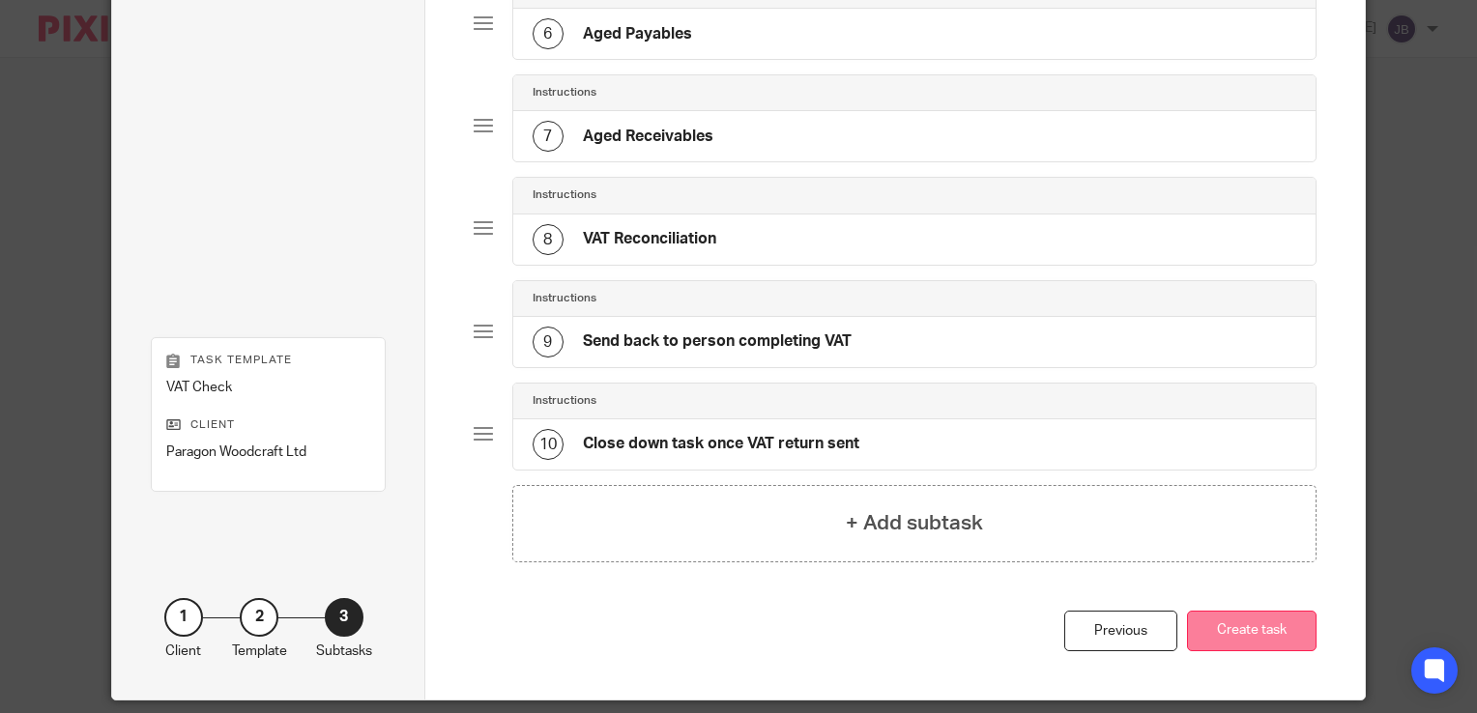
click at [1237, 611] on button "Create task" at bounding box center [1252, 632] width 130 height 42
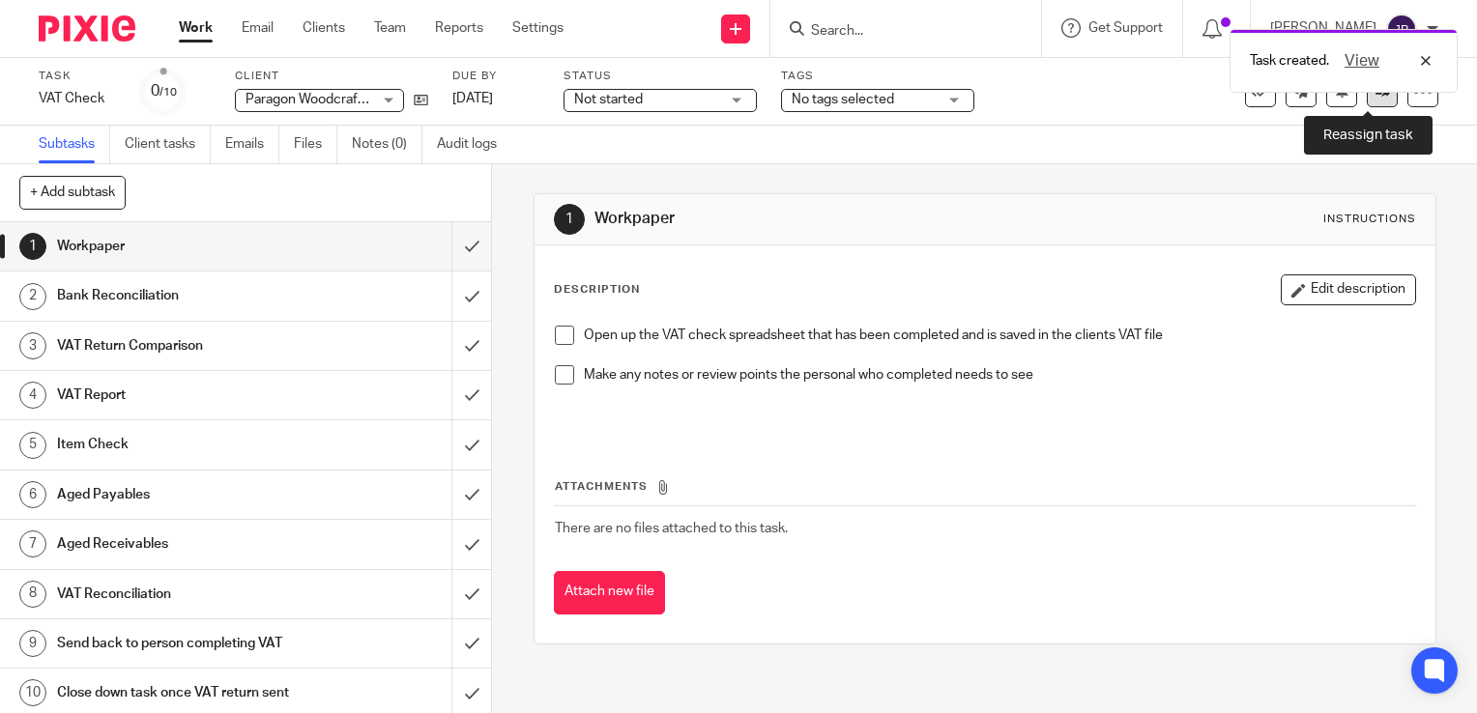
click at [1367, 100] on link at bounding box center [1382, 91] width 31 height 31
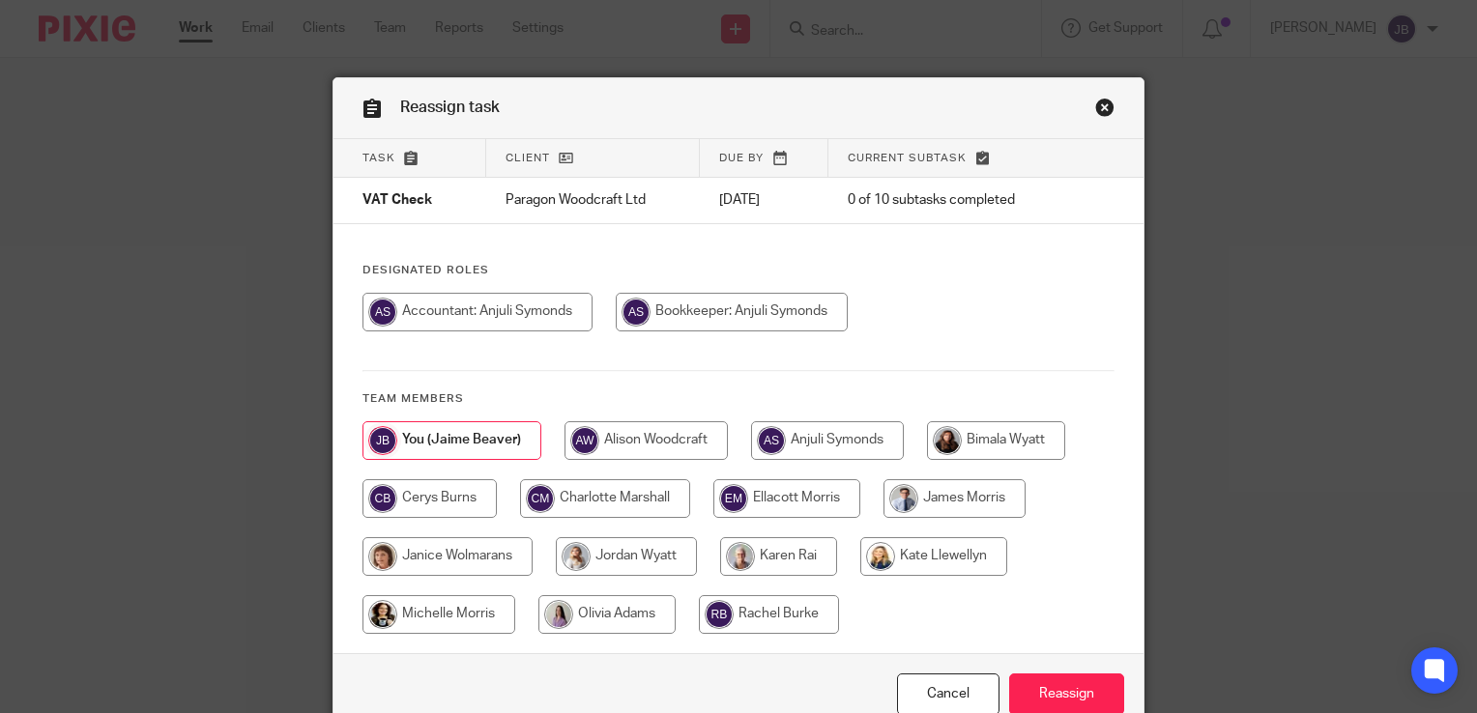
drag, startPoint x: 612, startPoint y: 603, endPoint x: 657, endPoint y: 606, distance: 45.5
click at [611, 603] on input "radio" at bounding box center [606, 614] width 137 height 39
radio input "true"
click at [1059, 667] on div "Cancel Reassign" at bounding box center [738, 693] width 810 height 81
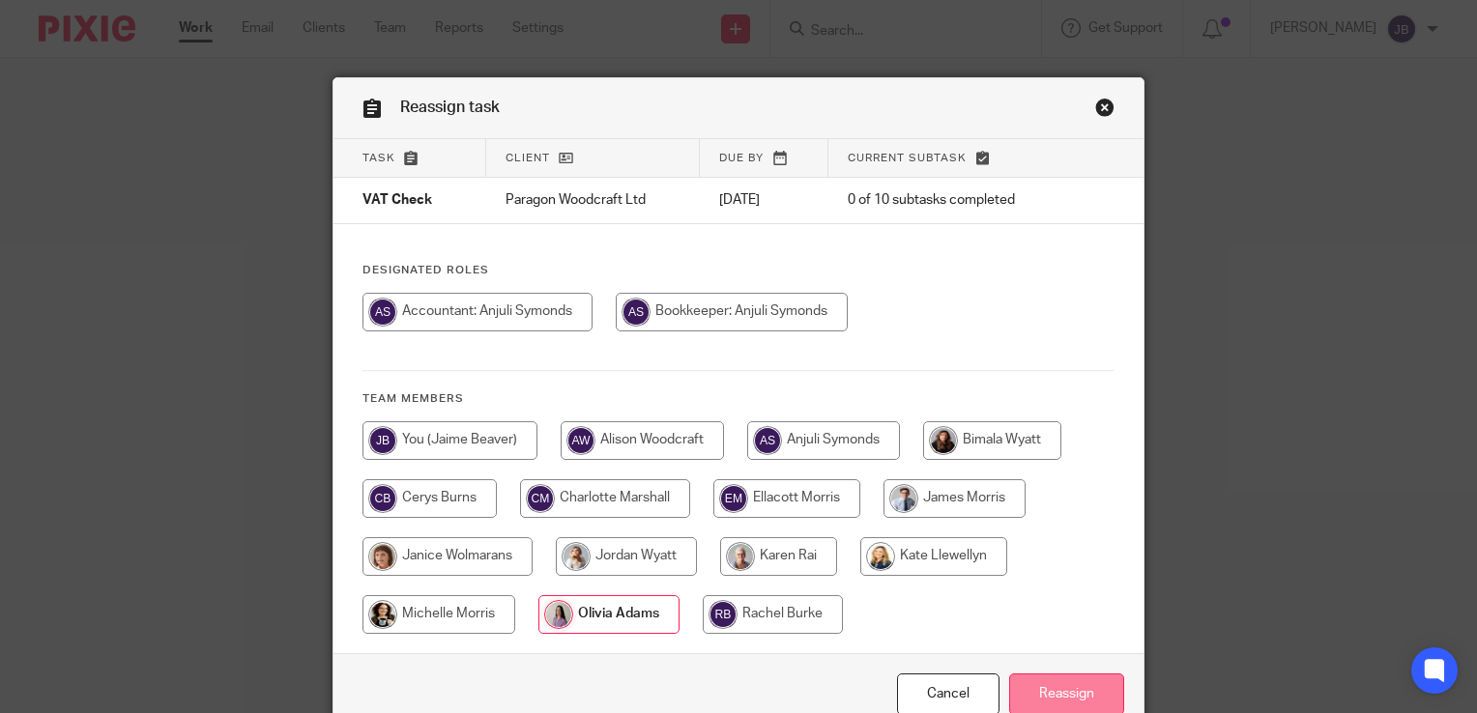
click at [1067, 684] on input "Reassign" at bounding box center [1066, 695] width 115 height 42
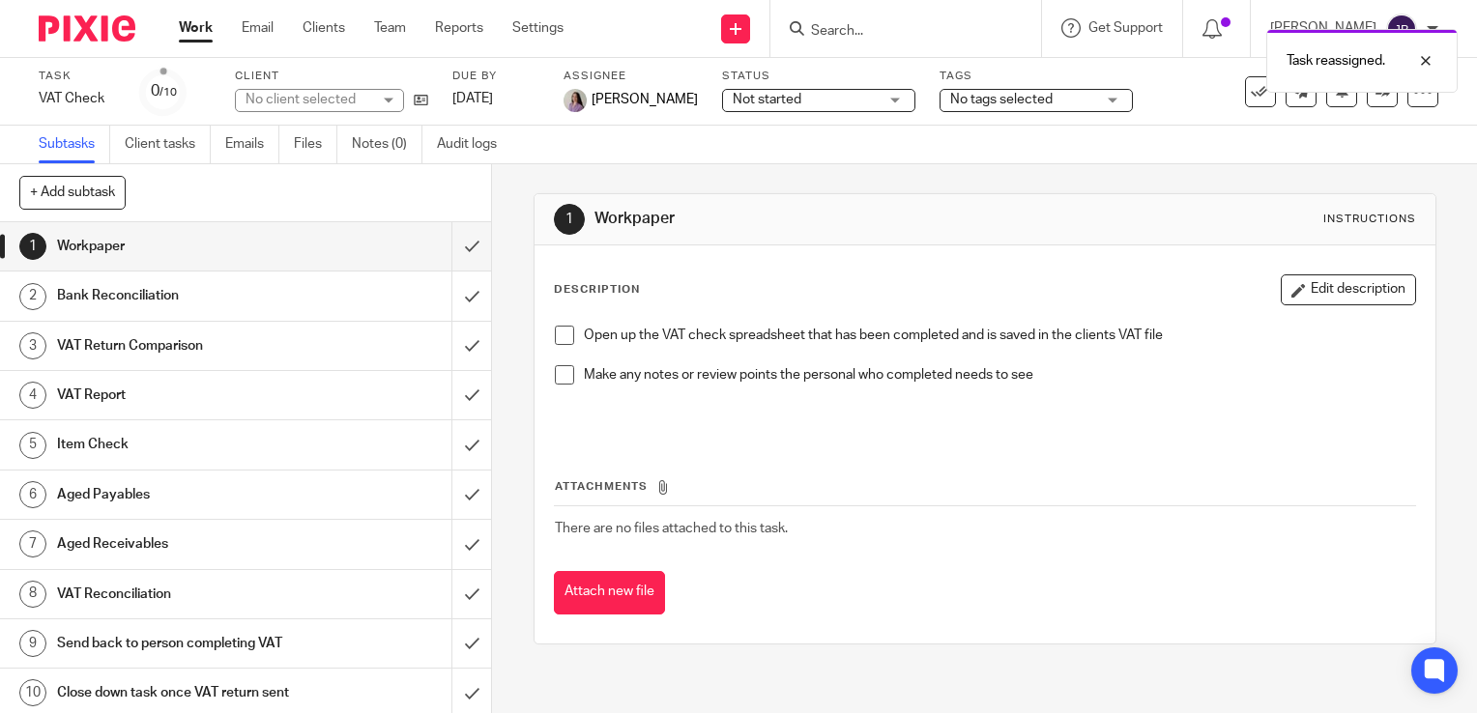
click at [205, 29] on link "Work" at bounding box center [196, 27] width 34 height 19
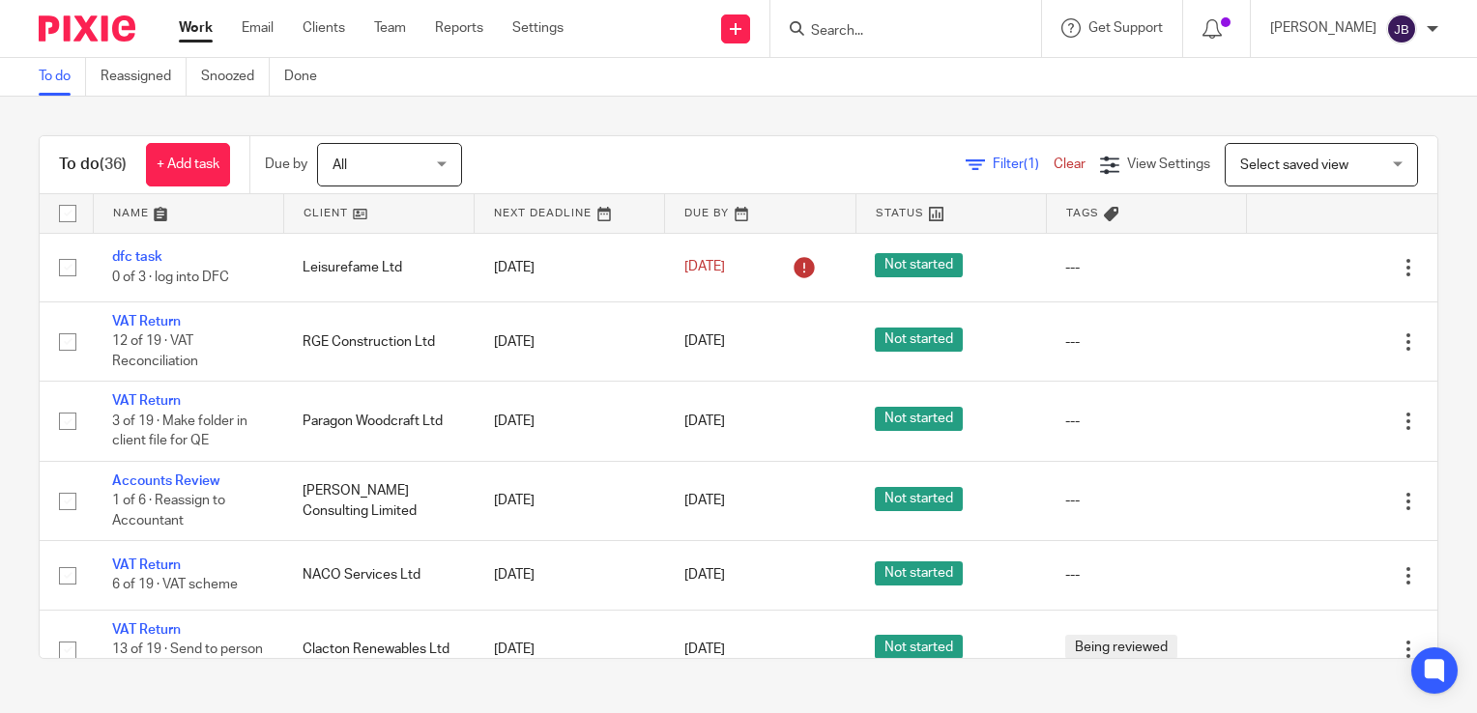
click at [965, 172] on div "Filter (1) Clear" at bounding box center [1032, 165] width 134 height 20
click at [993, 160] on span "Filter (1)" at bounding box center [1023, 165] width 61 height 14
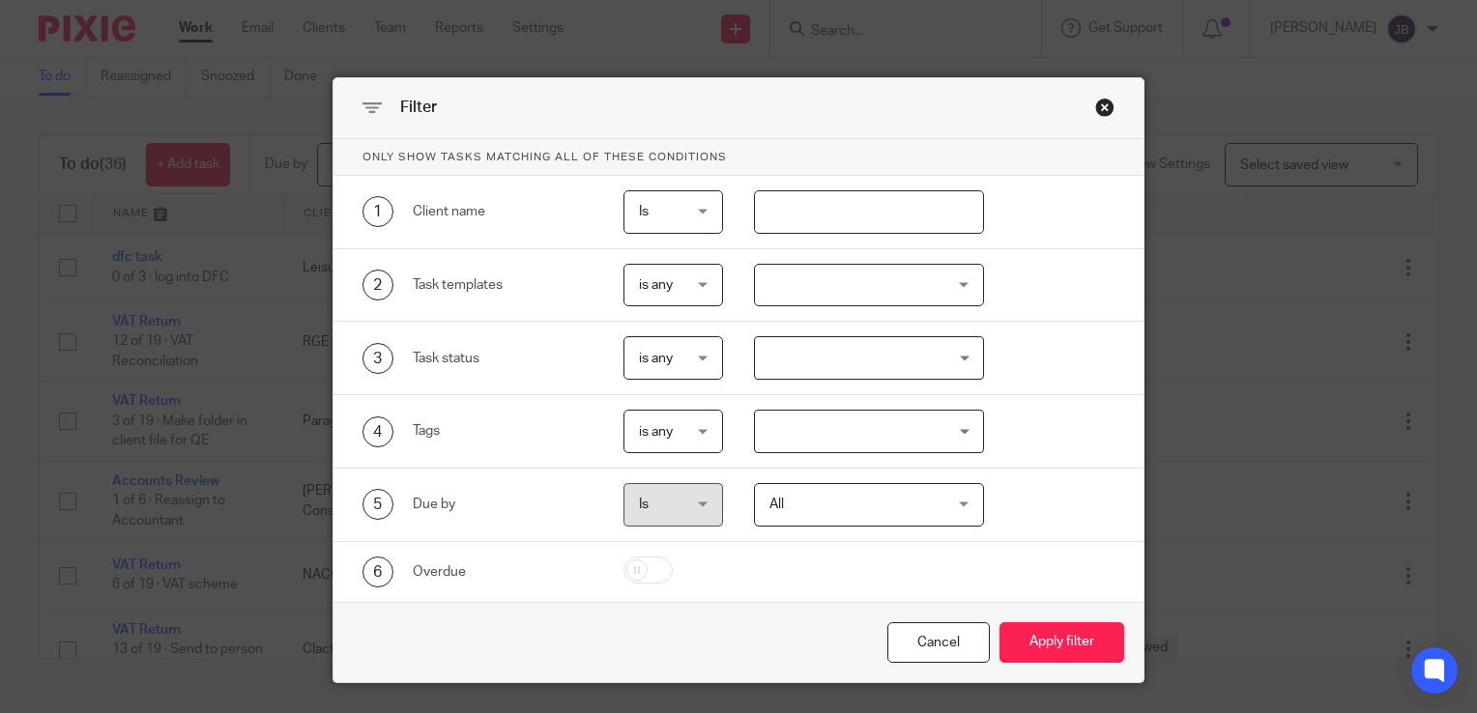
click at [838, 218] on input "text" at bounding box center [869, 211] width 231 height 43
type input "[PERSON_NAME]"
click at [999, 622] on button "Apply filter" at bounding box center [1061, 643] width 125 height 42
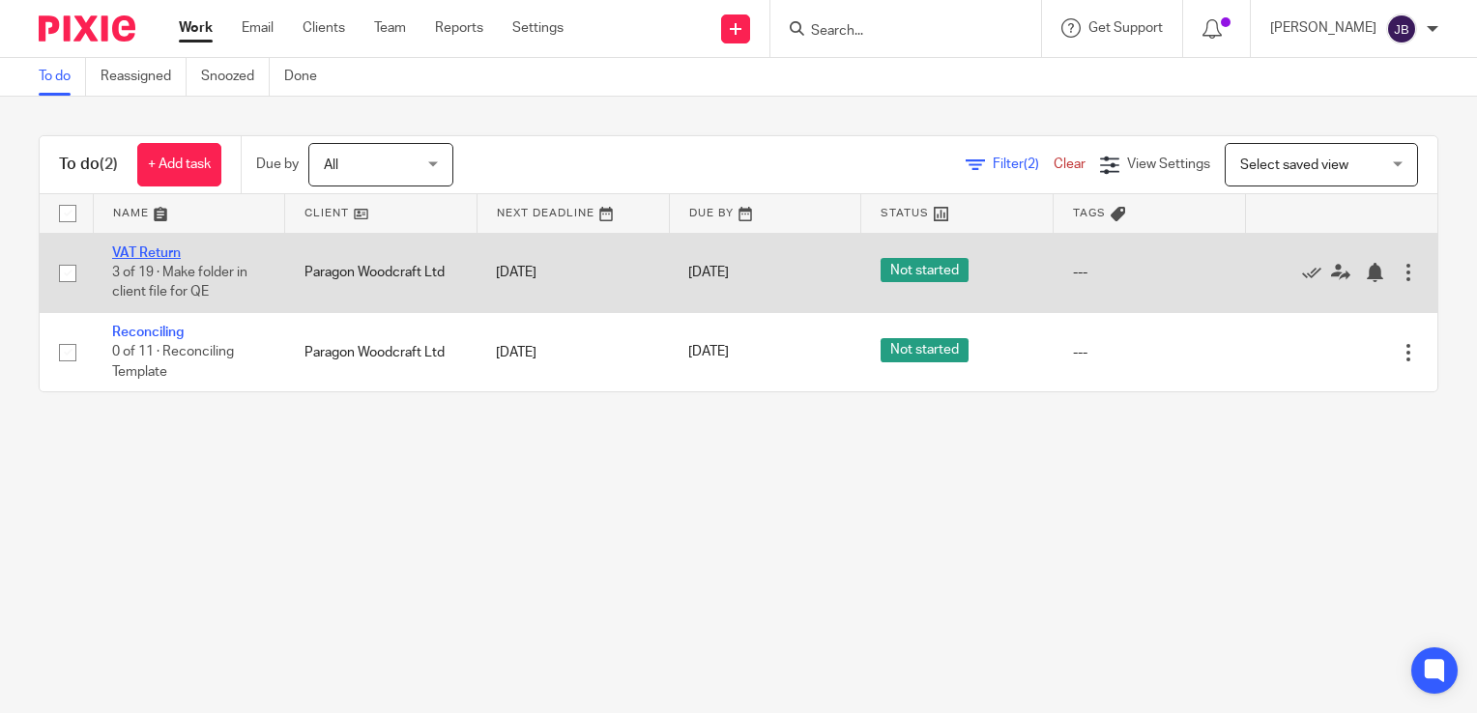
click at [161, 247] on link "VAT Return" at bounding box center [146, 253] width 69 height 14
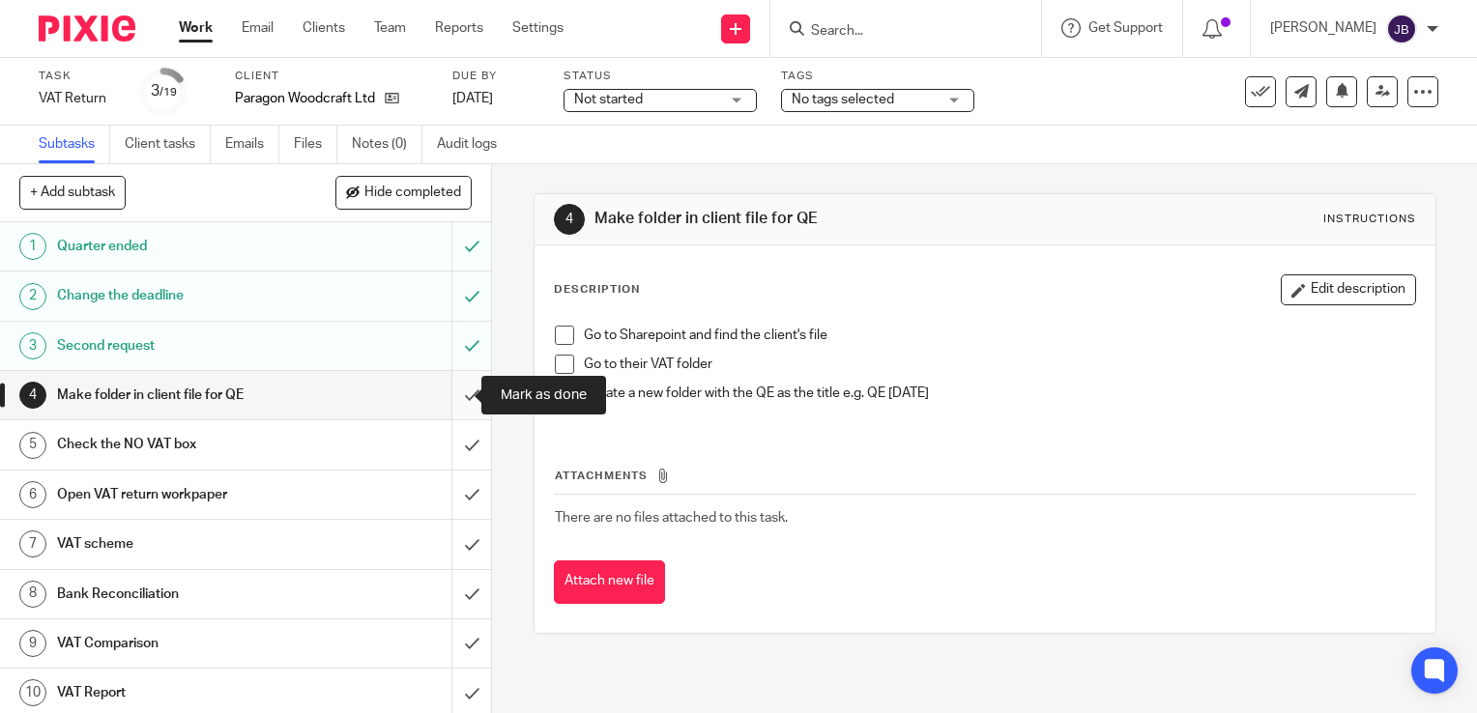
click at [450, 392] on input "submit" at bounding box center [245, 395] width 491 height 48
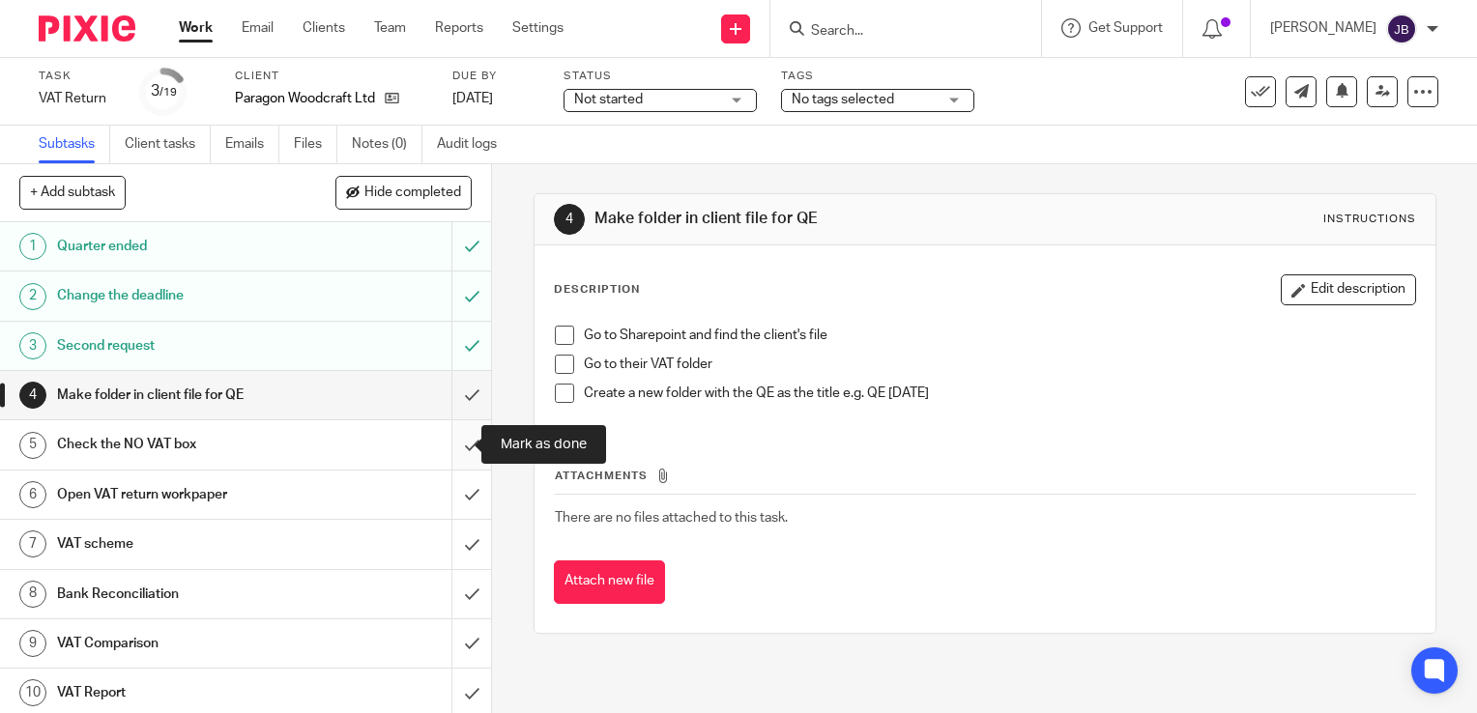
drag, startPoint x: 448, startPoint y: 443, endPoint x: 448, endPoint y: 458, distance: 15.5
click at [448, 443] on input "submit" at bounding box center [245, 444] width 491 height 48
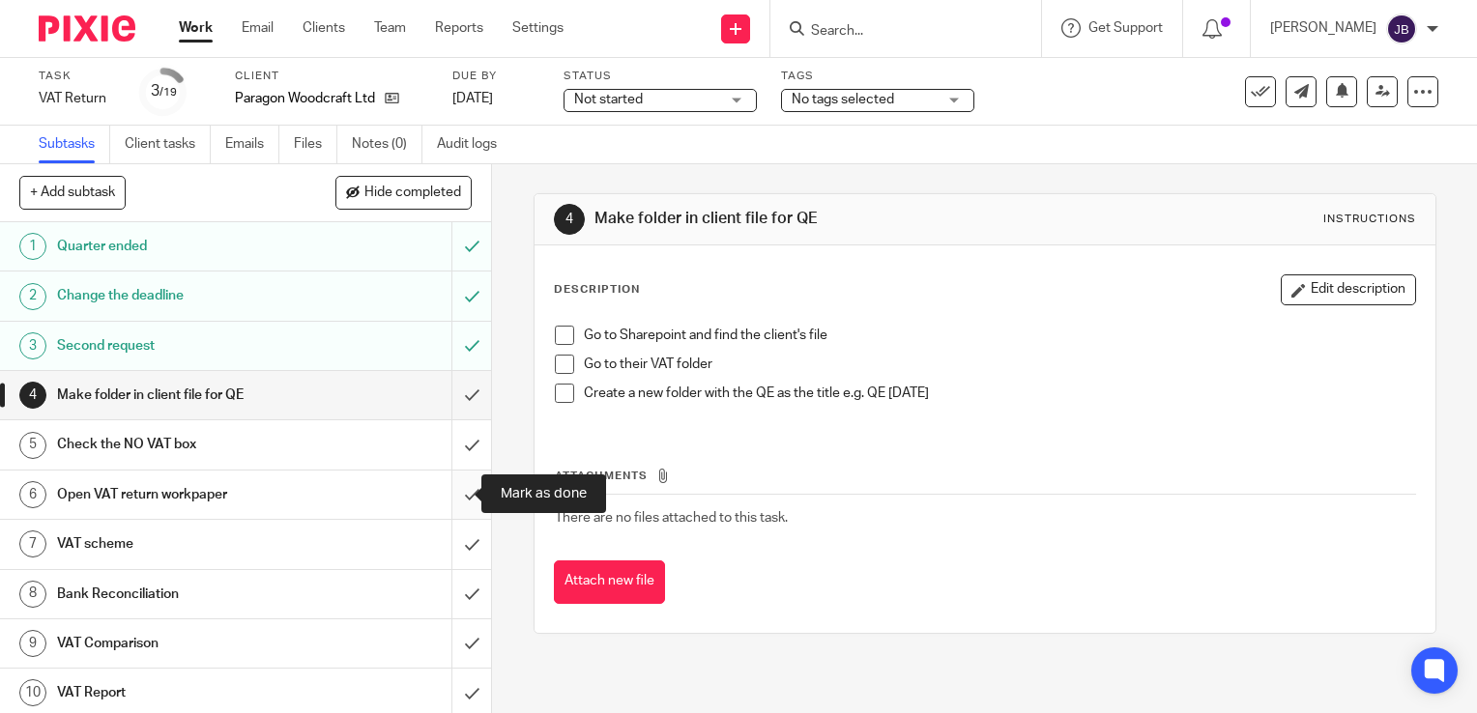
click at [446, 493] on input "submit" at bounding box center [245, 495] width 491 height 48
click at [448, 535] on input "submit" at bounding box center [245, 544] width 491 height 48
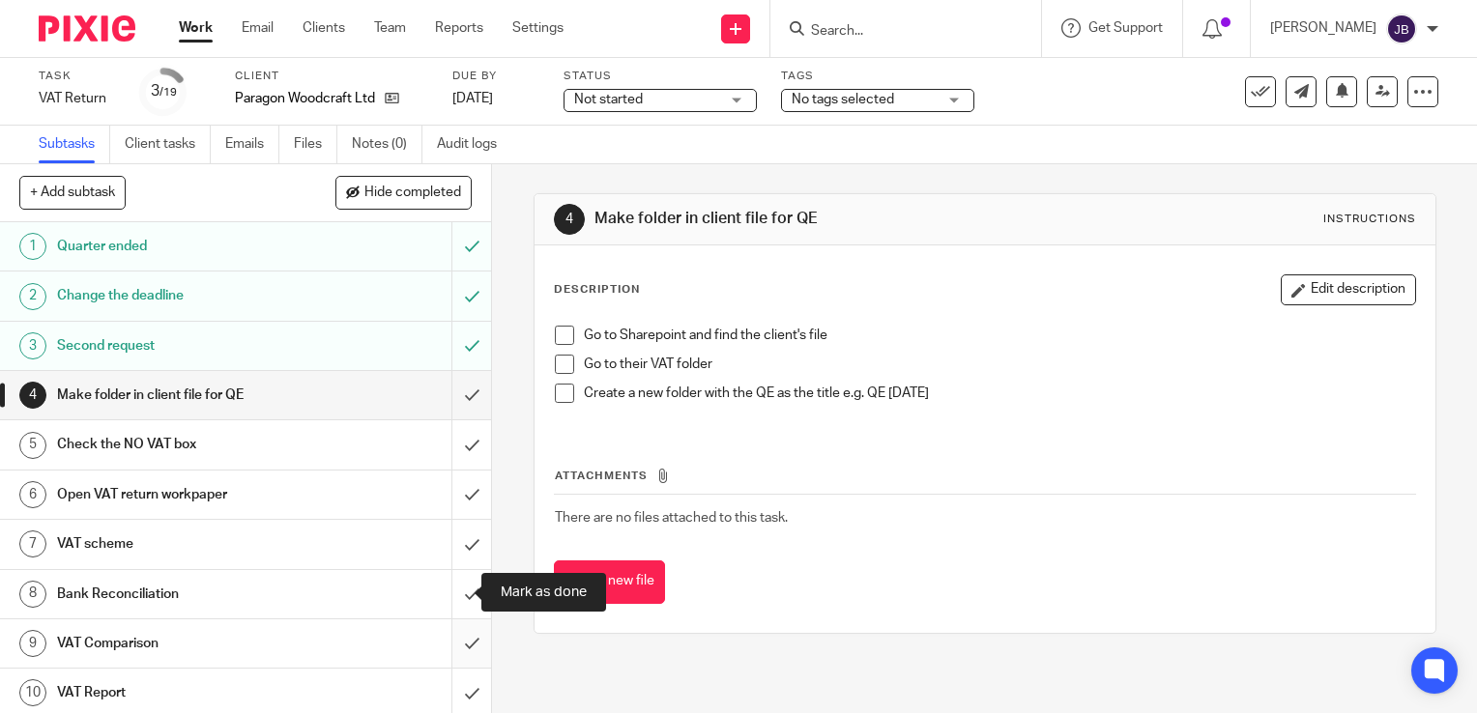
drag, startPoint x: 453, startPoint y: 590, endPoint x: 452, endPoint y: 663, distance: 73.5
click at [454, 596] on input "submit" at bounding box center [245, 594] width 491 height 48
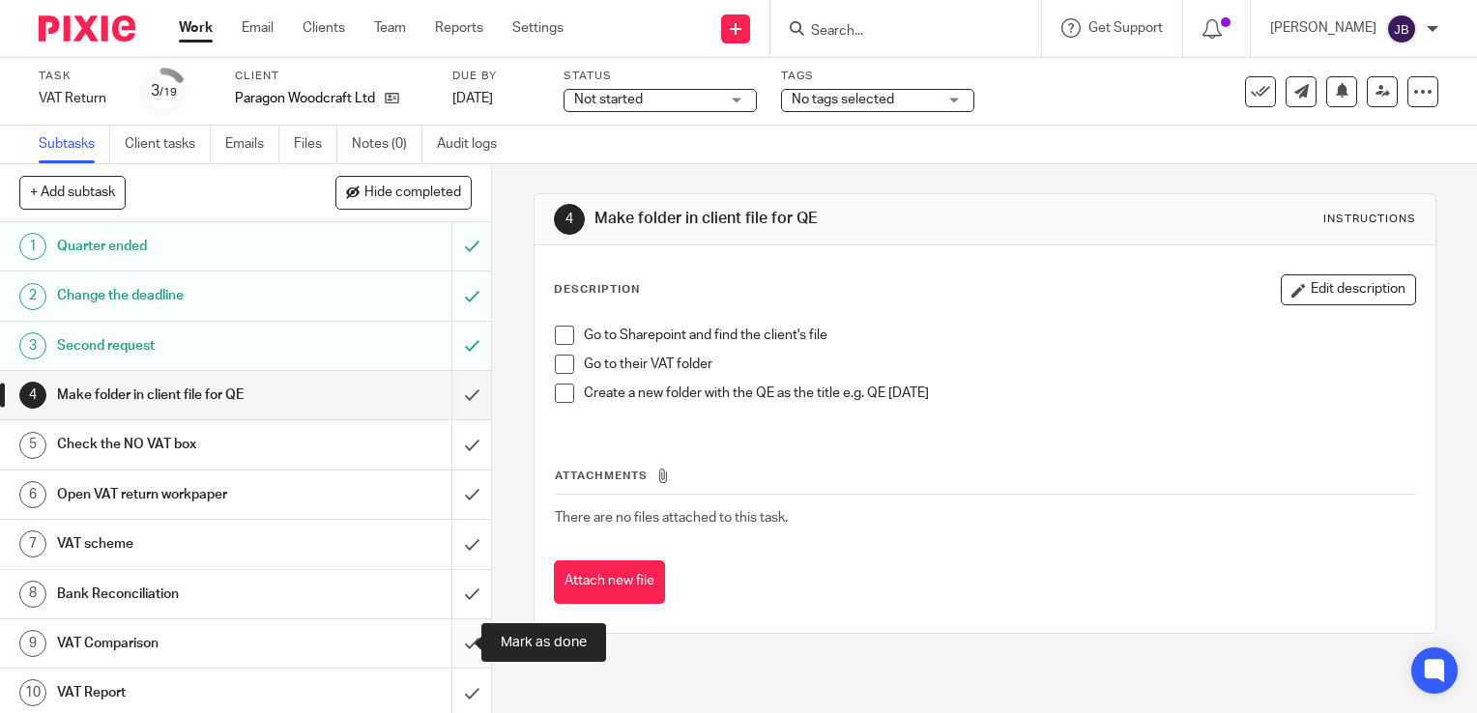
click at [447, 643] on input "submit" at bounding box center [245, 643] width 491 height 48
click at [451, 677] on input "submit" at bounding box center [245, 693] width 491 height 48
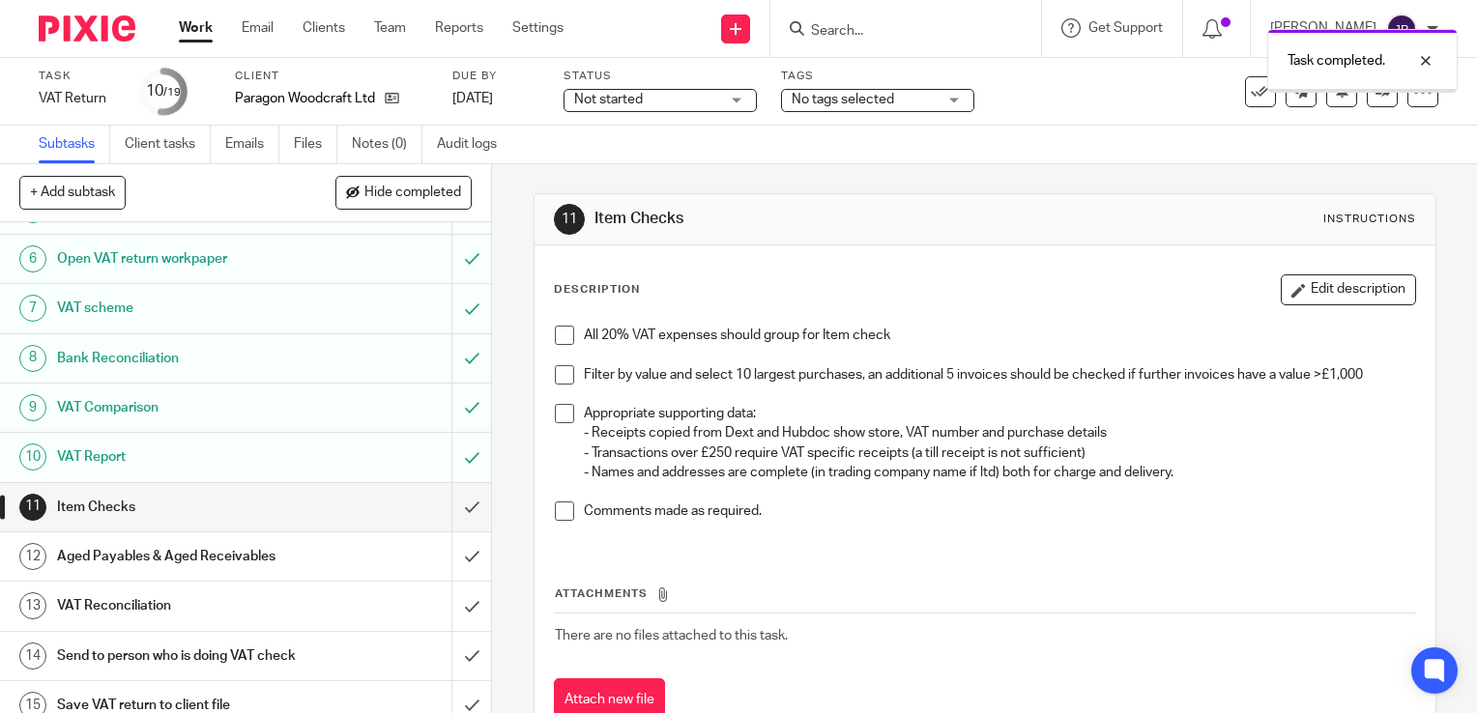
scroll to position [468, 0]
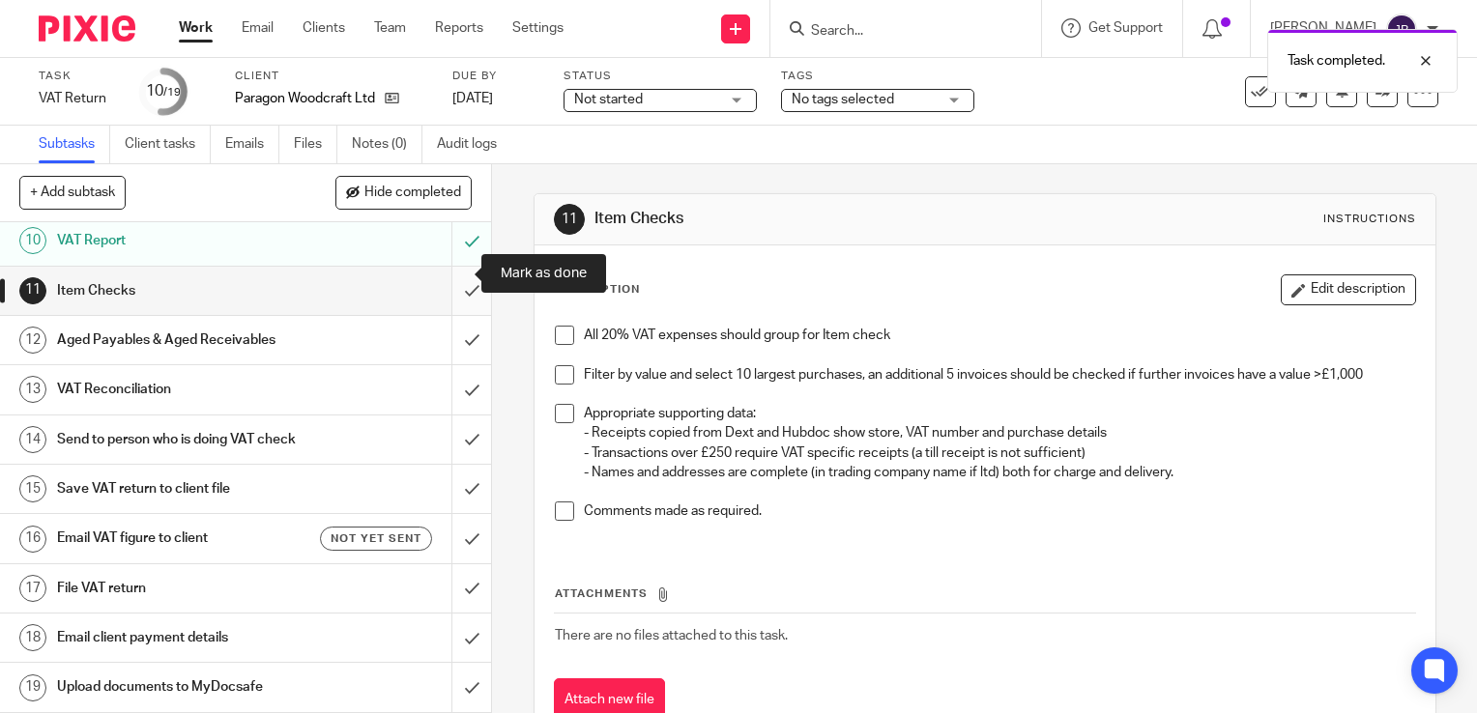
click at [453, 275] on input "submit" at bounding box center [245, 291] width 491 height 48
click at [467, 330] on input "submit" at bounding box center [245, 340] width 491 height 48
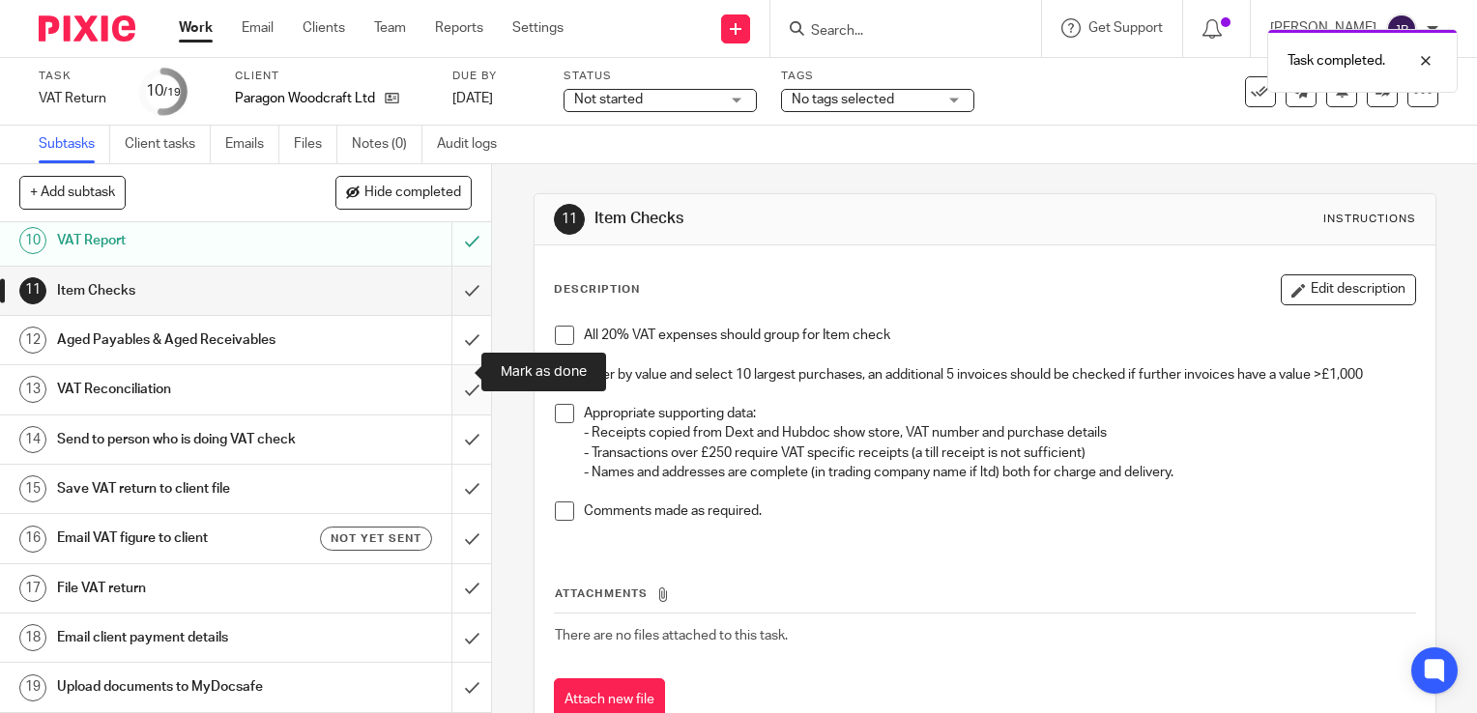
click at [452, 378] on input "submit" at bounding box center [245, 389] width 491 height 48
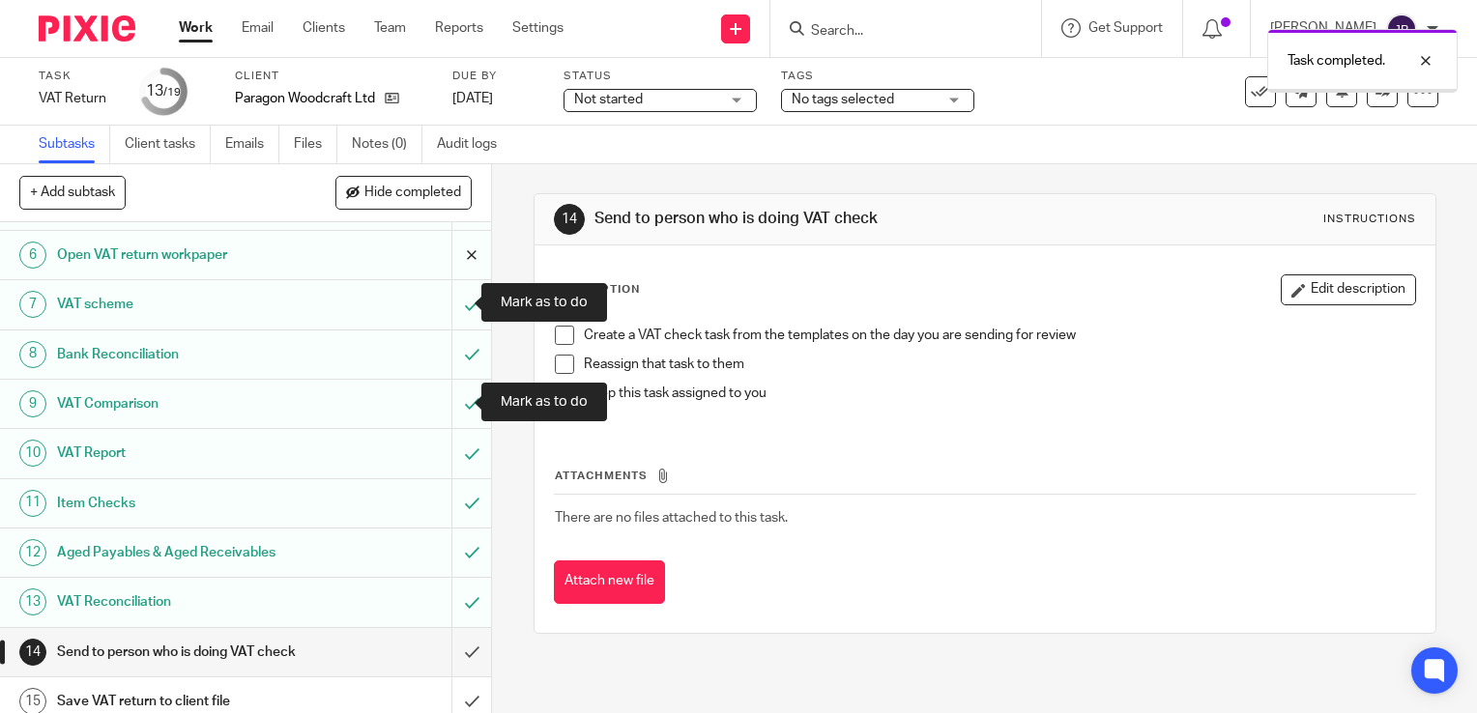
scroll to position [468, 0]
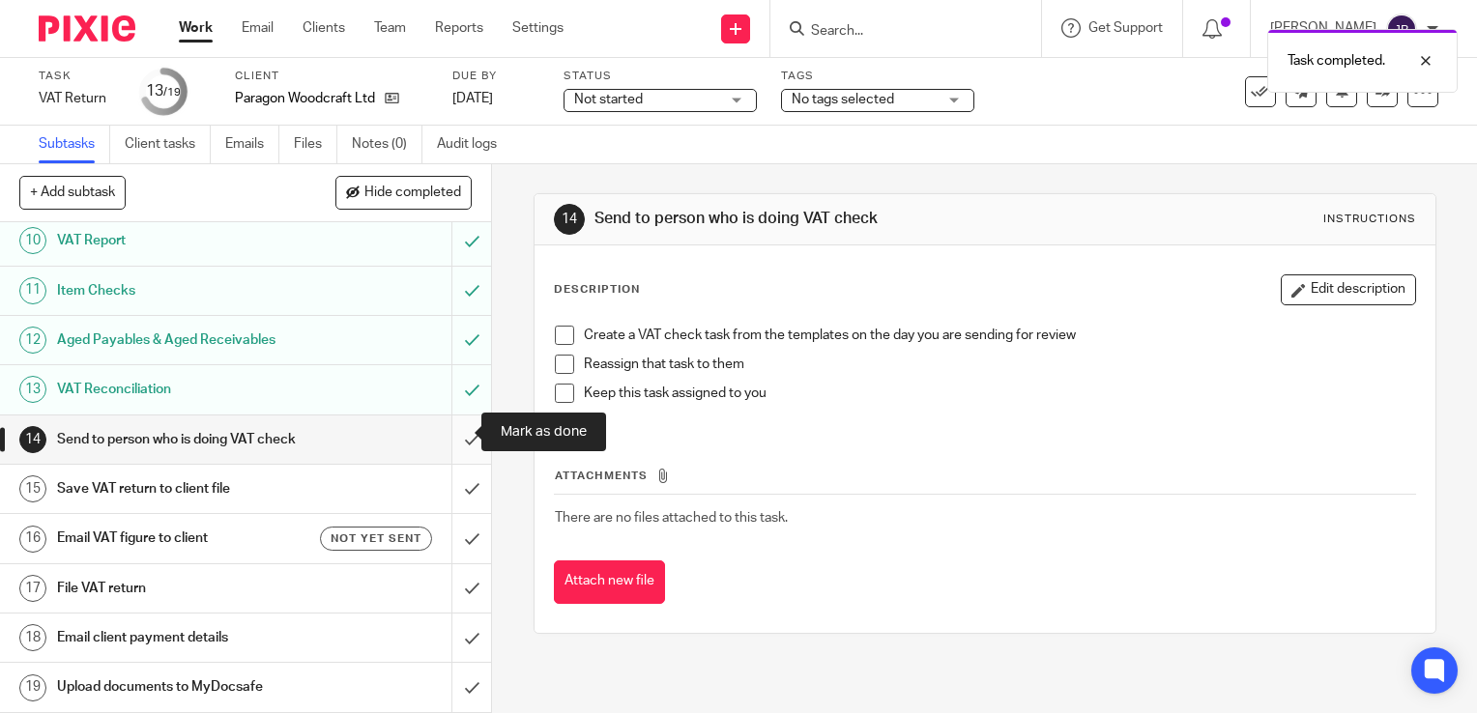
click at [448, 424] on input "submit" at bounding box center [245, 440] width 491 height 48
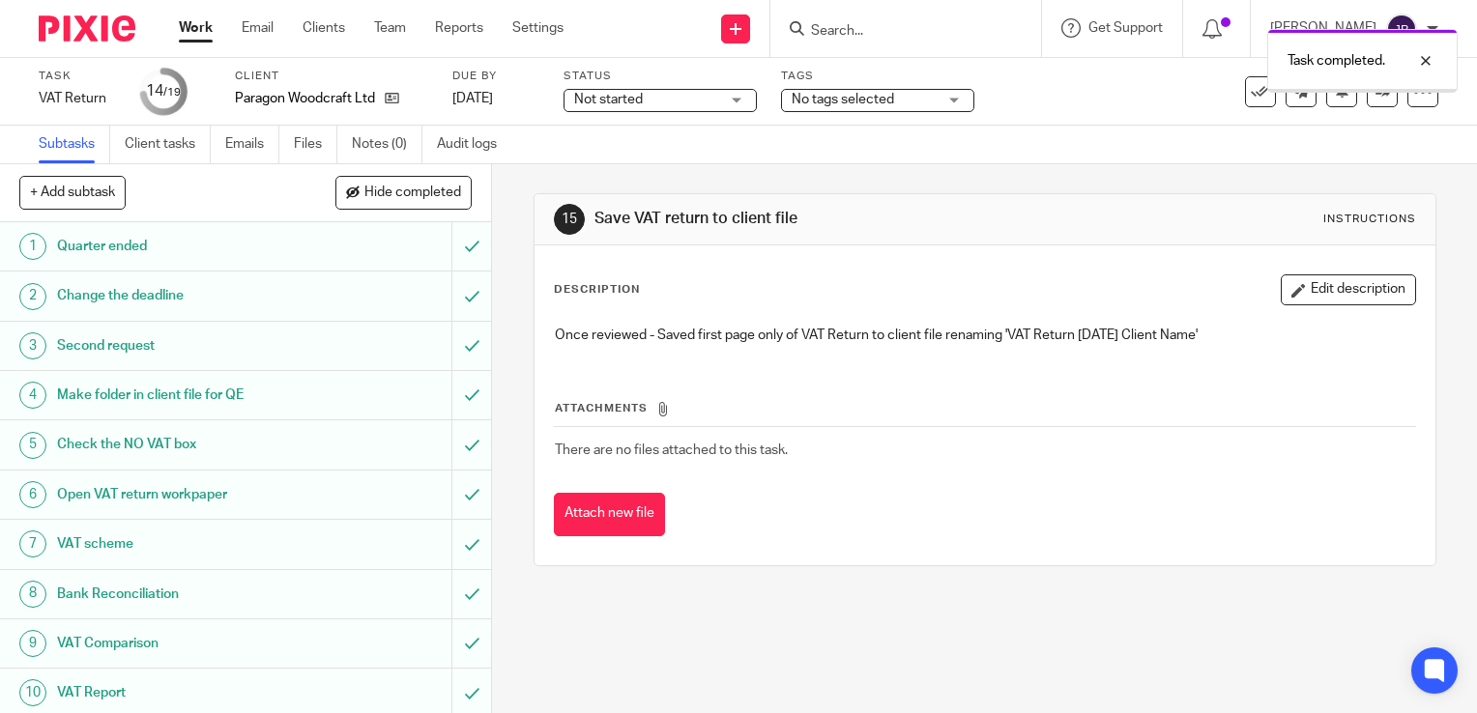
click at [849, 101] on span "No tags selected" at bounding box center [843, 100] width 102 height 14
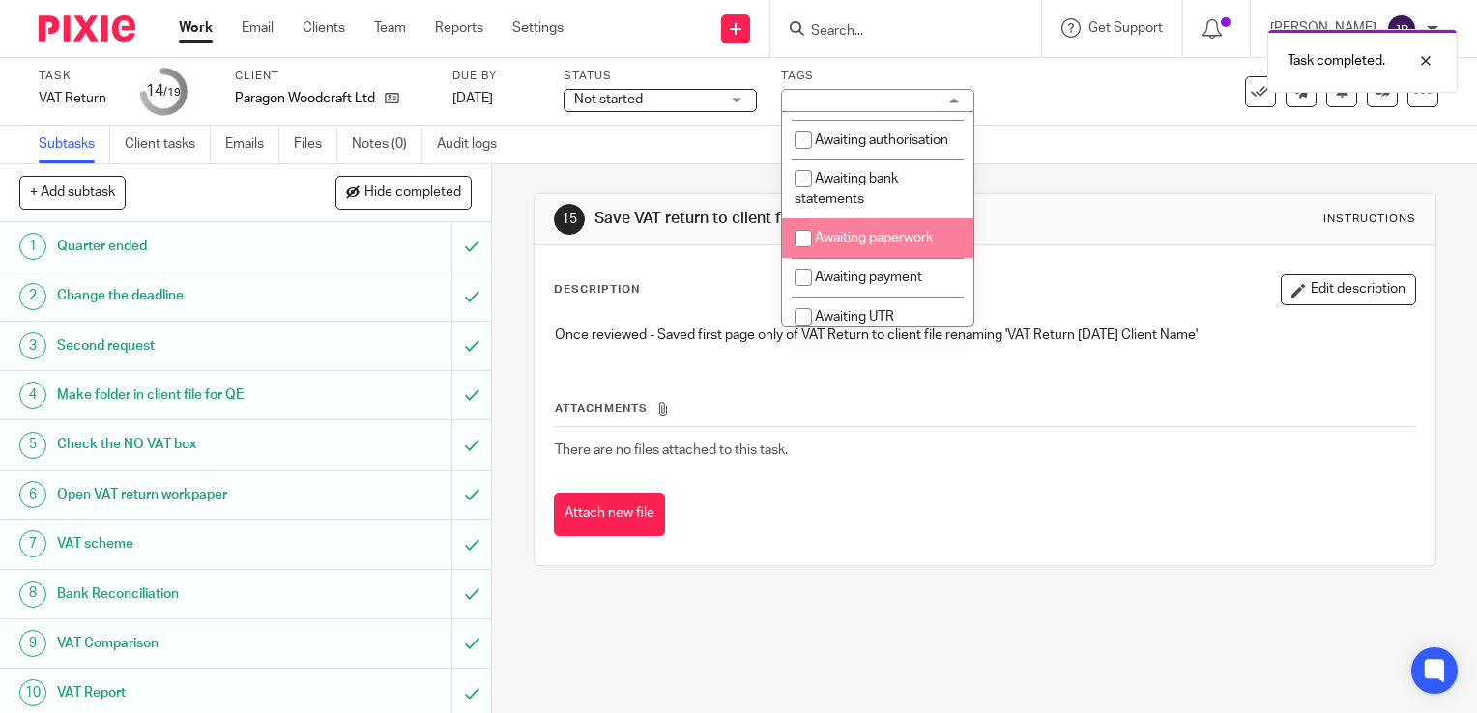
scroll to position [193, 0]
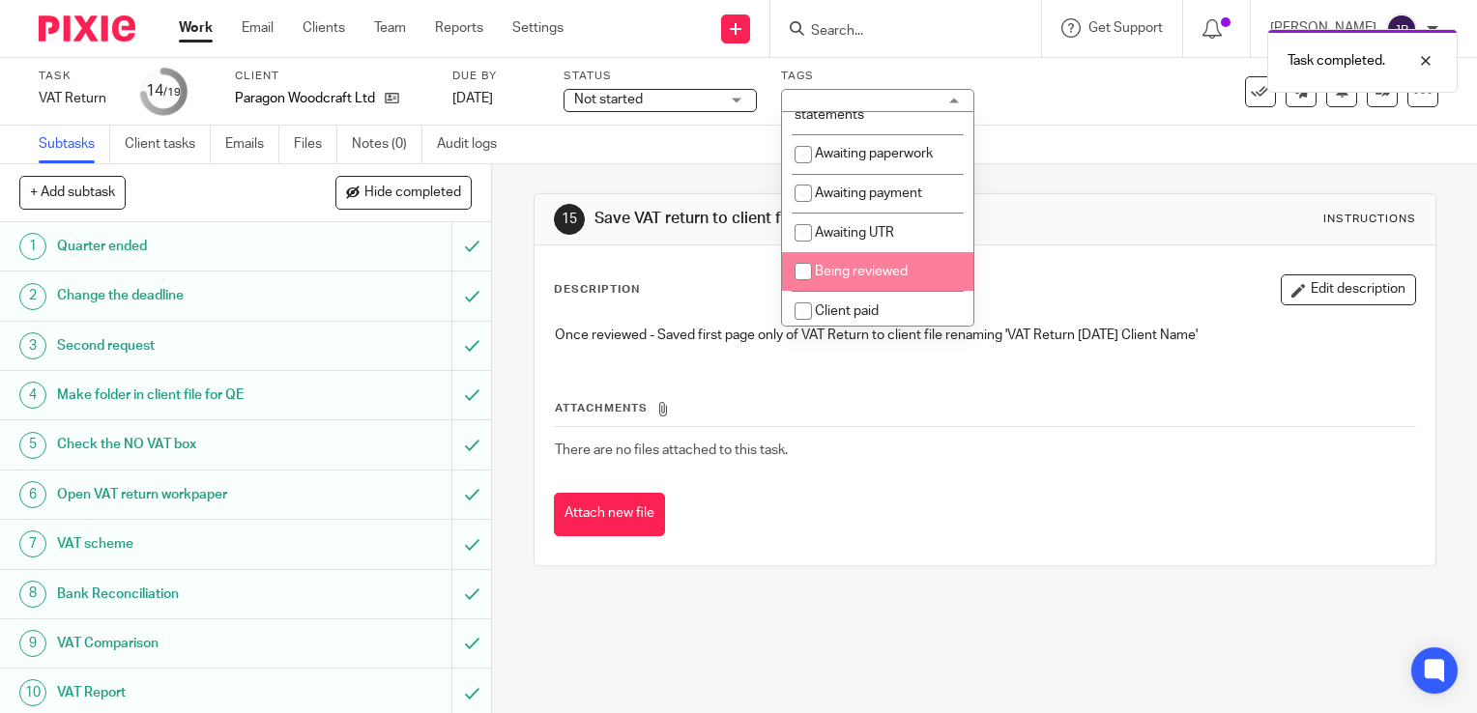
click at [800, 288] on input "checkbox" at bounding box center [803, 271] width 37 height 37
checkbox input "true"
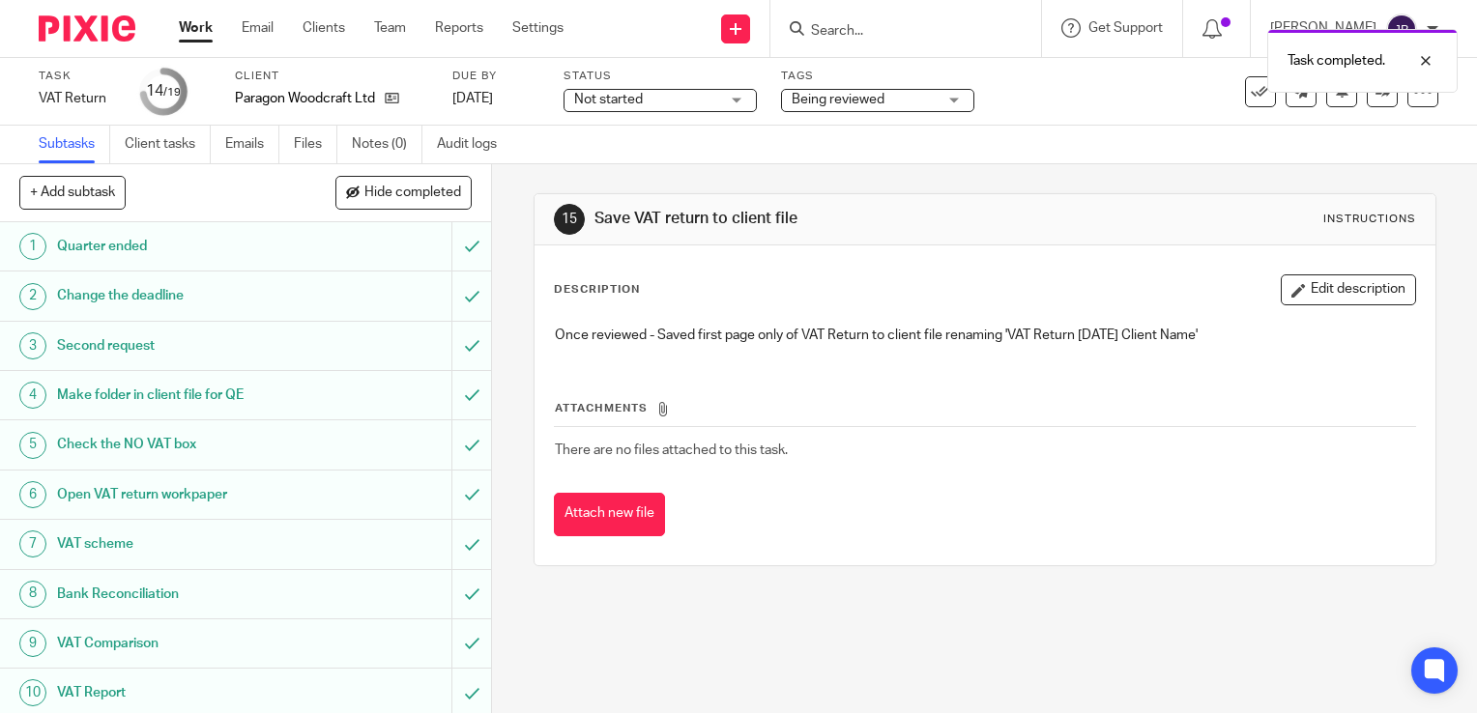
click at [1019, 162] on div "Subtasks Client tasks Emails Files Notes (0) Audit logs" at bounding box center [738, 145] width 1477 height 39
click at [199, 30] on link "Work" at bounding box center [196, 27] width 34 height 19
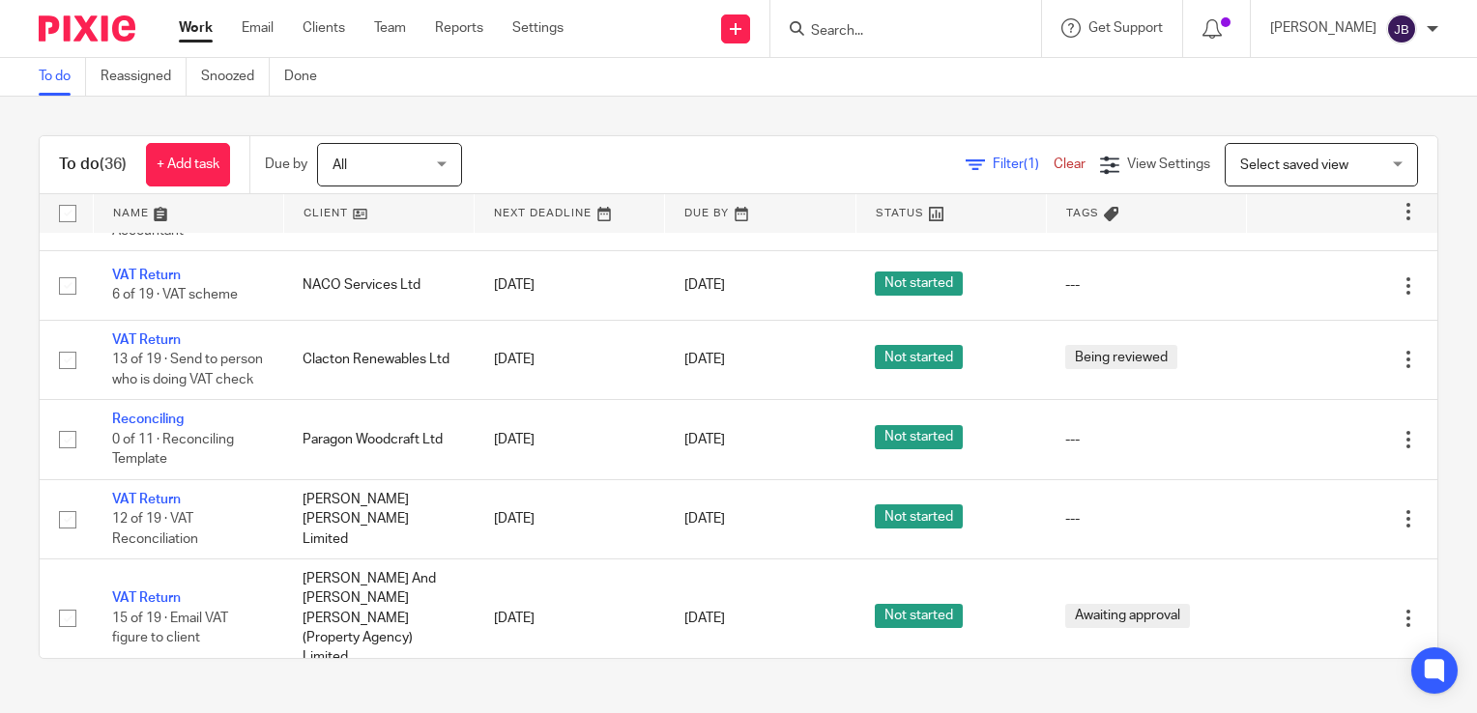
scroll to position [193, 0]
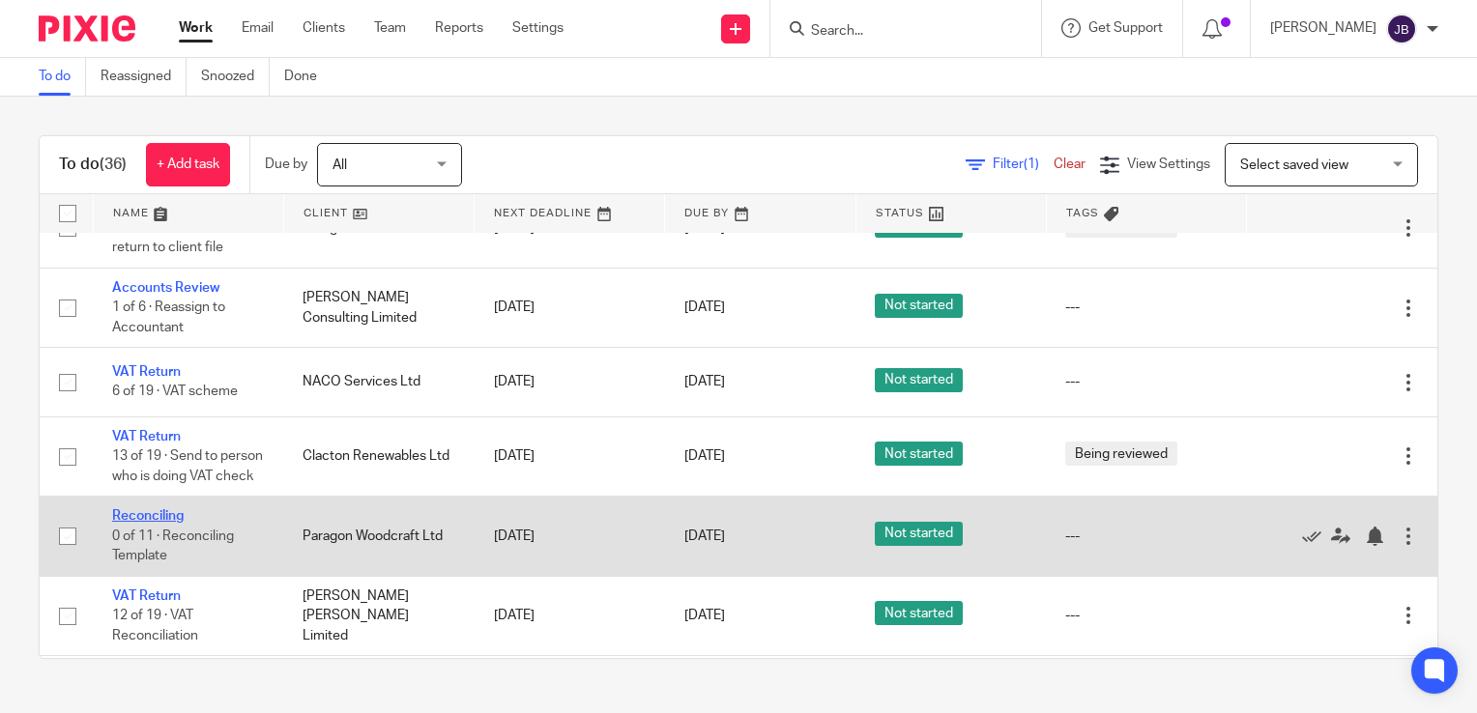
click at [168, 523] on link "Reconciling" at bounding box center [148, 516] width 72 height 14
